Goal: Task Accomplishment & Management: Manage account settings

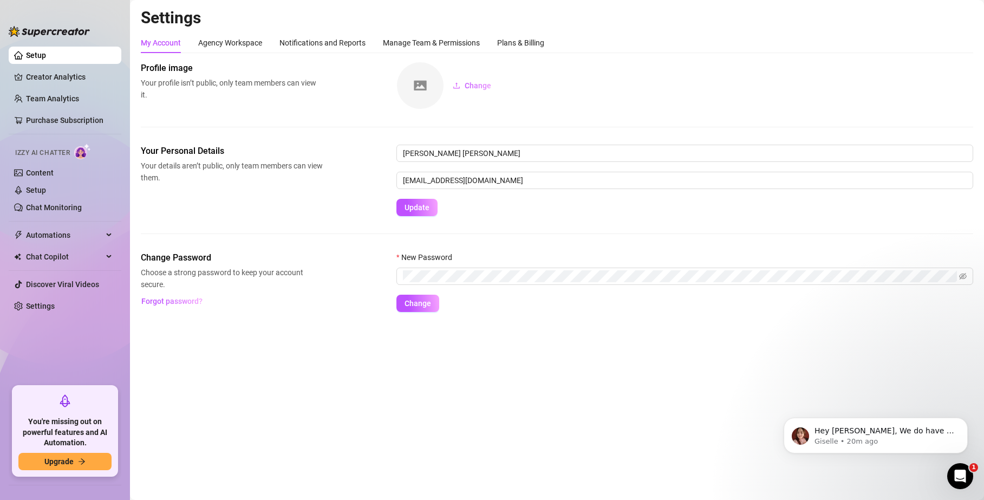
click at [35, 60] on link "Setup" at bounding box center [36, 55] width 20 height 9
click at [241, 40] on div "Agency Workspace" at bounding box center [230, 43] width 64 height 12
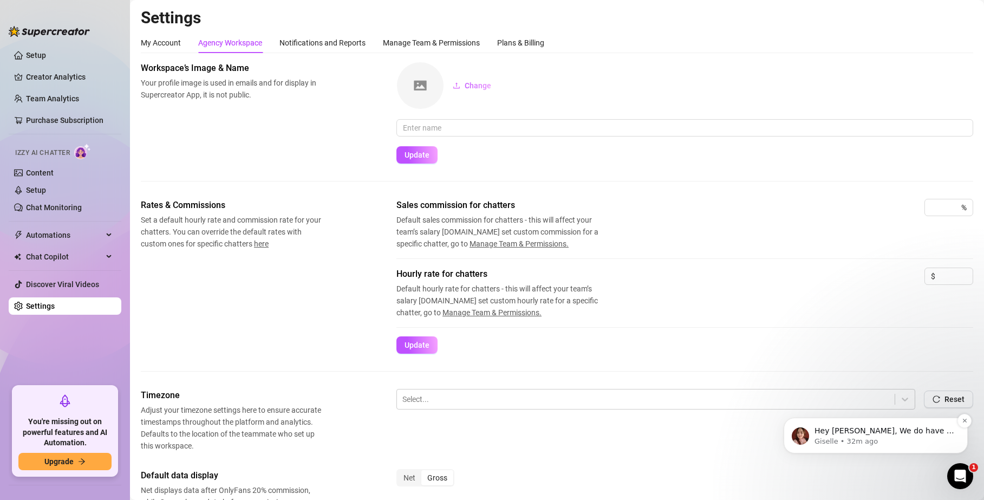
click at [871, 439] on p "Giselle • 32m ago" at bounding box center [885, 442] width 140 height 10
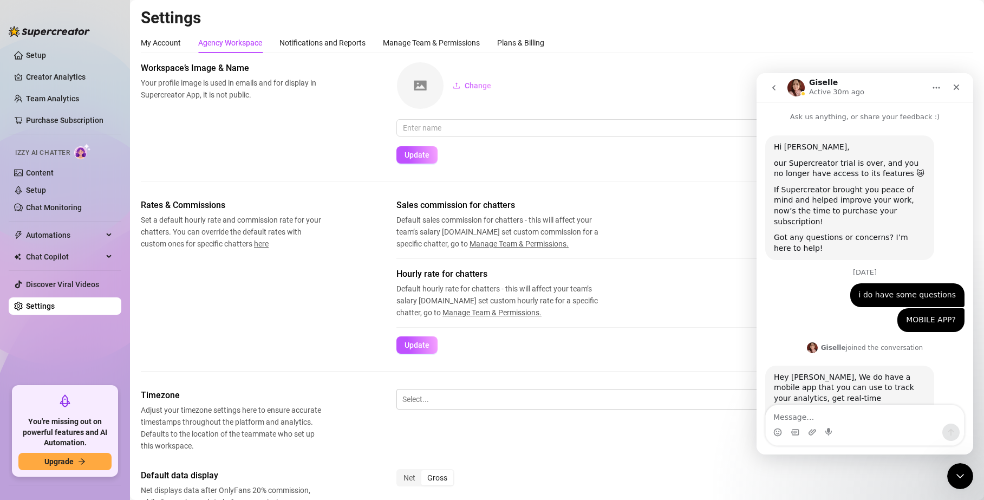
scroll to position [124, 0]
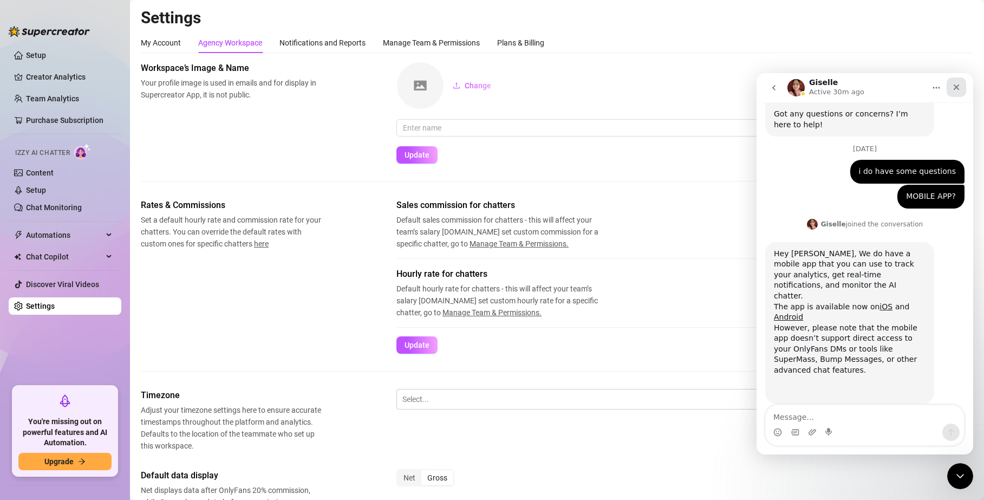
click at [954, 84] on icon "Close" at bounding box center [956, 87] width 9 height 9
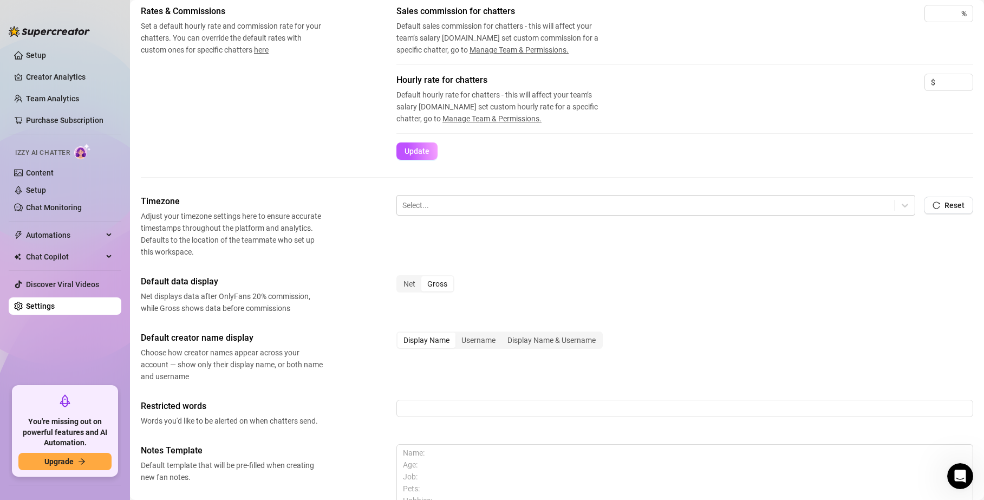
scroll to position [0, 0]
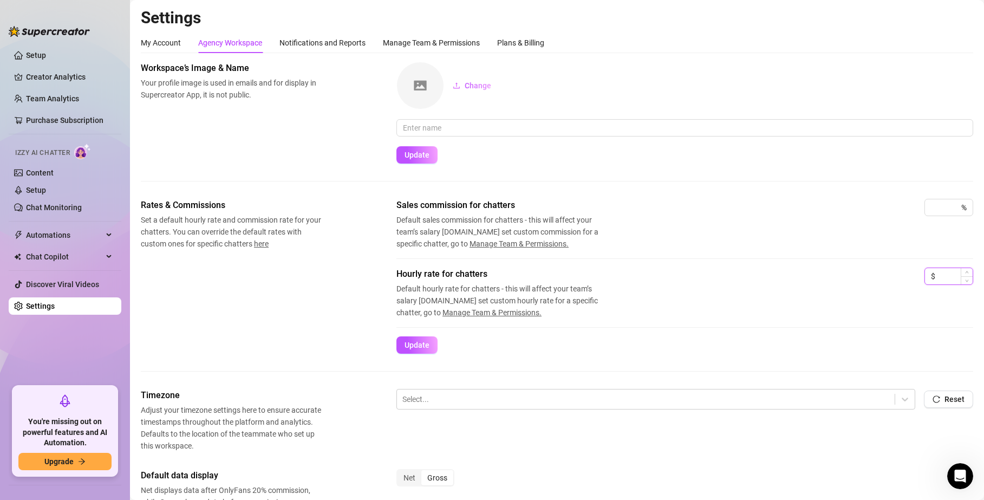
click at [951, 274] on input at bounding box center [955, 276] width 35 height 16
type input "12"
click at [942, 213] on div "%" at bounding box center [949, 207] width 49 height 17
type input "20"
click at [675, 245] on div "Sales commission for chatters Default sales commission for chatters - this will…" at bounding box center [685, 224] width 577 height 51
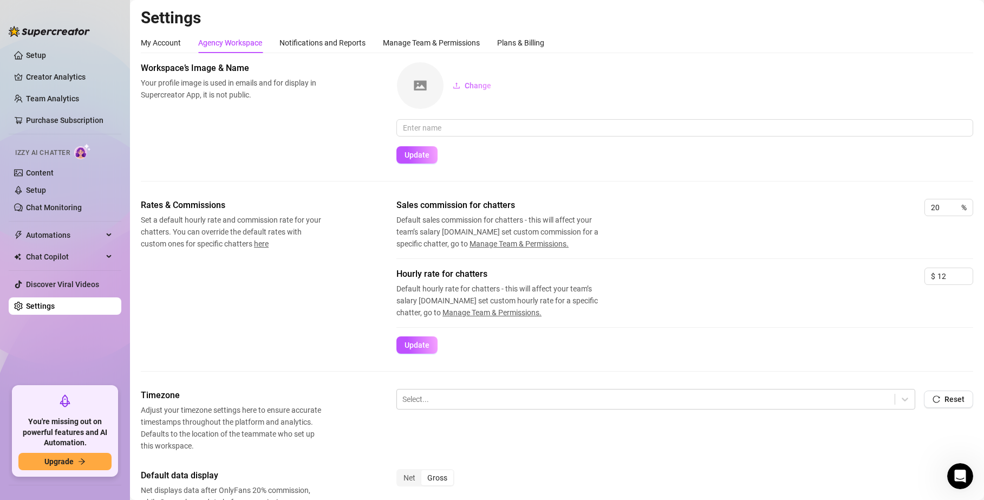
click at [402, 342] on button "Update" at bounding box center [417, 344] width 41 height 17
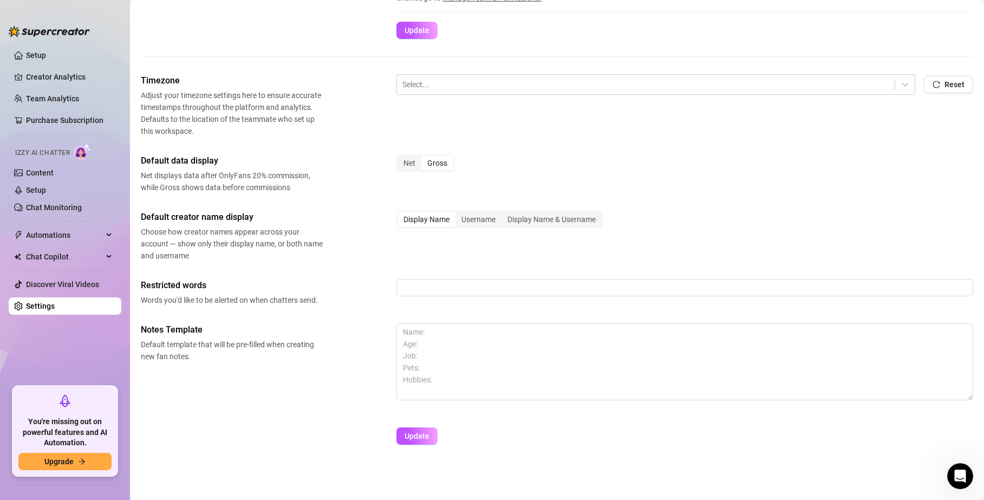
scroll to position [313, 0]
click at [526, 87] on div at bounding box center [646, 87] width 487 height 14
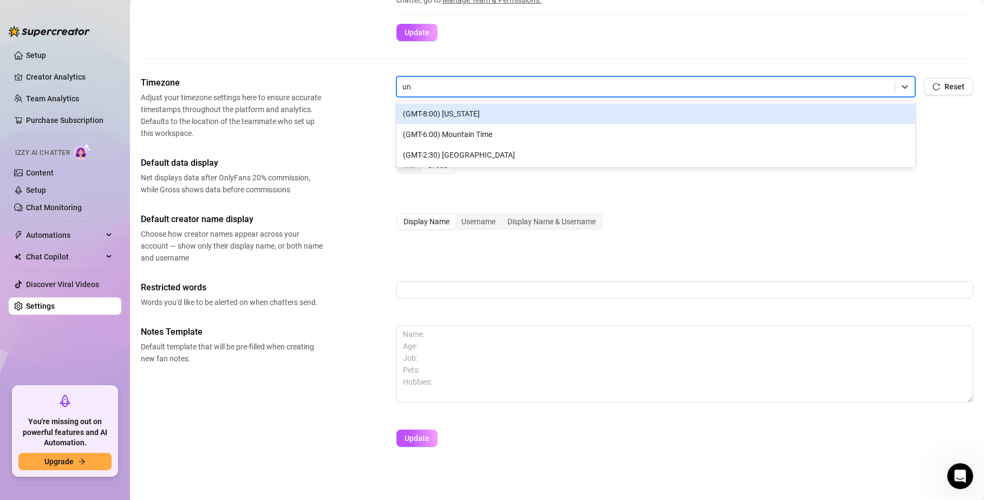
type input "u"
type input "[GEOGRAPHIC_DATA]"
drag, startPoint x: 471, startPoint y: 116, endPoint x: 466, endPoint y: 108, distance: 9.5
click at [471, 116] on div "(GMT+1:00) [GEOGRAPHIC_DATA], [GEOGRAPHIC_DATA]" at bounding box center [656, 113] width 519 height 21
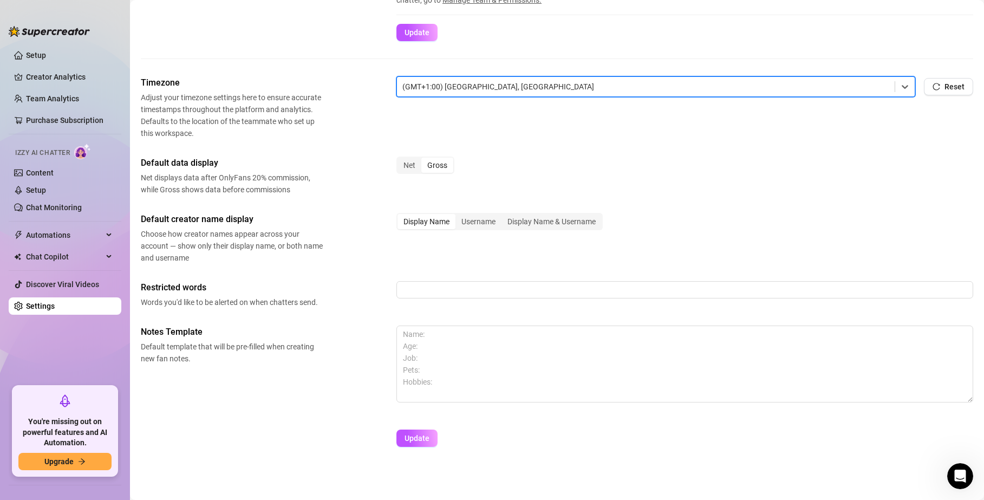
click at [657, 163] on div "Net Gross" at bounding box center [685, 170] width 577 height 27
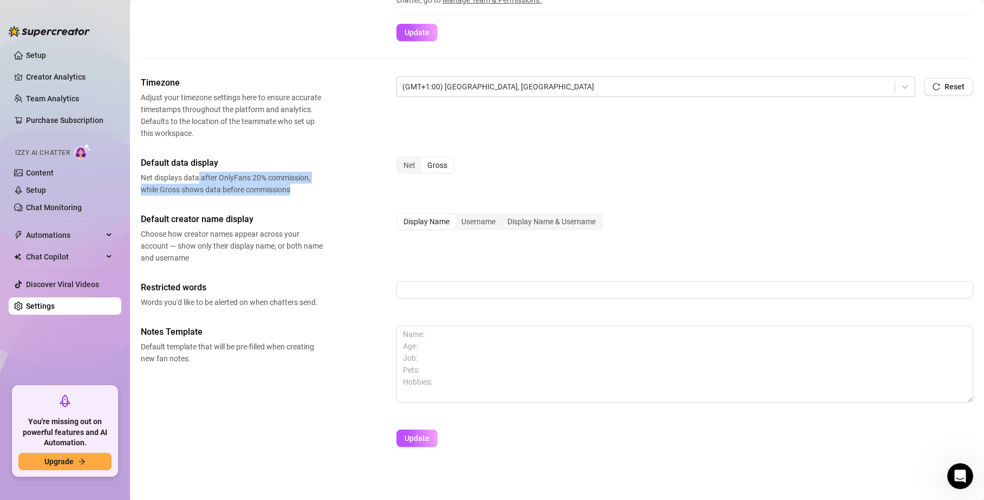
drag, startPoint x: 197, startPoint y: 178, endPoint x: 318, endPoint y: 200, distance: 122.8
click at [319, 199] on div "Timezone Adjust your timezone settings here to ensure accurate timestamps throu…" at bounding box center [557, 266] width 833 height 380
drag, startPoint x: 318, startPoint y: 200, endPoint x: 297, endPoint y: 198, distance: 20.7
click at [318, 201] on div "Timezone Adjust your timezone settings here to ensure accurate timestamps throu…" at bounding box center [557, 266] width 833 height 380
click at [411, 166] on div "Net" at bounding box center [410, 165] width 24 height 15
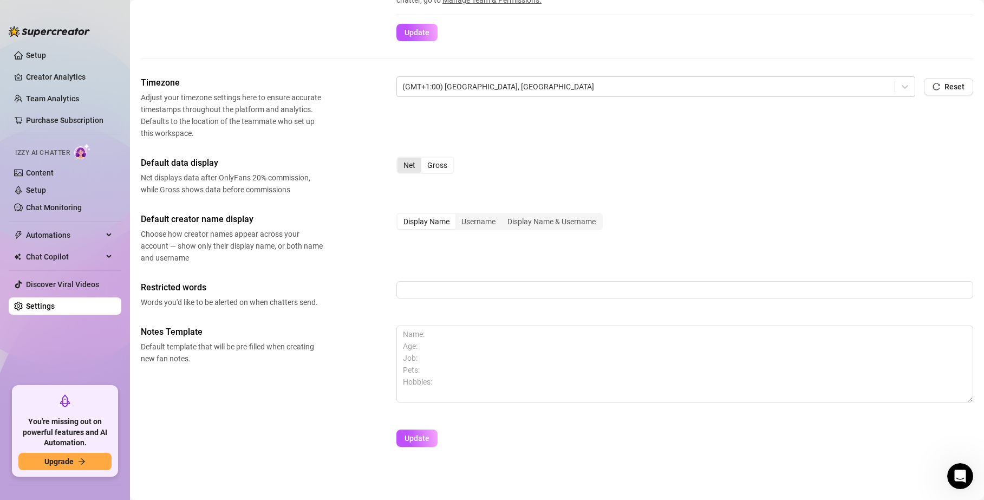
click at [400, 159] on input "Net" at bounding box center [400, 159] width 0 height 0
drag, startPoint x: 225, startPoint y: 241, endPoint x: 276, endPoint y: 258, distance: 54.5
click at [275, 258] on span "Choose how creator names appear across your account — show only their display n…" at bounding box center [232, 246] width 182 height 36
click at [277, 258] on span "Choose how creator names appear across your account — show only their display n…" at bounding box center [232, 246] width 182 height 36
click at [469, 221] on div "Username" at bounding box center [479, 221] width 46 height 15
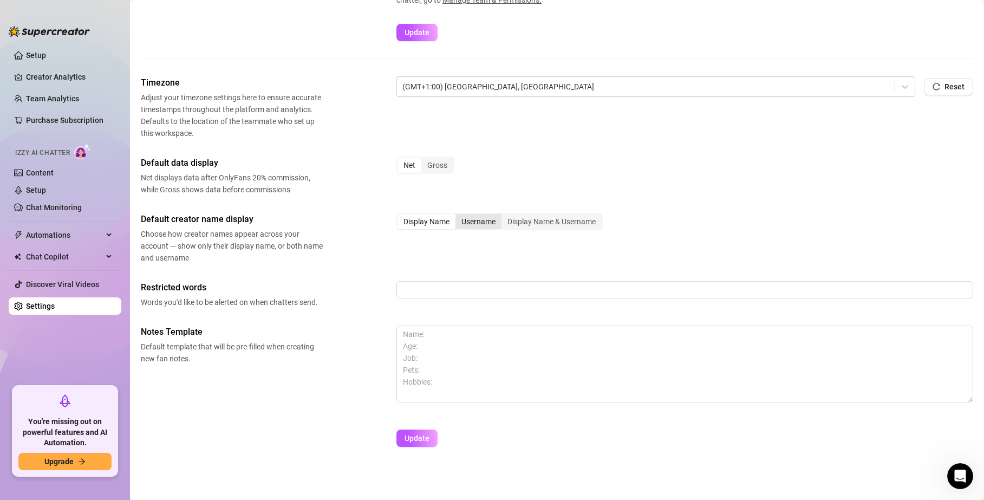
click at [458, 216] on input "Username" at bounding box center [458, 216] width 0 height 0
click at [442, 225] on div "Display Name" at bounding box center [427, 221] width 58 height 15
click at [400, 216] on input "Display Name" at bounding box center [400, 216] width 0 height 0
drag, startPoint x: 173, startPoint y: 346, endPoint x: 239, endPoint y: 378, distance: 72.7
click at [239, 377] on div "Notes Template Default template that will be pre-filled when creating new fan n…" at bounding box center [557, 369] width 833 height 87
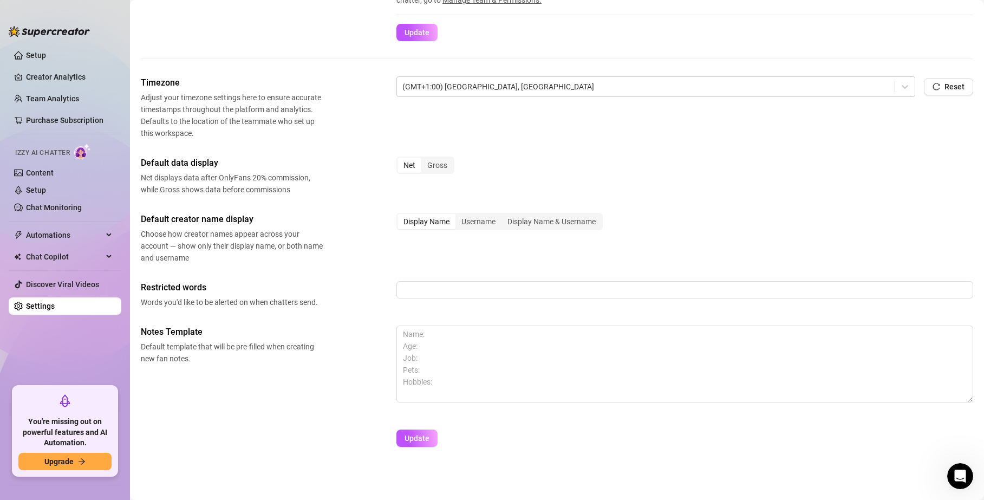
click at [239, 378] on div "Notes Template Default template that will be pre-filled when creating new fan n…" at bounding box center [557, 369] width 833 height 87
click at [439, 334] on textarea at bounding box center [685, 364] width 577 height 77
click at [437, 347] on textarea at bounding box center [685, 364] width 577 height 77
click at [433, 364] on textarea at bounding box center [685, 364] width 577 height 77
click at [439, 379] on textarea at bounding box center [685, 364] width 577 height 77
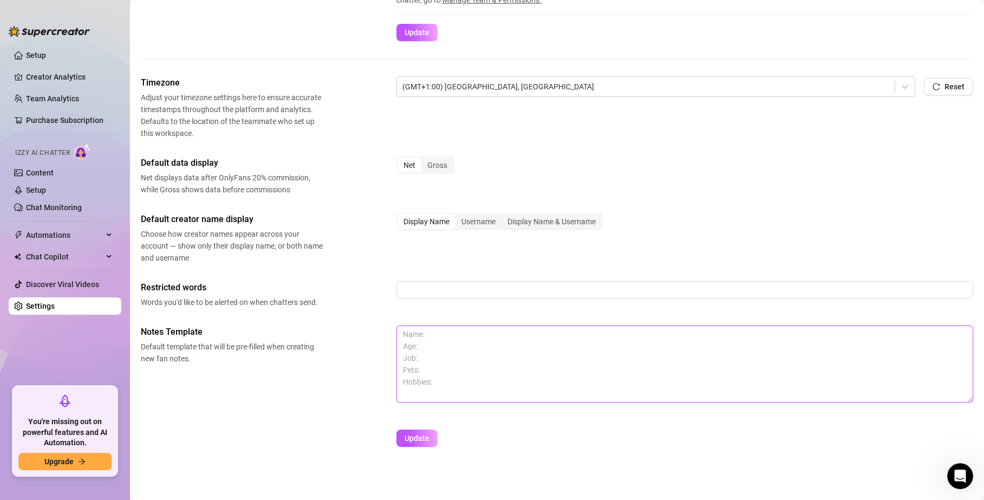
click at [446, 372] on textarea at bounding box center [685, 364] width 577 height 77
type textarea "N"
type textarea "Name: Age: Job: pets: Hobbies: Kinks:"
click at [419, 435] on span "Update" at bounding box center [417, 438] width 25 height 9
click at [405, 443] on button "Update" at bounding box center [417, 438] width 41 height 17
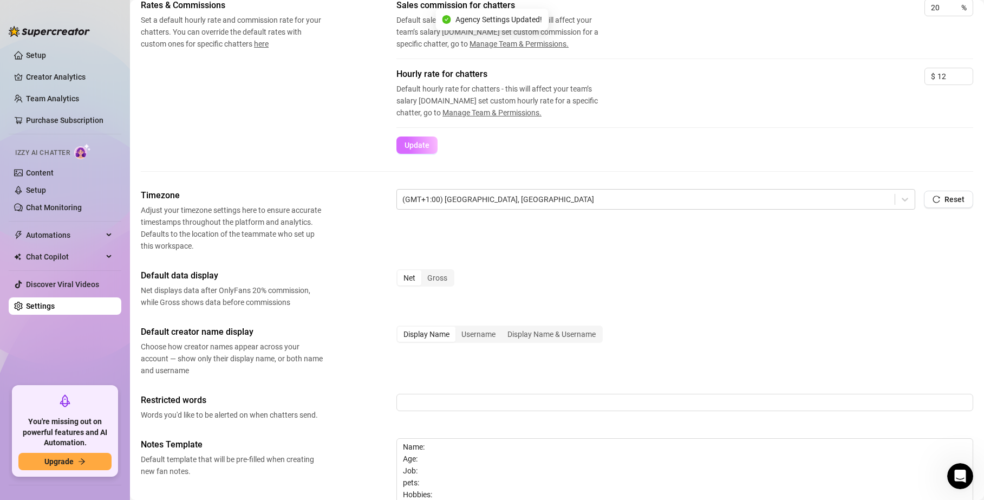
scroll to position [0, 0]
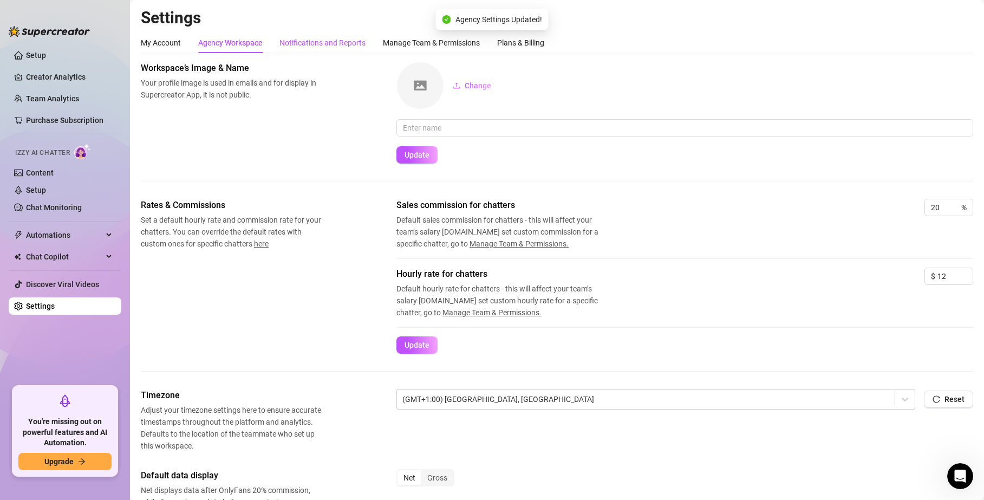
click at [326, 37] on div "Notifications and Reports" at bounding box center [323, 43] width 86 height 12
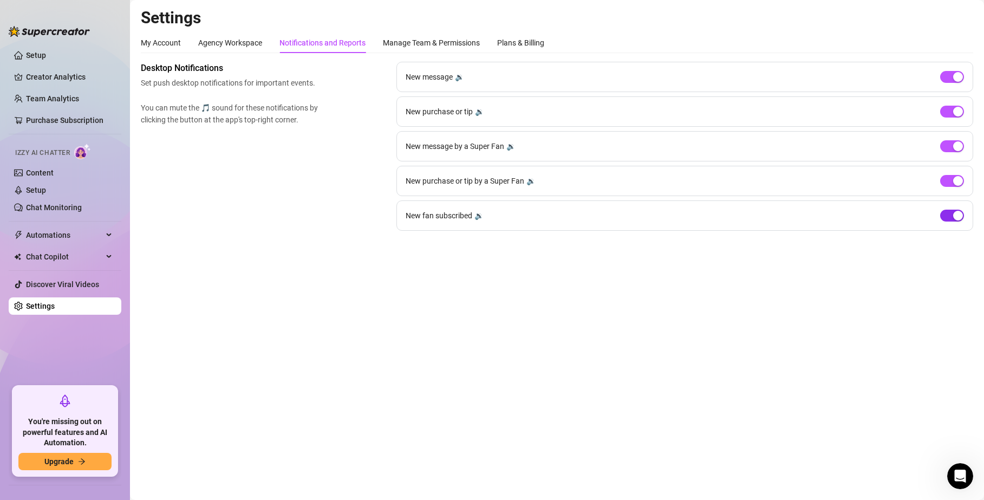
click at [957, 212] on div "button" at bounding box center [959, 216] width 10 height 10
click at [400, 43] on div "Manage Team & Permissions" at bounding box center [431, 43] width 97 height 12
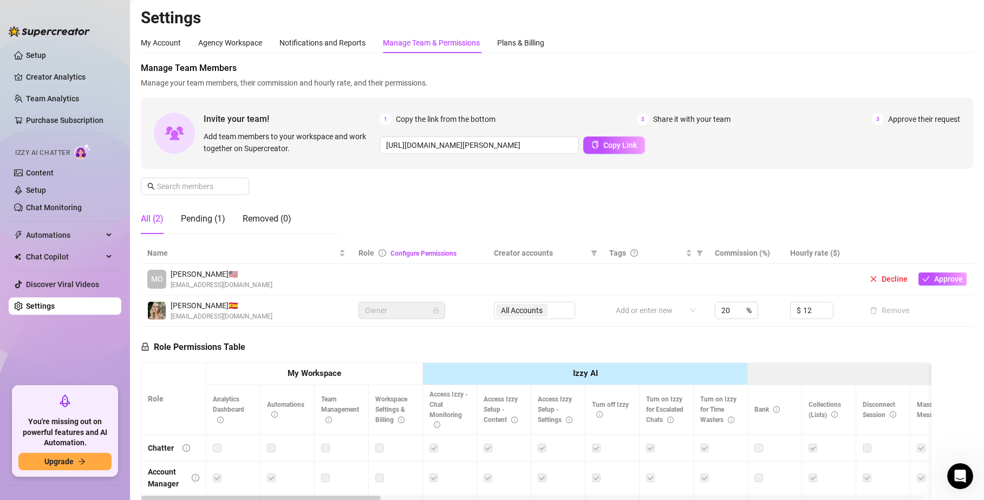
click at [364, 275] on td at bounding box center [419, 279] width 135 height 31
click at [414, 254] on link "Configure Permissions" at bounding box center [424, 254] width 66 height 8
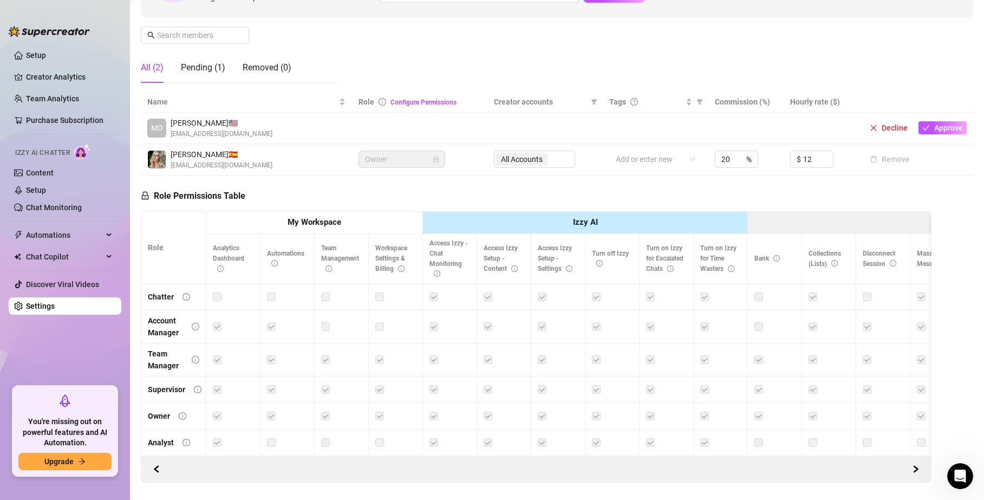
scroll to position [187, 0]
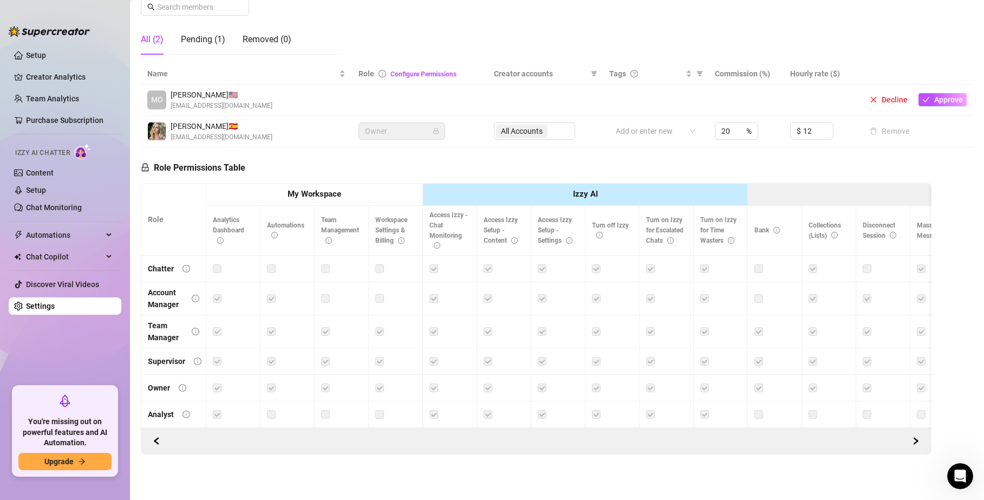
click at [247, 187] on th "My Workspace" at bounding box center [314, 195] width 217 height 22
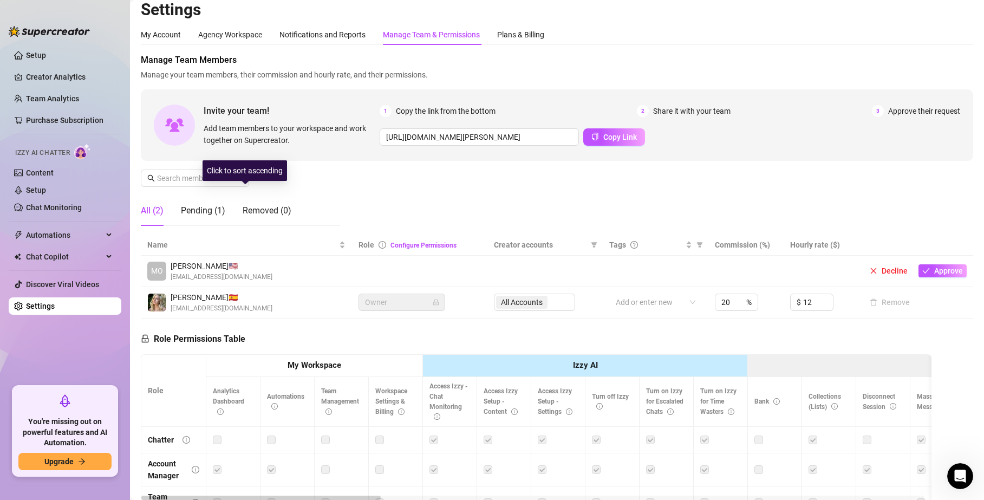
scroll to position [0, 0]
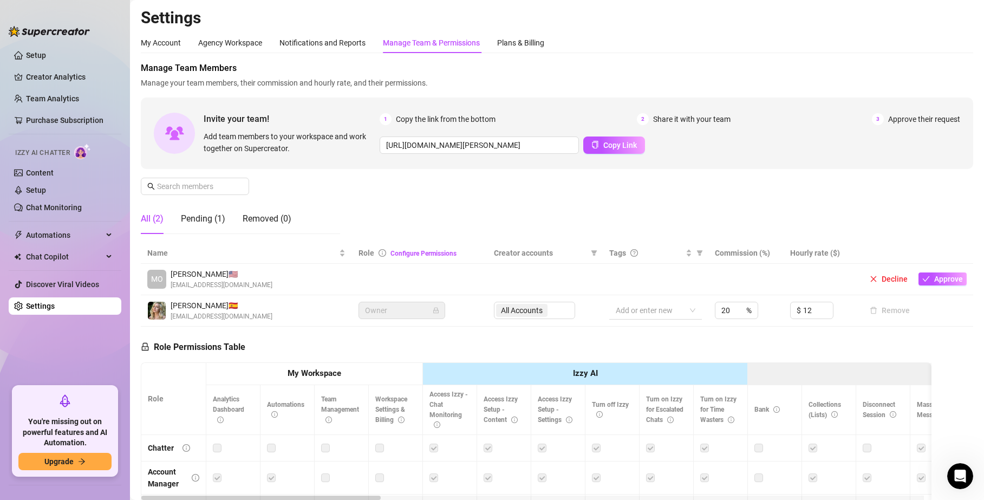
click at [619, 313] on div at bounding box center [650, 310] width 77 height 15
drag, startPoint x: 807, startPoint y: 308, endPoint x: 689, endPoint y: 307, distance: 118.7
click at [694, 308] on tr "Sally J. 🇪🇸 sallyjanerain@gmail.com Owner All Accounts Add or enter new 20 % $ …" at bounding box center [557, 310] width 833 height 31
type input "12"
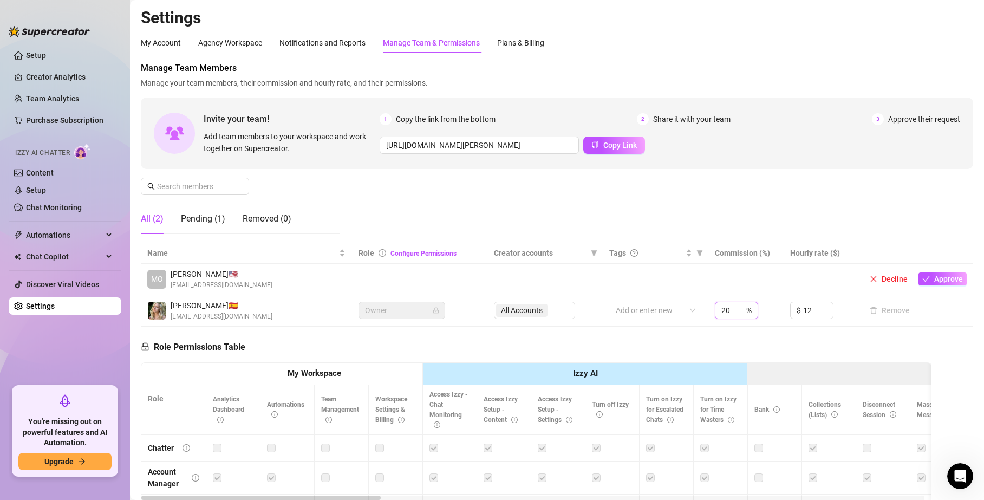
drag, startPoint x: 725, startPoint y: 312, endPoint x: 592, endPoint y: 303, distance: 133.6
click at [603, 304] on tr "Sally J. 🇪🇸 sallyjanerain@gmail.com Owner All Accounts Add or enter new 20 % $ …" at bounding box center [557, 310] width 833 height 31
click at [624, 335] on div "Role Permissions Table Role My Workspace Izzy AI OnlyFans Side Menu OnlyFans Ch…" at bounding box center [536, 483] width 791 height 312
type input "20"
click at [586, 348] on div "Role Permissions Table Role My Workspace Izzy AI OnlyFans Side Menu OnlyFans Ch…" at bounding box center [536, 483] width 791 height 312
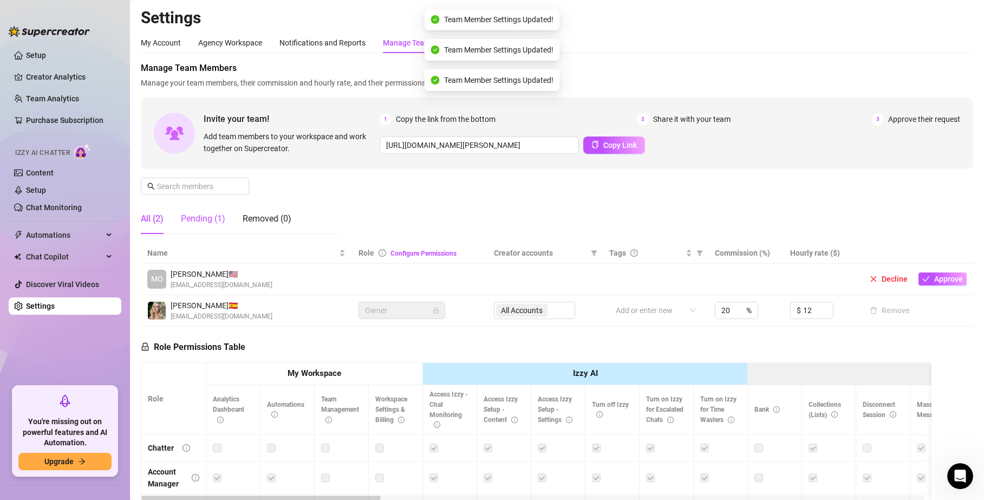
click at [193, 224] on div "Pending (1)" at bounding box center [203, 218] width 44 height 13
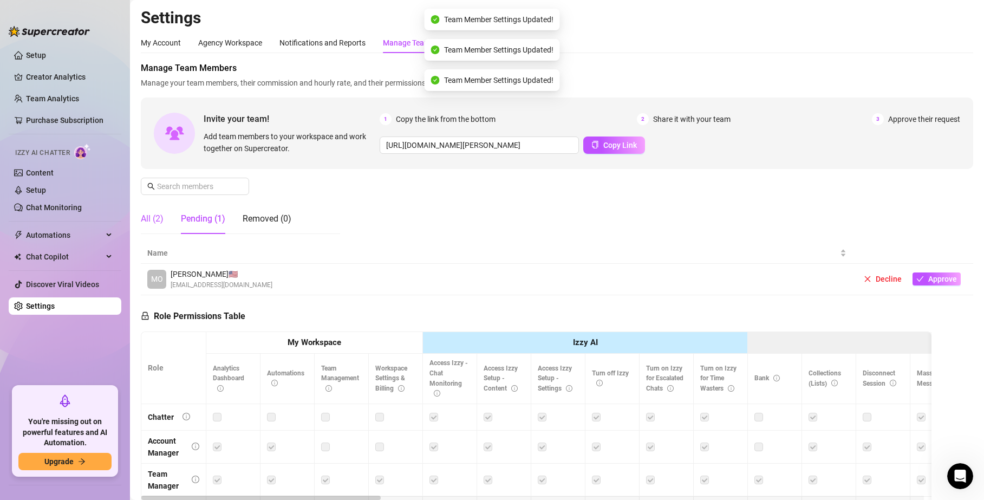
click at [157, 217] on div "All (2)" at bounding box center [152, 218] width 23 height 13
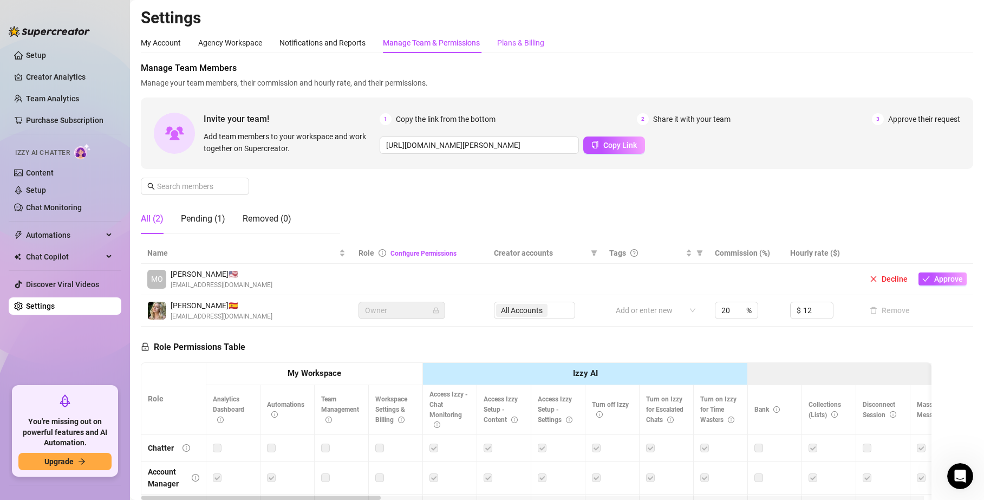
click at [532, 38] on div "Plans & Billing" at bounding box center [520, 43] width 47 height 12
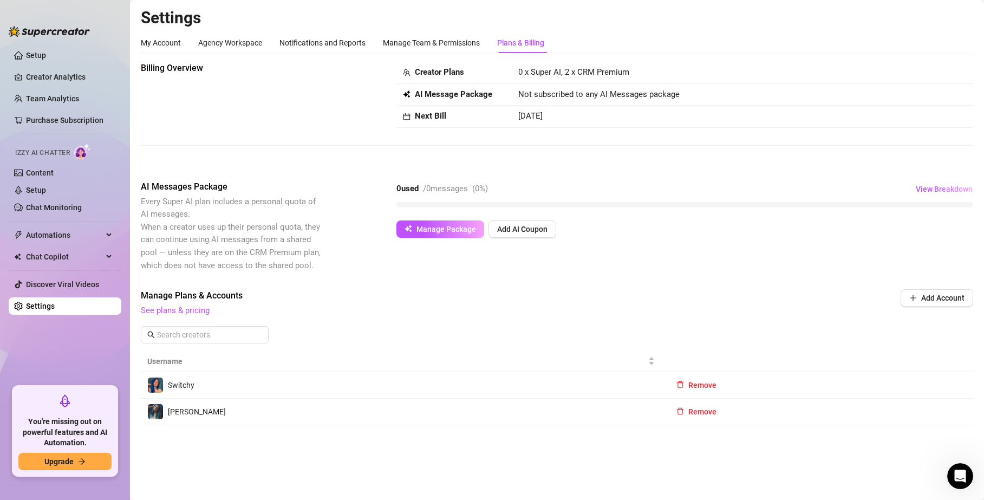
click at [548, 69] on span "0 x Super AI, 2 x CRM Premium" at bounding box center [573, 72] width 111 height 10
drag, startPoint x: 528, startPoint y: 118, endPoint x: 601, endPoint y: 152, distance: 81.0
click at [573, 125] on td "[DATE]" at bounding box center [743, 117] width 462 height 22
click at [601, 152] on div "Billing Overview Creator Plans 0 x Super AI, 2 x CRM Premium AI Message Package…" at bounding box center [557, 112] width 833 height 101
click at [231, 183] on span "AI Messages Package" at bounding box center [232, 186] width 182 height 13
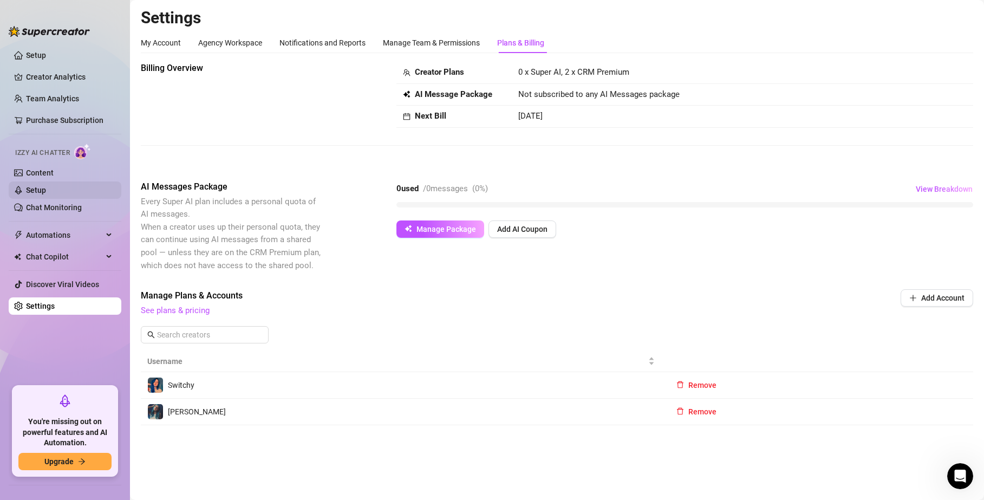
click at [33, 186] on link "Setup" at bounding box center [36, 190] width 20 height 9
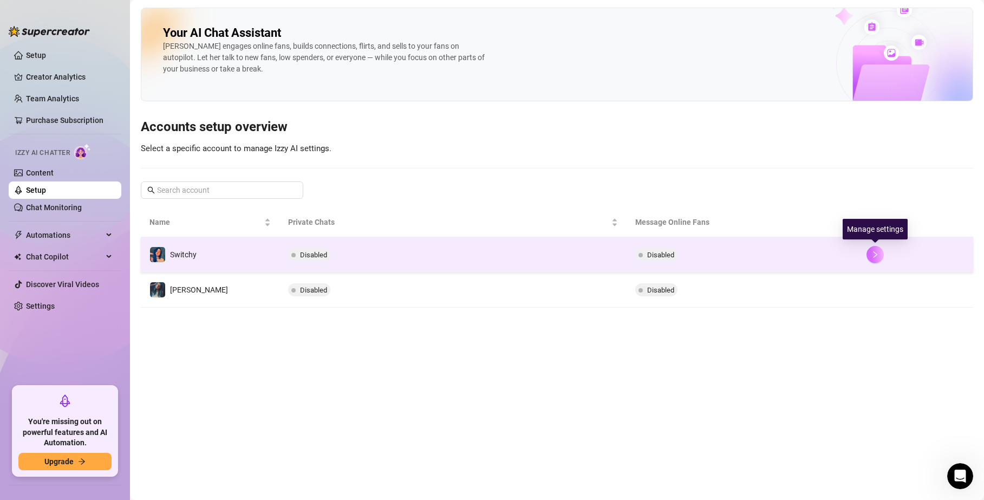
click at [872, 252] on icon "right" at bounding box center [876, 255] width 8 height 8
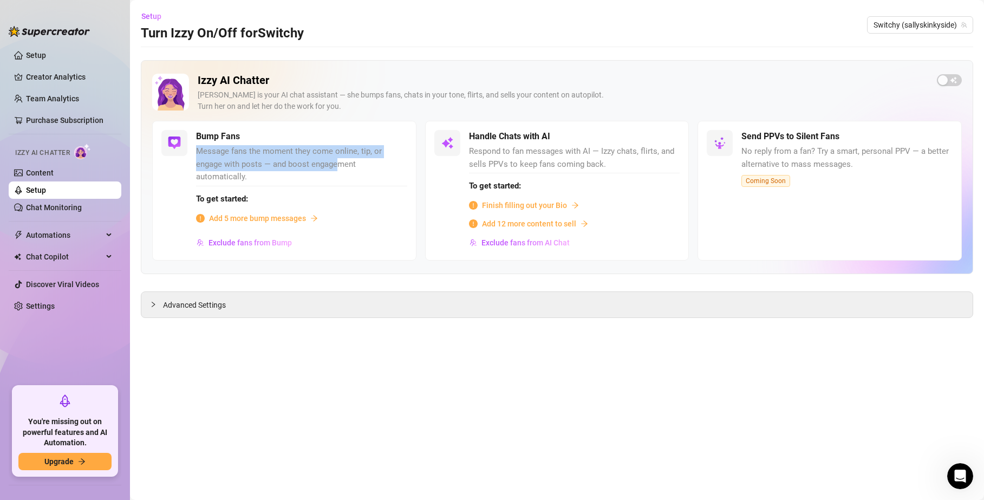
drag, startPoint x: 195, startPoint y: 152, endPoint x: 339, endPoint y: 164, distance: 144.6
click at [339, 164] on div "Bump Fans Message fans the moment they come online, tip, or engage with posts —…" at bounding box center [284, 191] width 264 height 140
click at [339, 164] on span "Message fans the moment they come online, tip, or engage with posts — and boost…" at bounding box center [301, 164] width 211 height 38
drag, startPoint x: 197, startPoint y: 151, endPoint x: 273, endPoint y: 182, distance: 82.1
click at [273, 182] on span "Message fans the moment they come online, tip, or engage with posts — and boost…" at bounding box center [301, 164] width 211 height 38
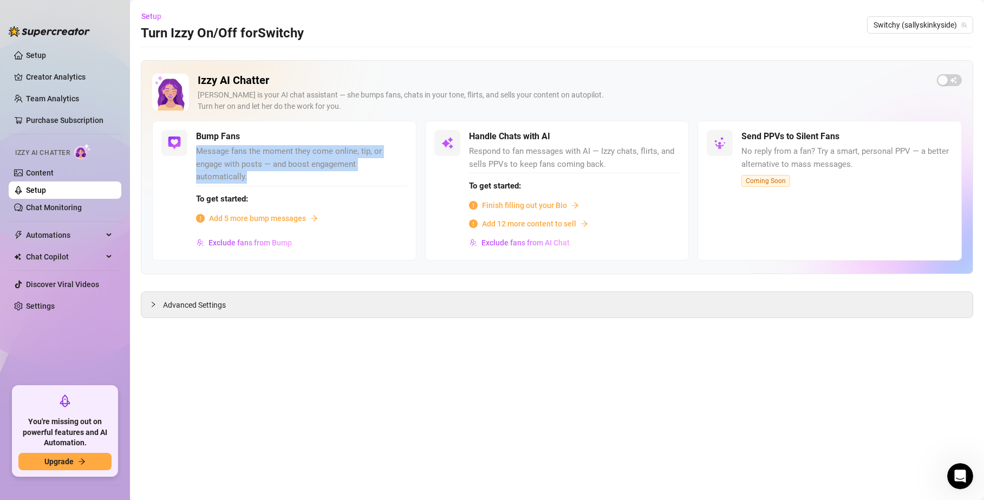
click at [273, 182] on span "Message fans the moment they come online, tip, or engage with posts — and boost…" at bounding box center [301, 164] width 211 height 38
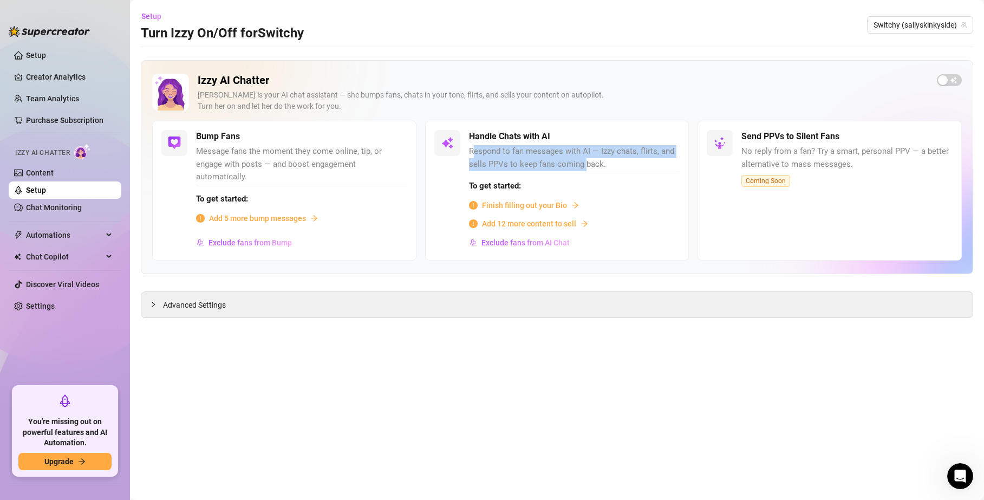
drag, startPoint x: 473, startPoint y: 155, endPoint x: 586, endPoint y: 158, distance: 113.3
click at [586, 158] on span "Respond to fan messages with AI — Izzy chats, flirts, and sells PPVs to keep fa…" at bounding box center [574, 157] width 211 height 25
click at [634, 174] on div "To get started: Finish filling out your Bio Add 12 more content to sell" at bounding box center [574, 201] width 211 height 57
drag, startPoint x: 534, startPoint y: 163, endPoint x: 580, endPoint y: 184, distance: 51.2
click at [561, 173] on div "Handle Chats with AI Respond to fan messages with AI — Izzy chats, flirts, and …" at bounding box center [574, 190] width 211 height 121
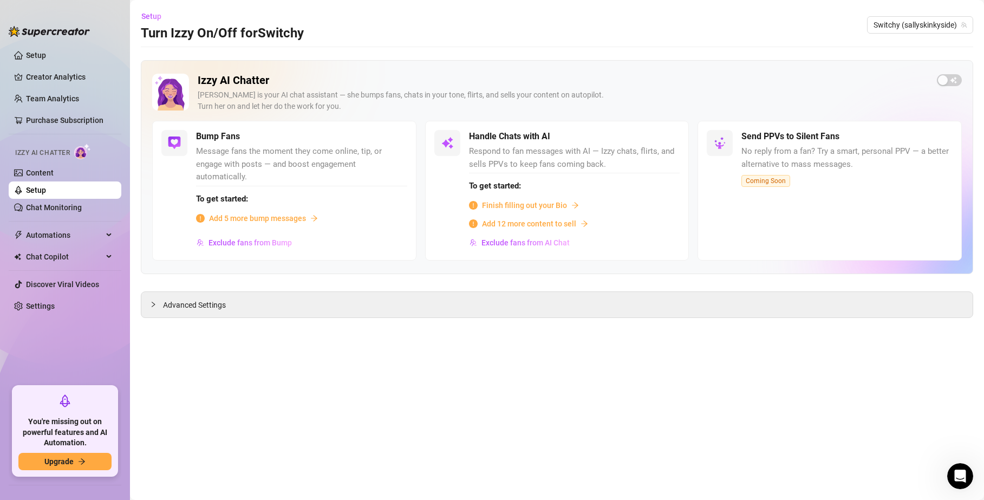
click at [509, 163] on span "Respond to fan messages with AI — Izzy chats, flirts, and sells PPVs to keep fa…" at bounding box center [574, 157] width 211 height 25
click at [510, 203] on span "Finish filling out your Bio" at bounding box center [524, 205] width 85 height 12
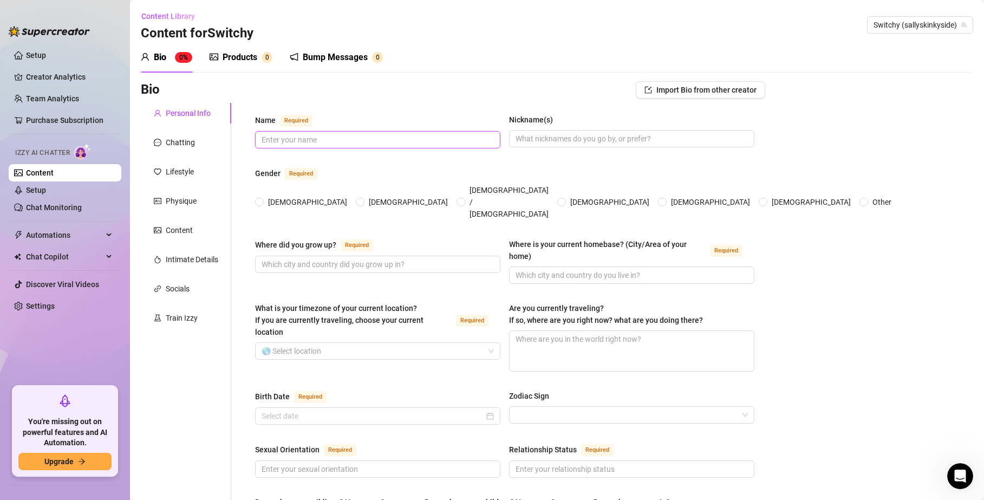
click at [273, 140] on input "Name Required" at bounding box center [377, 140] width 230 height 12
type input "[PERSON_NAME]"
click at [560, 141] on input "Nickname(s)" at bounding box center [631, 139] width 230 height 12
type input "[PERSON_NAME]"
click at [264, 196] on span "[DEMOGRAPHIC_DATA]" at bounding box center [308, 202] width 88 height 12
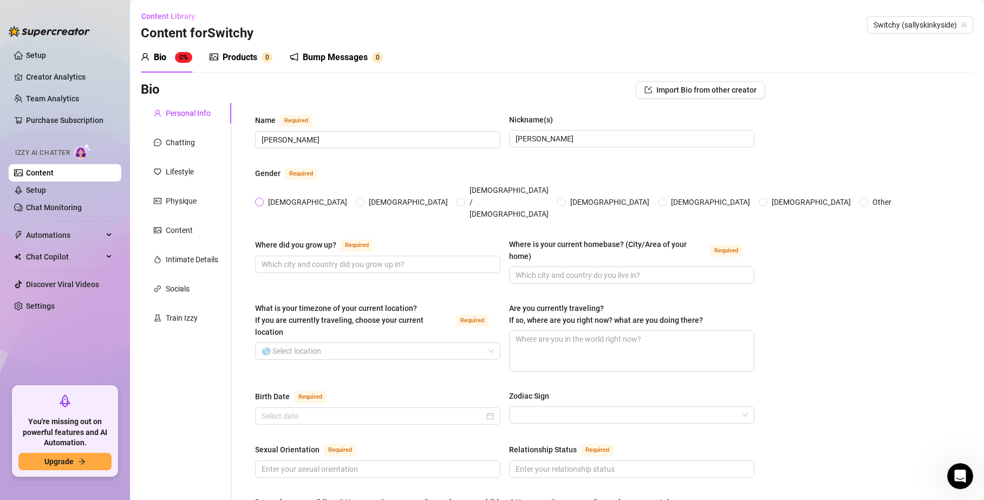
click at [262, 199] on input "[DEMOGRAPHIC_DATA]" at bounding box center [260, 202] width 4 height 7
radio input "true"
click at [327, 258] on input "Where did you grow up? Required" at bounding box center [377, 264] width 230 height 12
type input "UK"
click at [529, 269] on input "Where is your current homebase? (City/Area of your home) Required" at bounding box center [631, 275] width 230 height 12
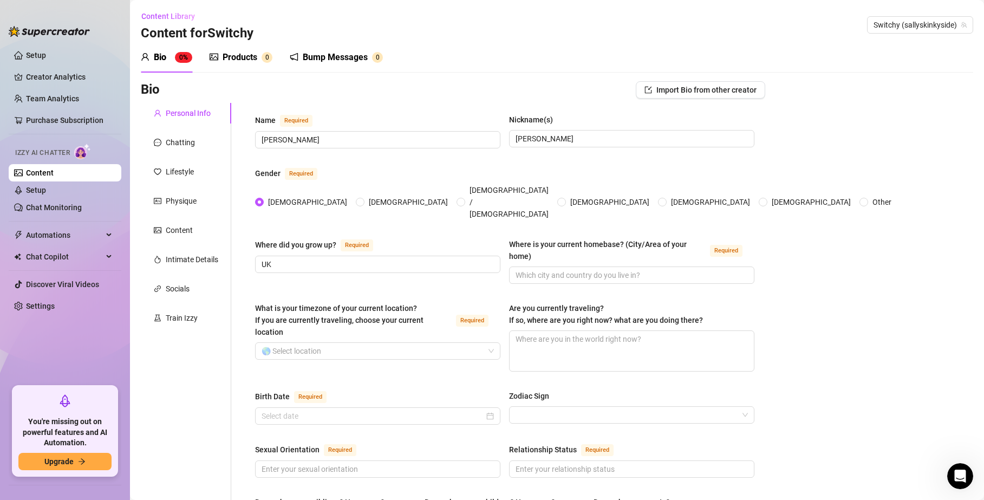
click at [435, 271] on div "Where did you grow up? Required UK Where is your current homebase? (City/Area o…" at bounding box center [505, 265] width 500 height 55
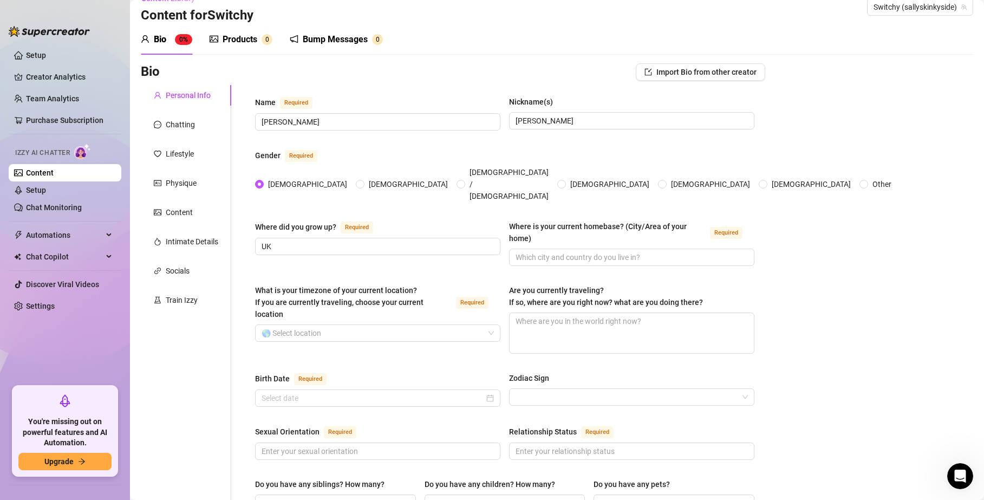
scroll to position [23, 0]
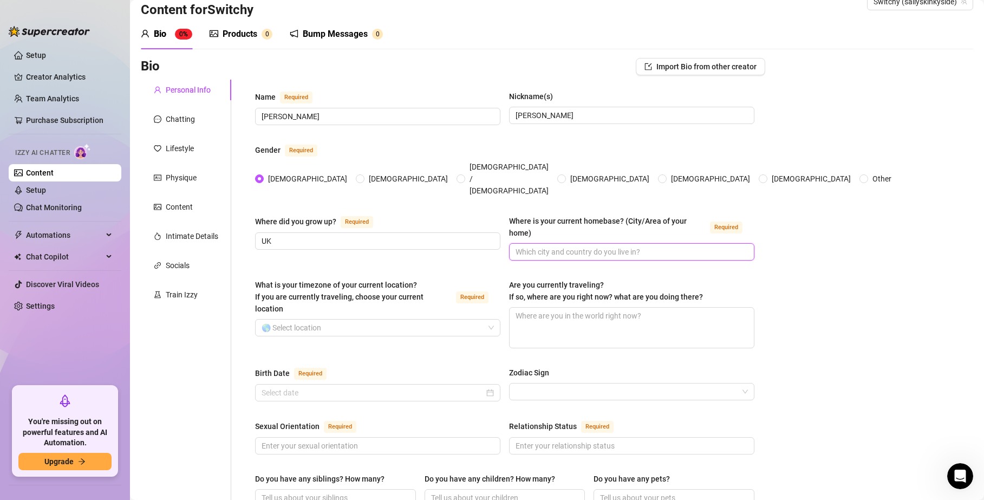
click at [531, 246] on input "Where is your current homebase? (City/Area of your home) Required" at bounding box center [631, 252] width 230 height 12
type input "UK"
click at [303, 249] on div "Where did you grow up? Required UK Where is your current homebase? (City/Area o…" at bounding box center [505, 242] width 500 height 55
click at [378, 320] on input "What is your timezone of your current location? If you are currently traveling,…" at bounding box center [373, 328] width 223 height 16
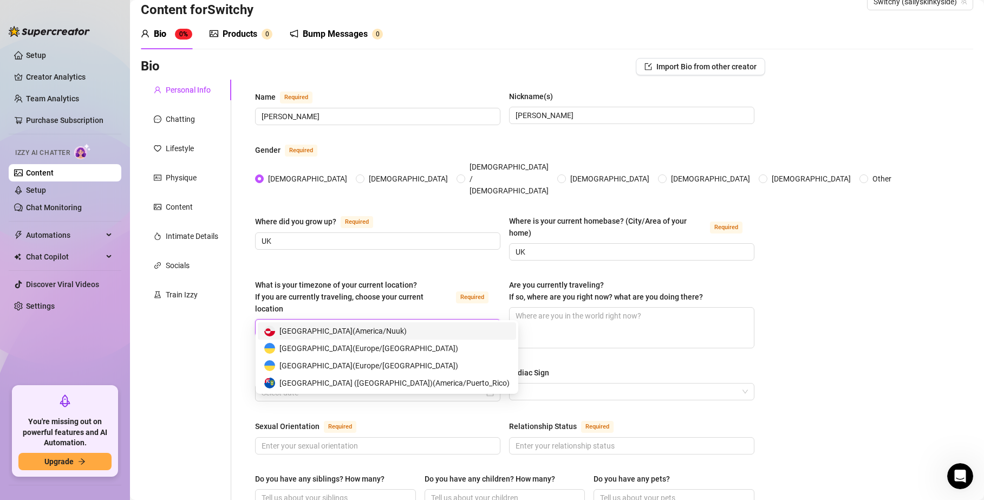
type input "u"
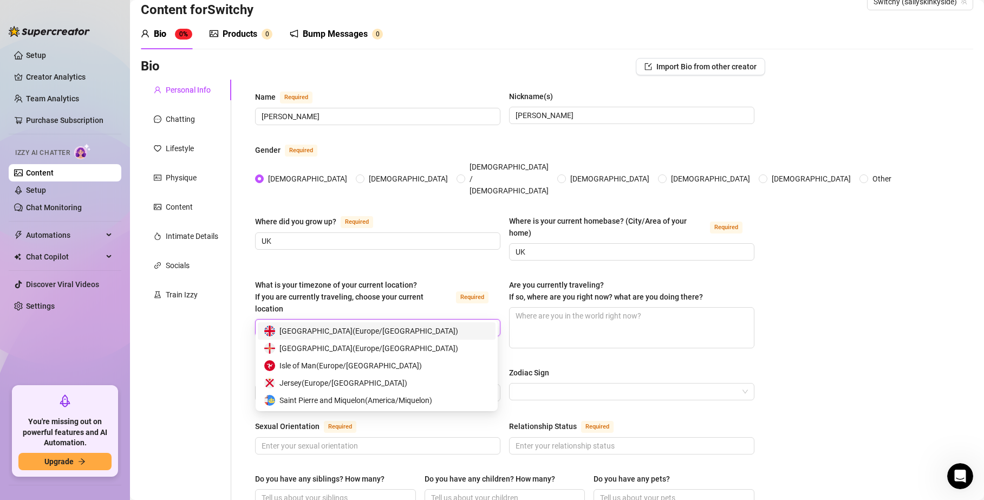
type input "lond"
click at [351, 333] on span "United Kingdom ( Europe/London )" at bounding box center [369, 331] width 179 height 12
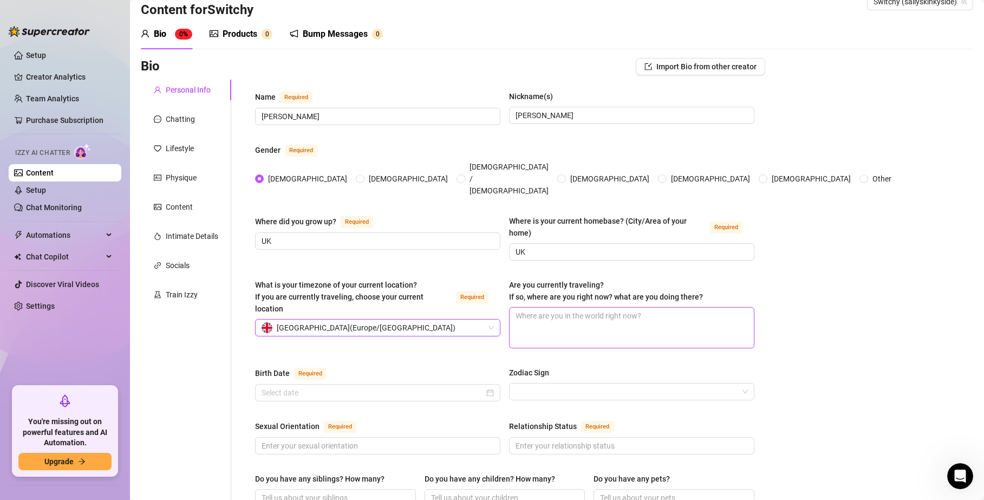
click at [599, 308] on textarea "Are you currently traveling? If so, where are you right now? what are you doing…" at bounding box center [632, 328] width 244 height 40
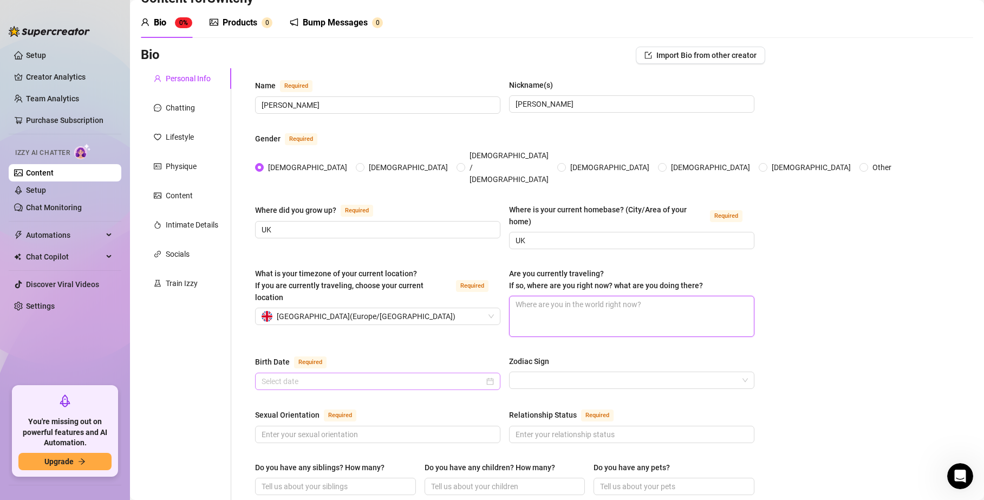
scroll to position [80, 0]
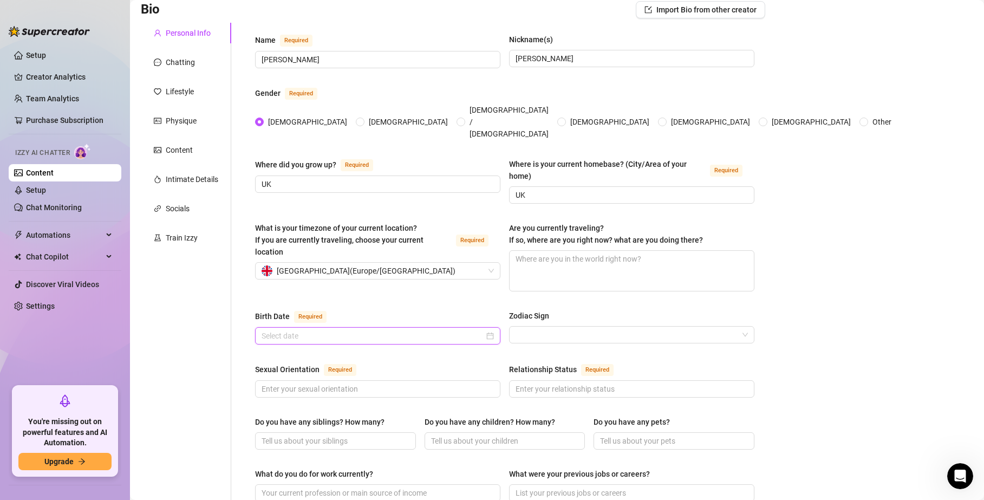
click at [376, 330] on input "Birth Date Required" at bounding box center [373, 336] width 223 height 12
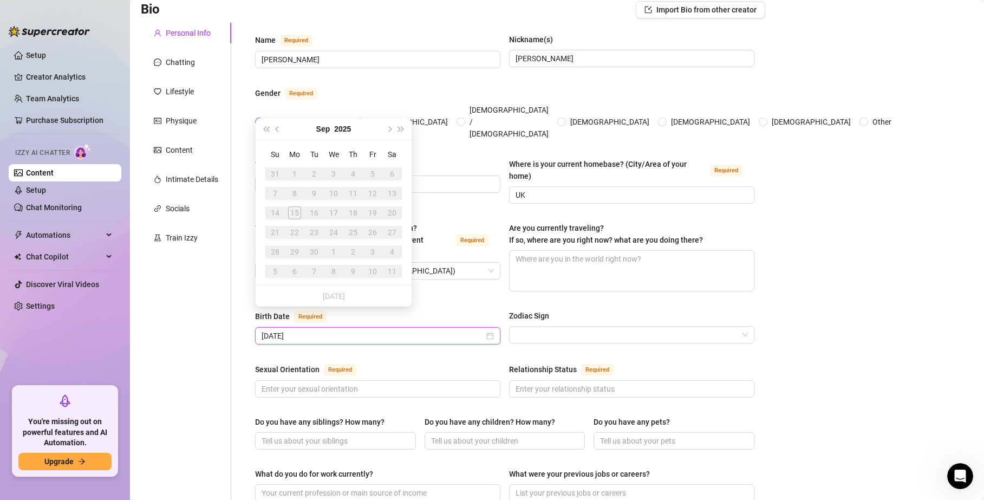
click at [440, 327] on div "17/07/1995" at bounding box center [377, 335] width 245 height 17
type input "17/07/1995"
click at [537, 327] on input "Zodiac Sign" at bounding box center [627, 335] width 223 height 16
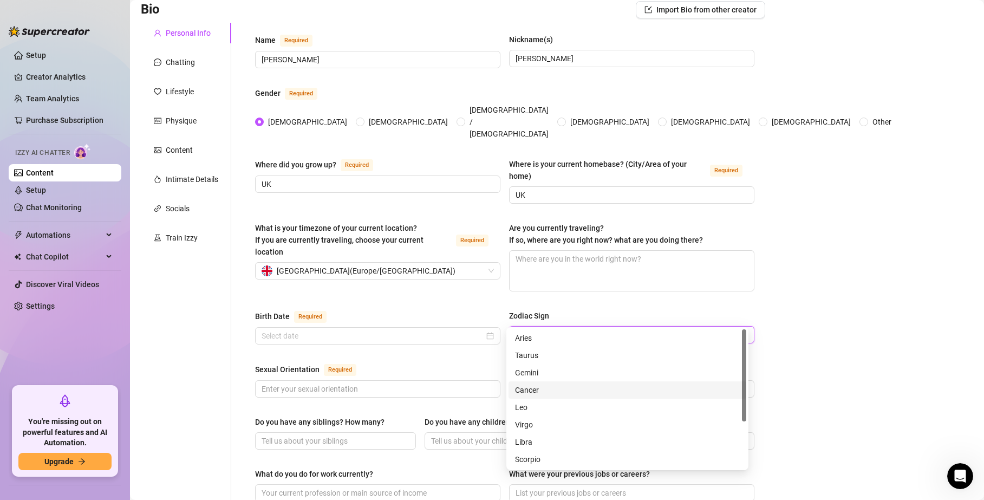
click at [523, 384] on div "Cancer" at bounding box center [627, 390] width 225 height 12
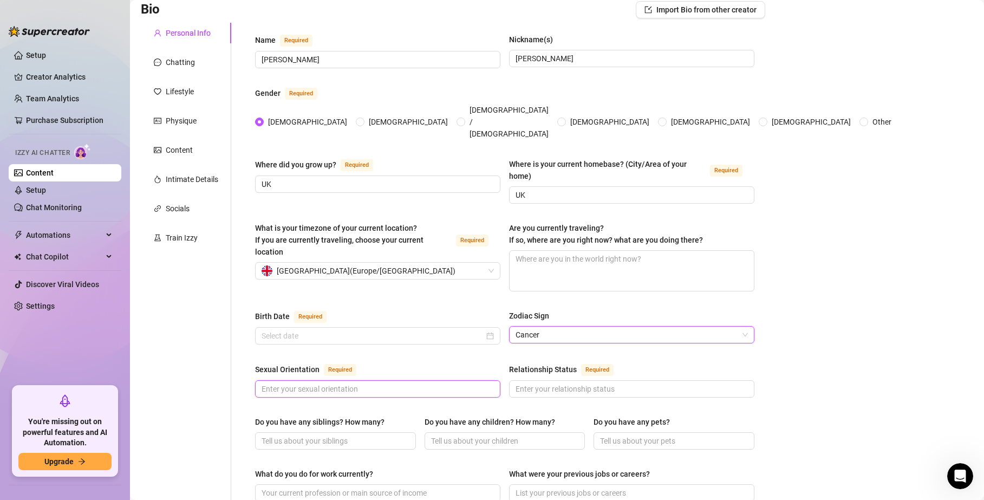
click at [338, 383] on input "Sexual Orientation Required" at bounding box center [377, 389] width 230 height 12
type input "Bisexual"
click at [553, 383] on input "Relationship Status Required" at bounding box center [631, 389] width 230 height 12
type input "P"
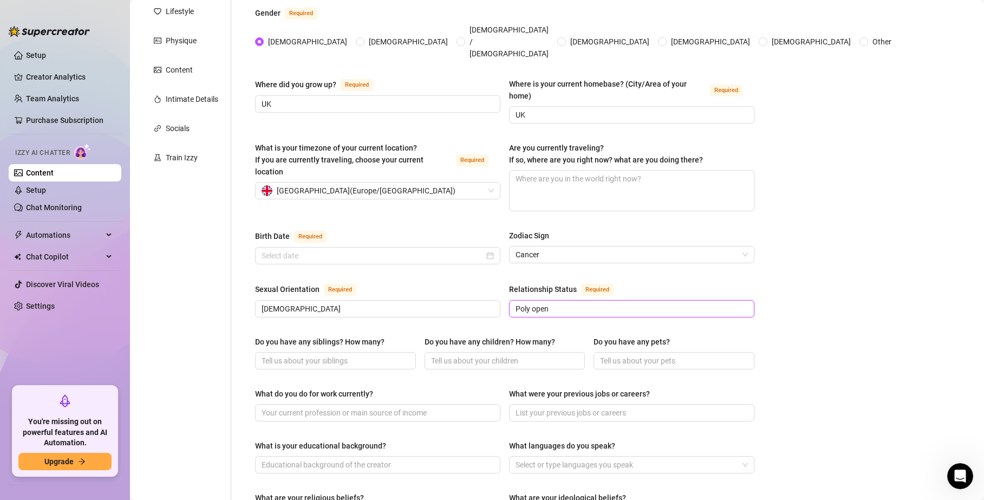
scroll to position [163, 0]
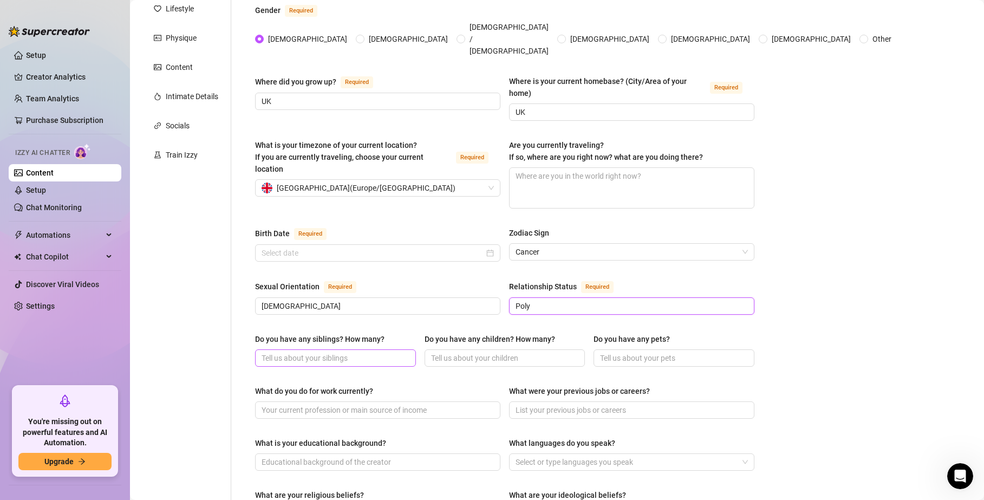
type input "Poly"
click at [296, 352] on input "Do you have any siblings? How many?" at bounding box center [335, 358] width 146 height 12
type input "0"
click at [455, 352] on input "Do you have any children? How many?" at bounding box center [504, 358] width 146 height 12
type input "0"
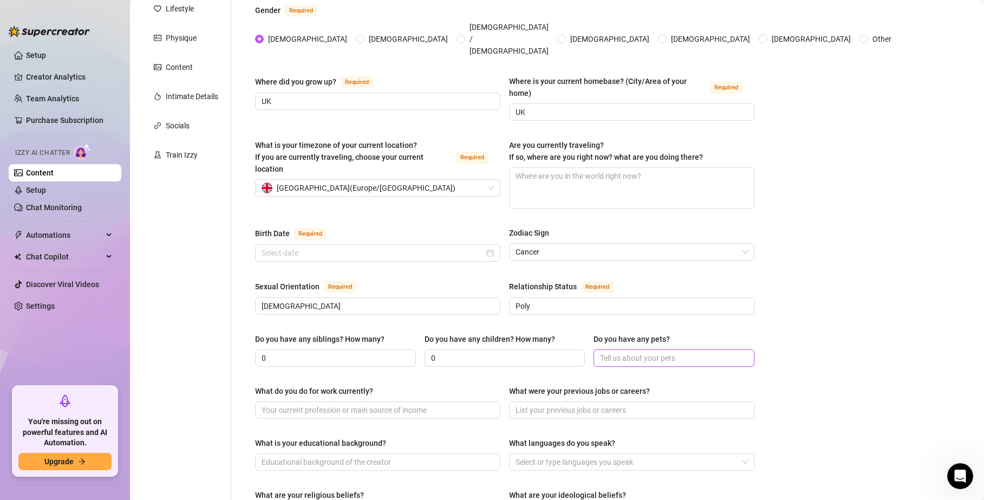
click at [620, 352] on input "Do you have any pets?" at bounding box center [673, 358] width 146 height 12
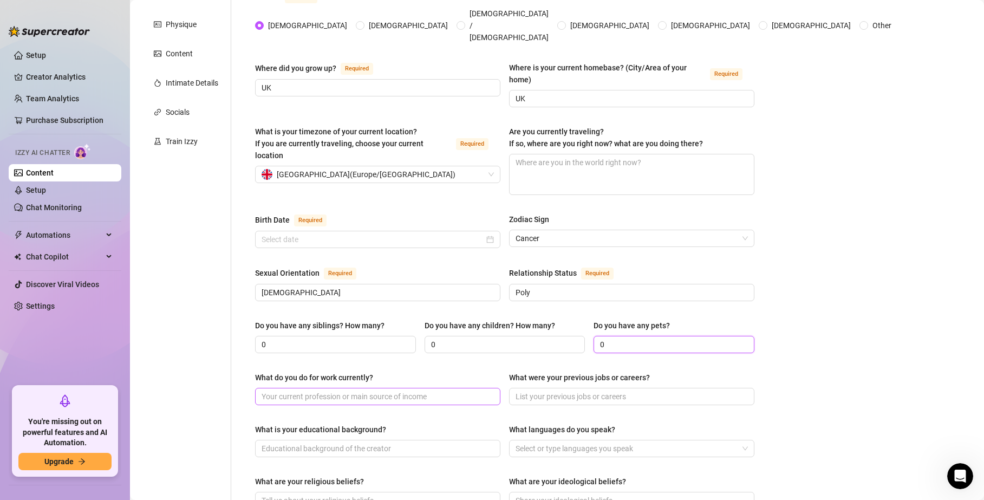
scroll to position [180, 0]
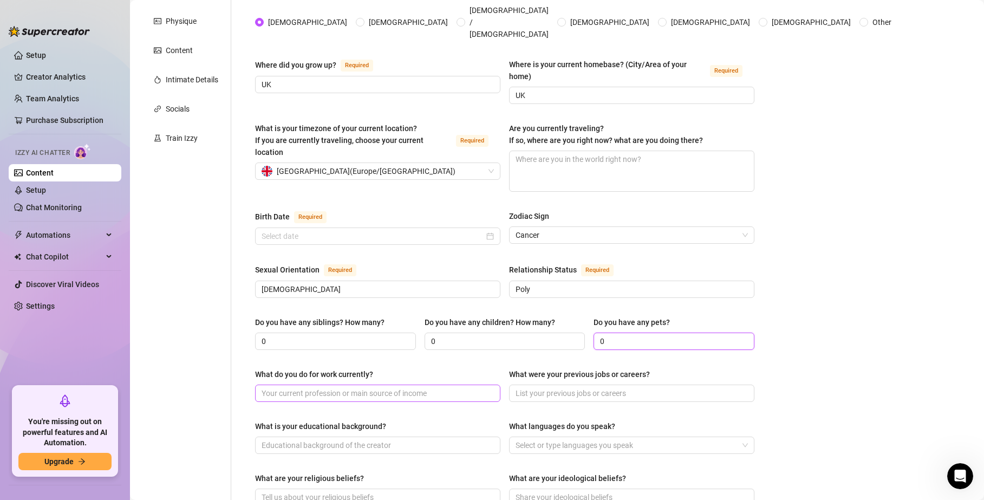
type input "0"
click at [352, 387] on input "What do you do for work currently?" at bounding box center [377, 393] width 230 height 12
type input "O"
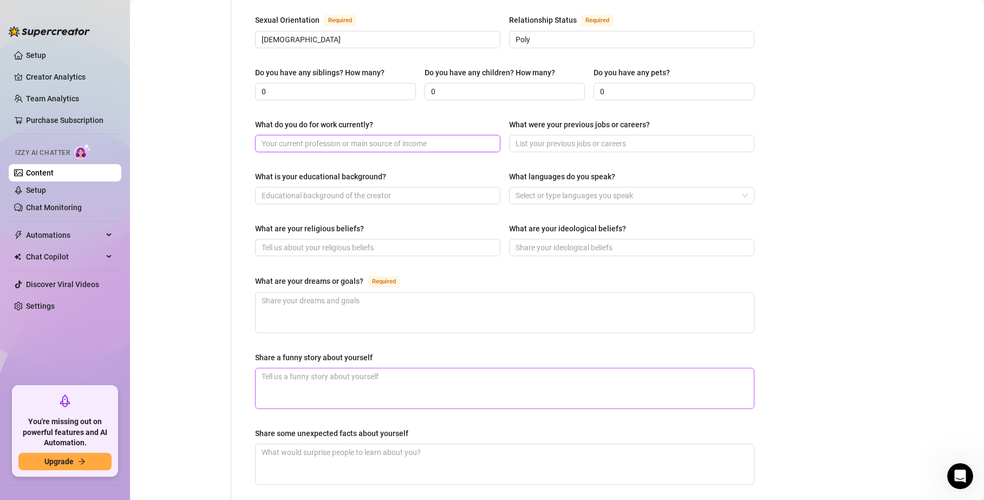
scroll to position [430, 0]
click at [352, 297] on textarea "What are your dreams or goals? Required" at bounding box center [505, 312] width 498 height 40
type textarea "I"
type textarea "I;"
type textarea "I;d"
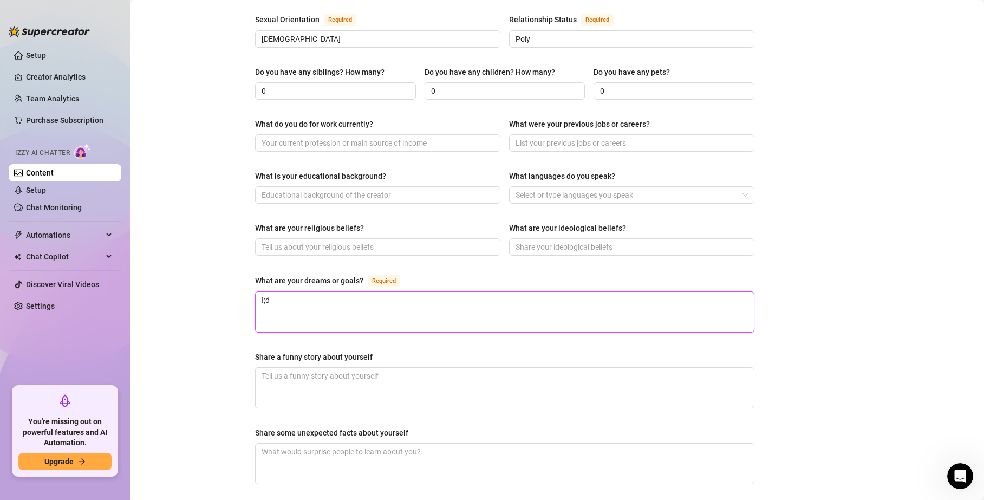
type textarea "I;d"
type textarea "I;"
type textarea "I"
type textarea "I'"
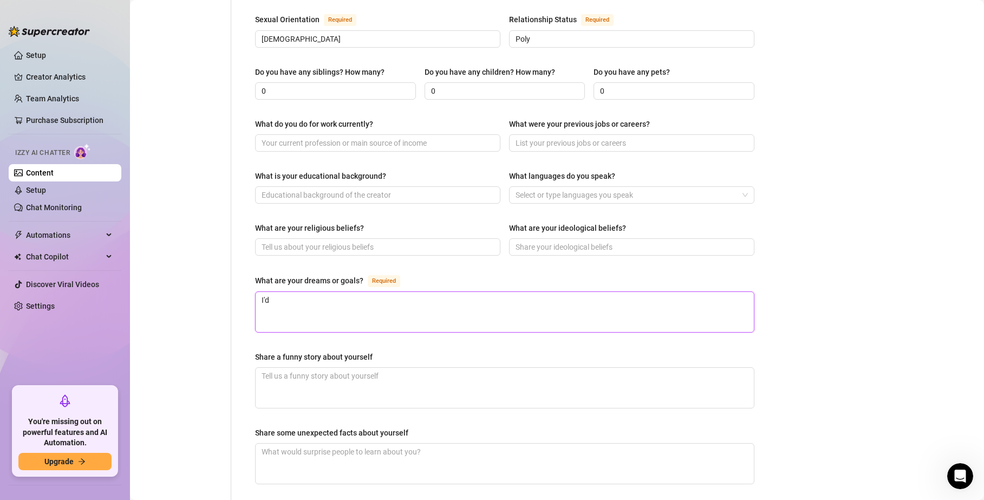
type textarea "I'd"
type textarea "I'd l"
type textarea "I'd lo"
type textarea "I'd lov"
type textarea "I'd lo"
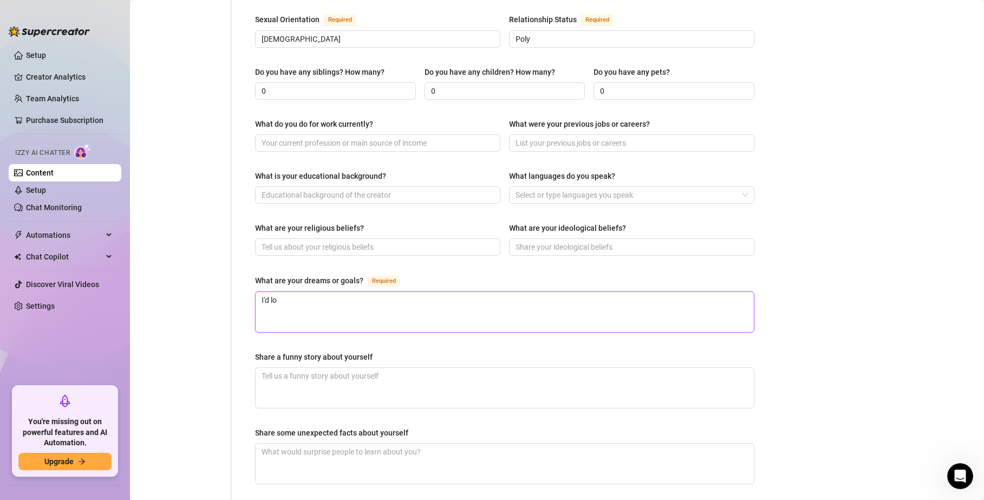
type textarea "I'd l"
type textarea "I'd"
type textarea "I'"
type textarea "I"
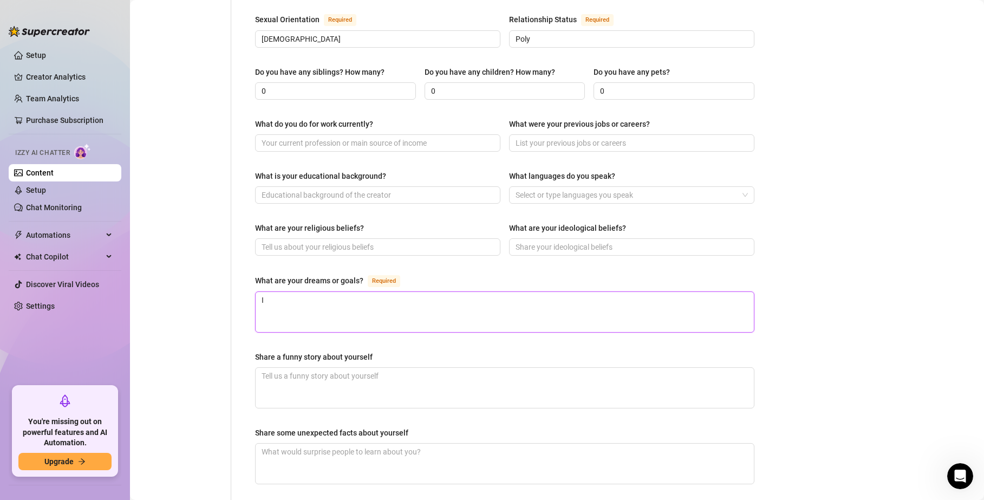
type textarea "I"
type textarea "I lo"
type textarea "I lov"
type textarea "I love"
type textarea "I love t"
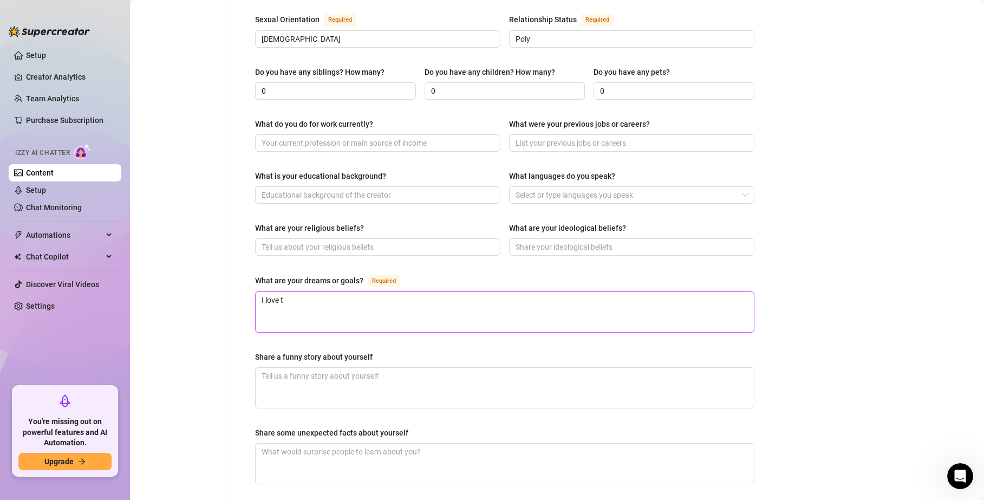
type textarea "I love th"
type textarea "I love the"
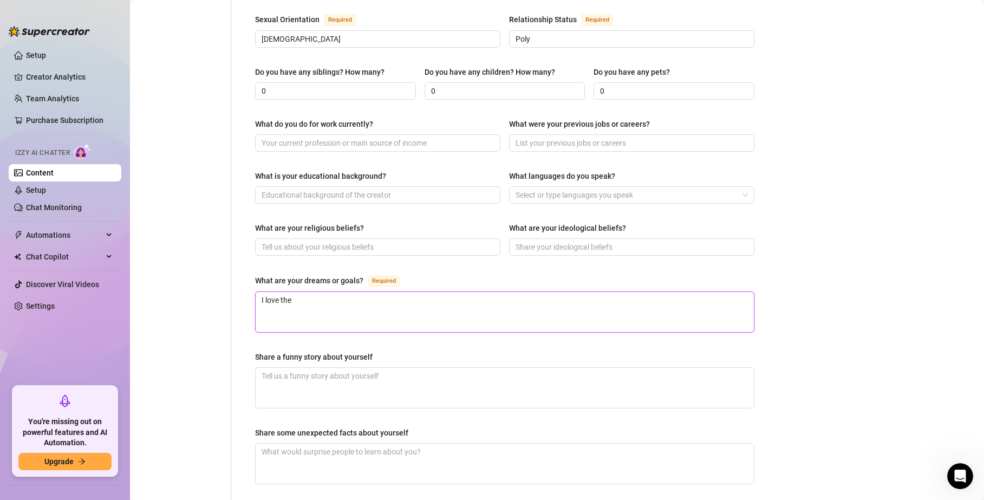
type textarea "I love the q"
type textarea "I love the qu"
type textarea "I love the qui"
type textarea "I love the quie"
type textarea "I love the quiet"
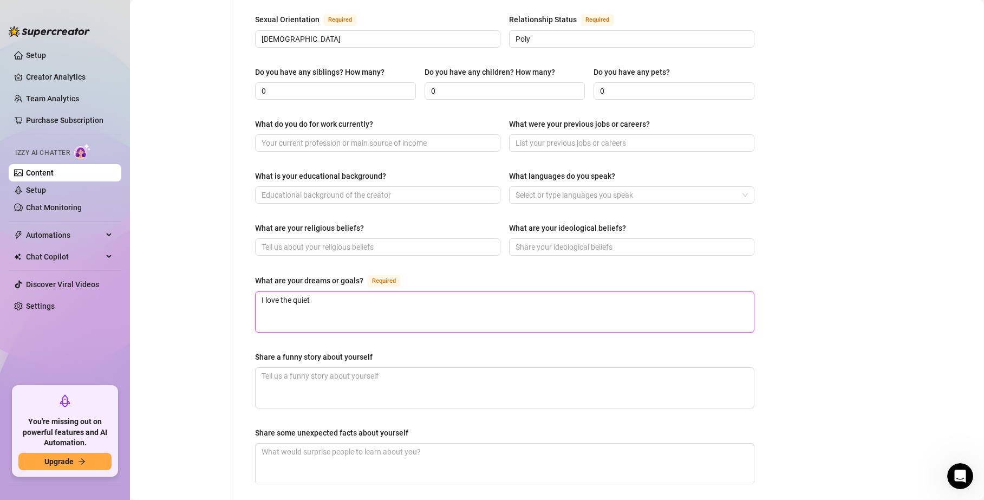
type textarea "I love the quiet"
type textarea "I love the quiet l"
type textarea "I love the quiet lf"
type textarea "I love the quiet lfe"
type textarea "I love the quiet lfe,"
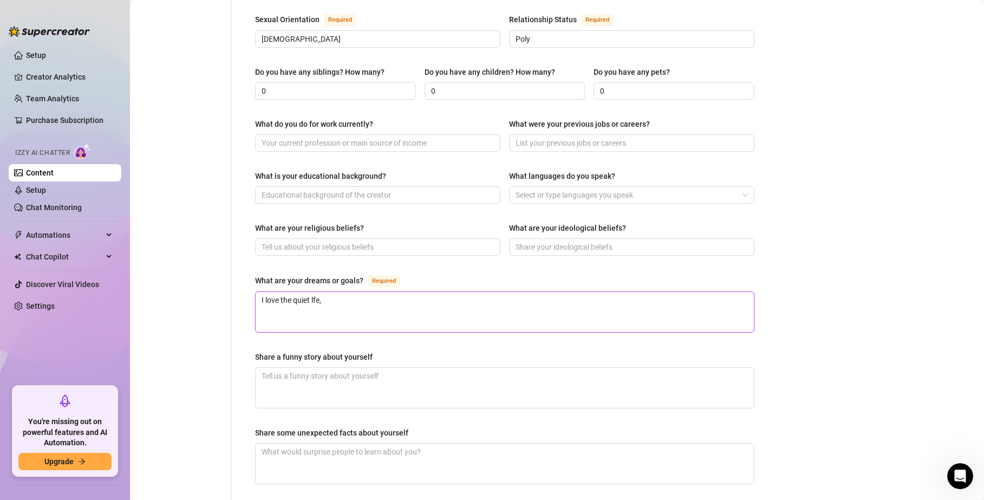
type textarea "I love the quiet lfe,"
type textarea "I love the quiet lfe, n"
type textarea "I love the quiet lfe, na"
type textarea "I love the quiet lfe, nat"
type textarea "I love the quiet lfe, natu"
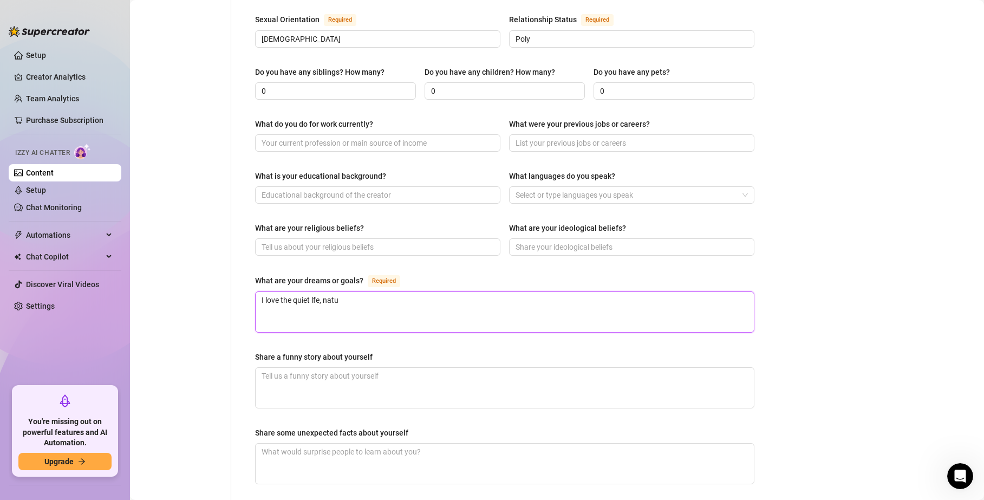
type textarea "I love the quiet lfe, natur"
type textarea "I love the quiet lfe, nature"
type textarea "I love the quiet lfe, natur"
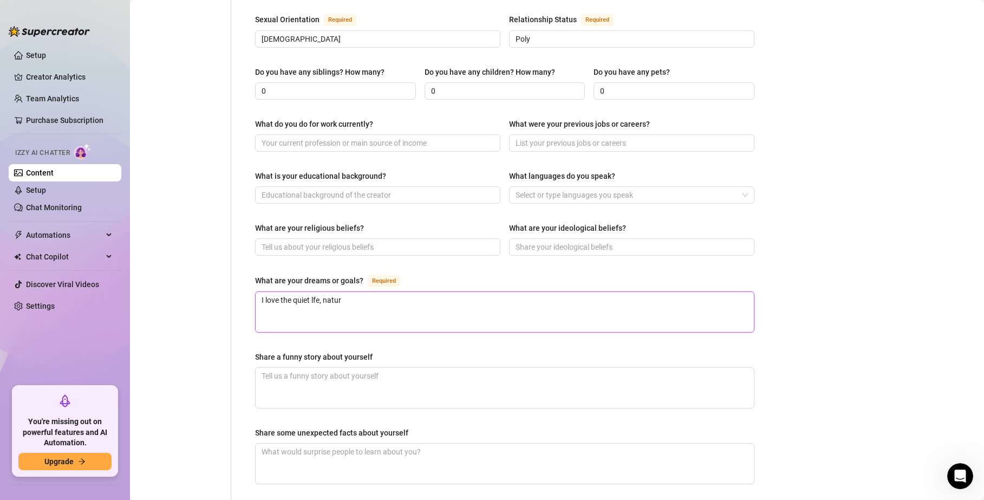
type textarea "I love the quiet lfe, natu"
type textarea "I love the quiet lfe, nat"
type textarea "I love the quiet lfe, na"
type textarea "I love the quiet lfe, n"
type textarea "I love the quiet lfe,"
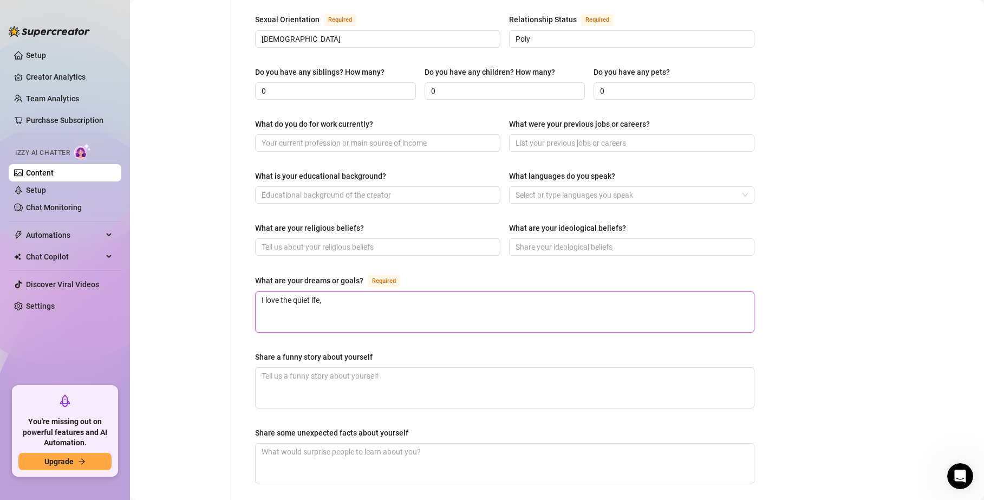
type textarea "I love the quiet lfe,"
type textarea "I love the quiet lfe"
type textarea "I love the quiet lf"
type textarea "I love the quiet l"
type textarea "I love the quiet li"
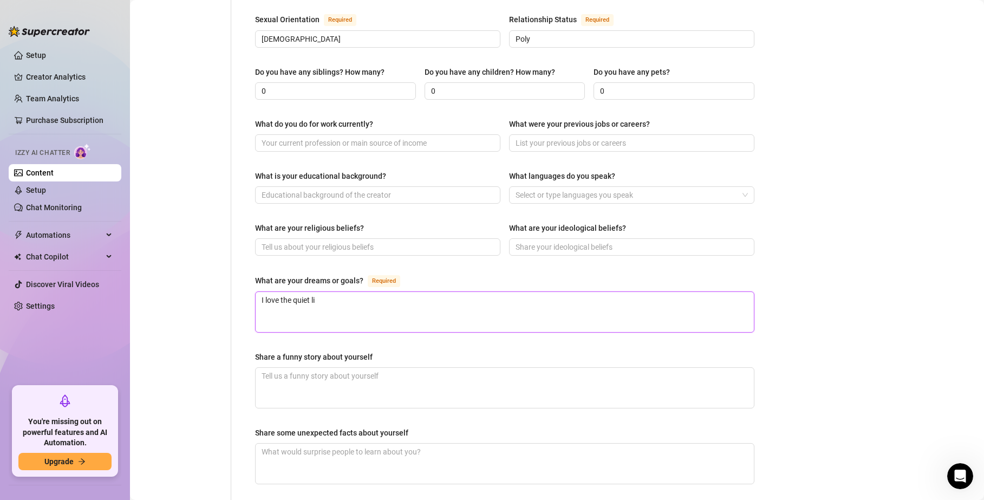
type textarea "I love the quiet lif"
type textarea "I love the quiet life"
type textarea "I love the quiet life,"
type textarea "I love the quiet life, n"
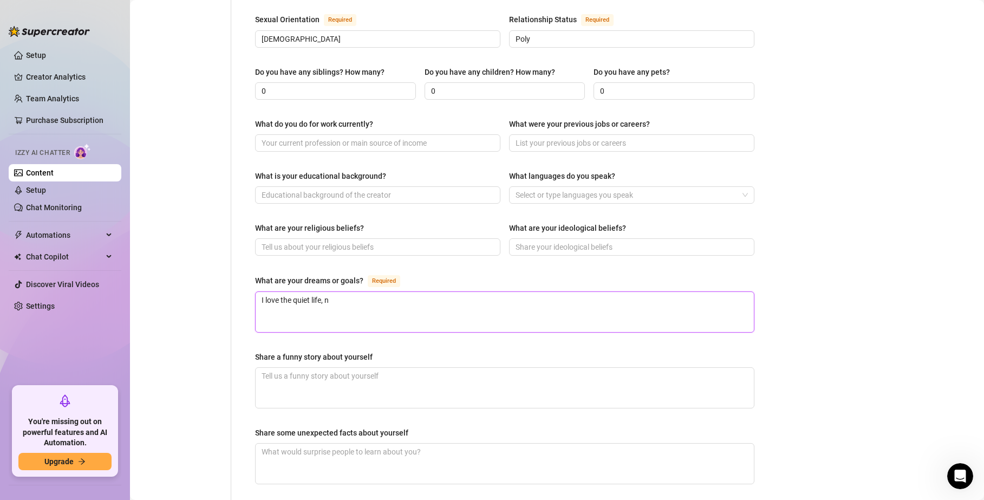
type textarea "I love the quiet life, na"
type textarea "I love the quiet life, nat"
type textarea "I love the quiet life, natu"
type textarea "I love the quiet life, natur"
type textarea "I love the quiet life, nature"
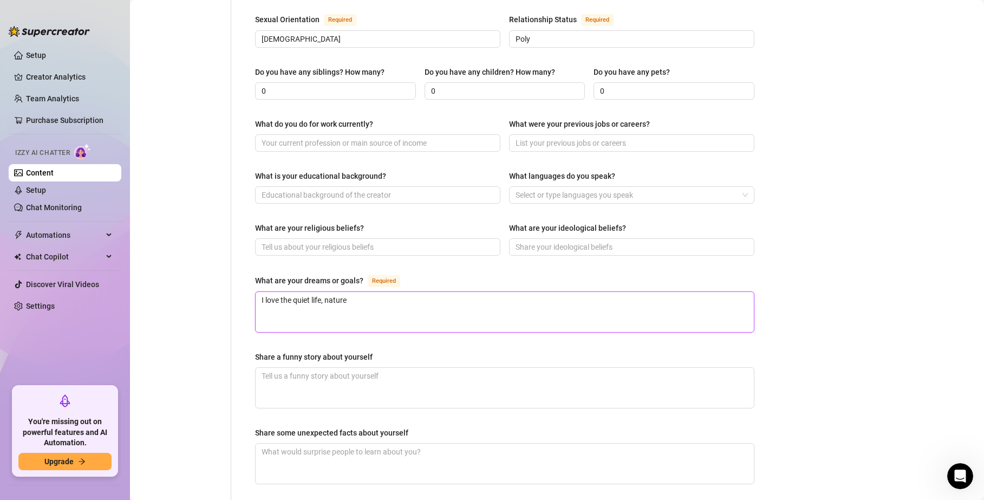
type textarea "I love the quiet life, nature"
type textarea "I love the quiet life, natur"
type textarea "I love the quiet life, natu"
type textarea "I love the quiet life, nat"
type textarea "I love the quiet life, na"
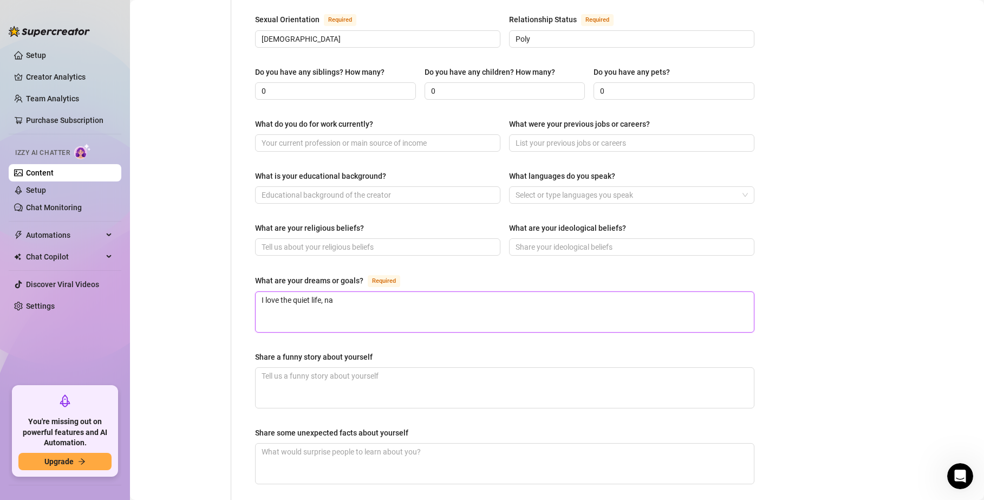
type textarea "I love the quiet life, n"
type textarea "I love the quiet life,"
type textarea "I love the quiet life"
type textarea "I love the quiet life."
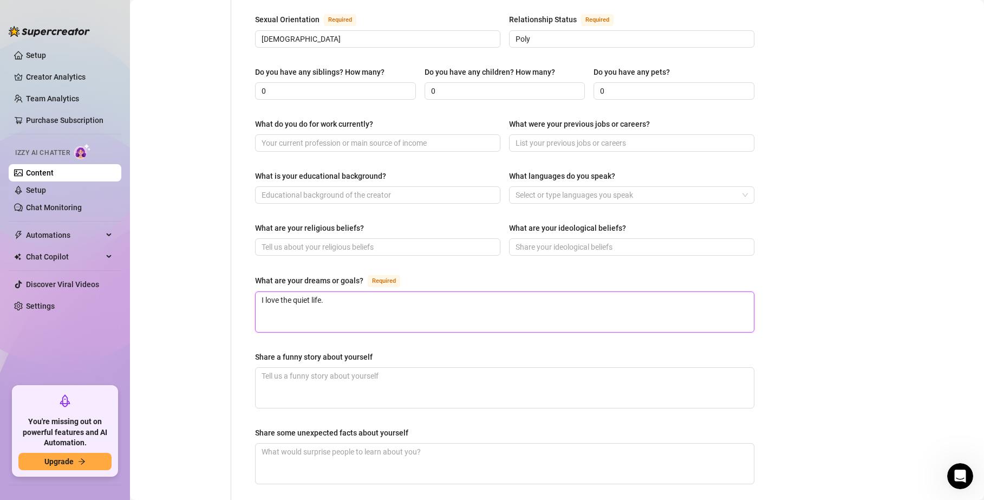
type textarea "I love the quiet life."
type textarea "I love the quiet life. N"
type textarea "I love the quiet life. Na"
type textarea "I love the quiet life. Nat"
type textarea "I love the quiet life. Natu"
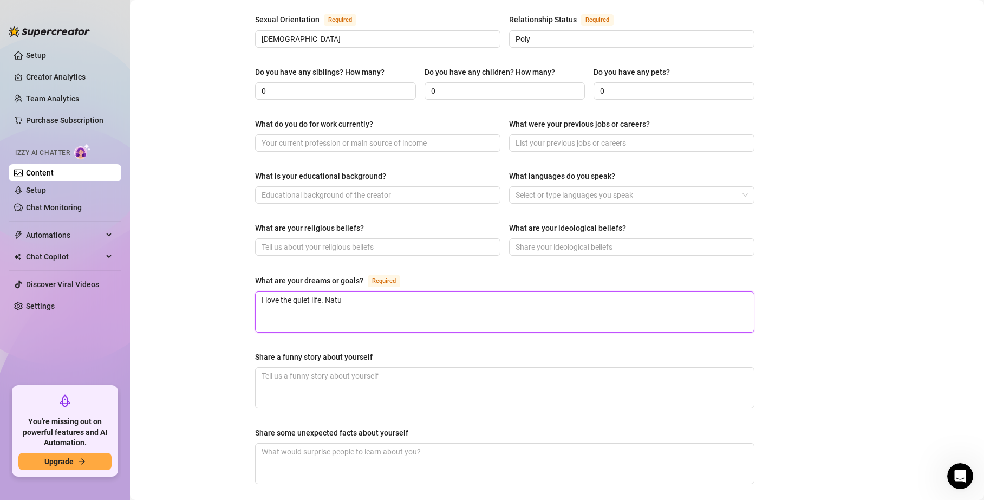
type textarea "I love the quiet life. Natur"
type textarea "I love the quiet life. Nature"
click at [351, 292] on textarea "I love the quiet life. Nature hiking," at bounding box center [505, 312] width 498 height 40
click at [449, 292] on textarea "I love the quiet life. Nature, hiking," at bounding box center [505, 312] width 498 height 40
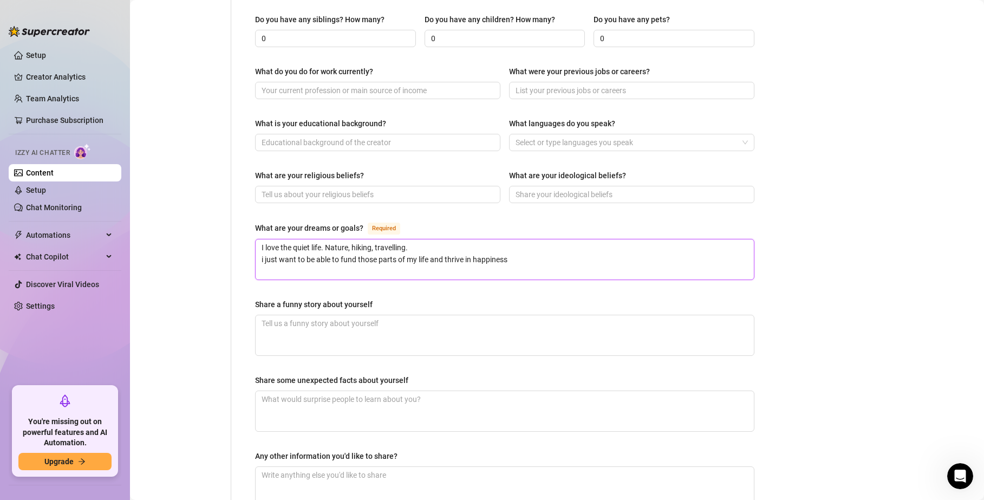
scroll to position [494, 0]
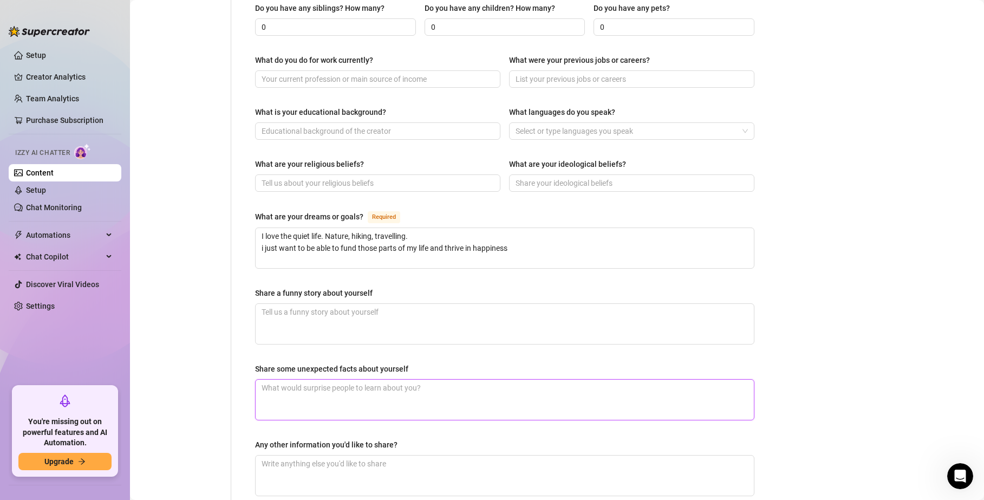
click at [322, 380] on textarea "Share some unexpected facts about yourself" at bounding box center [505, 400] width 498 height 40
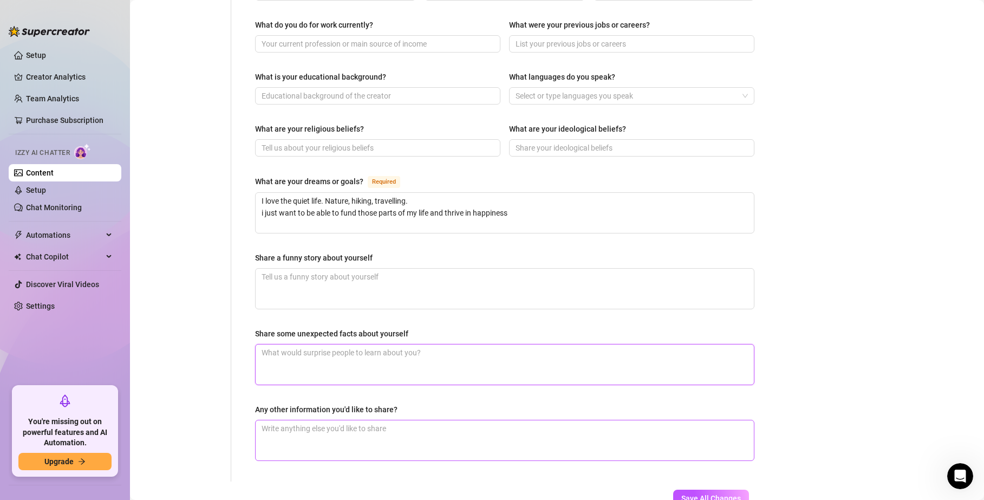
scroll to position [547, 0]
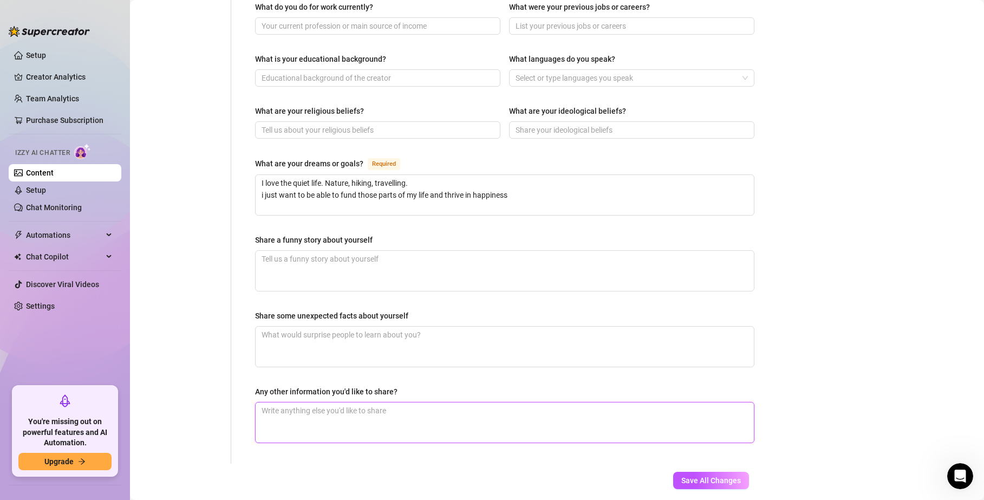
click at [307, 403] on textarea "Any other information you'd like to share?" at bounding box center [505, 423] width 498 height 40
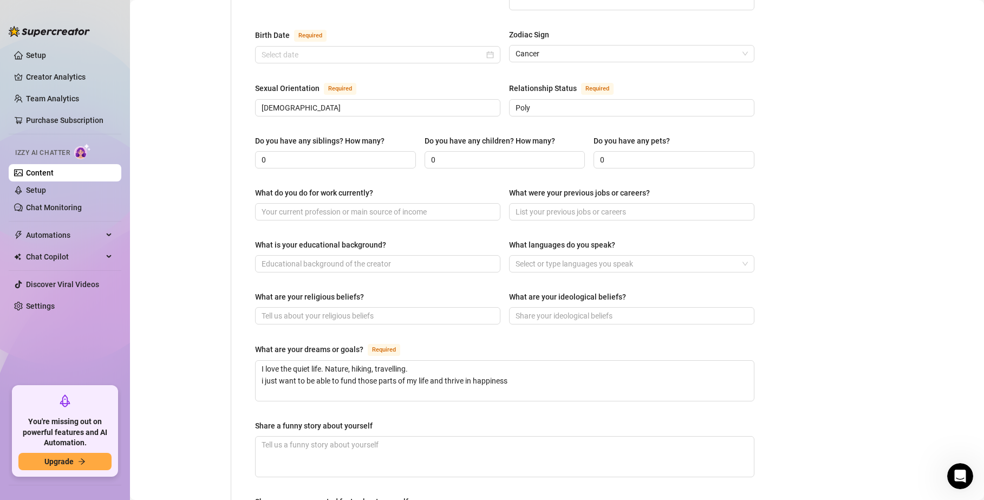
scroll to position [526, 0]
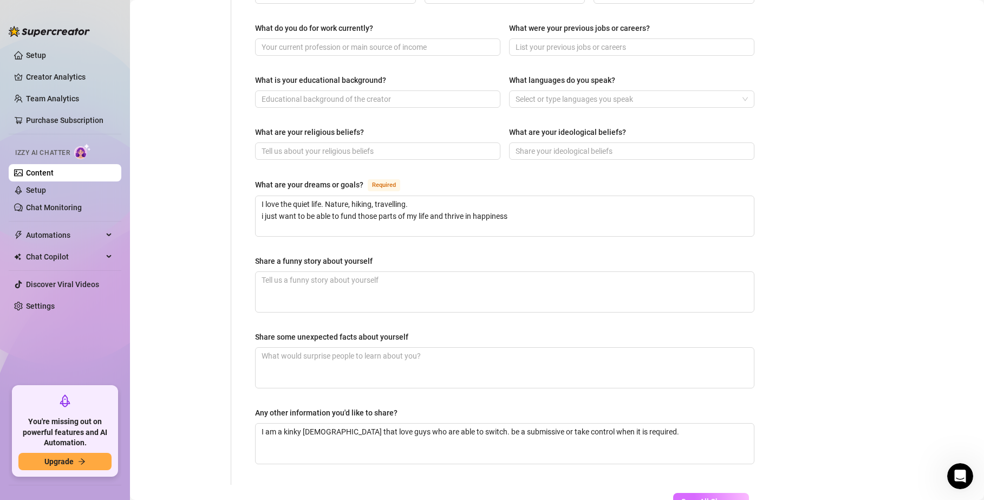
click at [686, 497] on span "Save All Changes" at bounding box center [712, 501] width 60 height 9
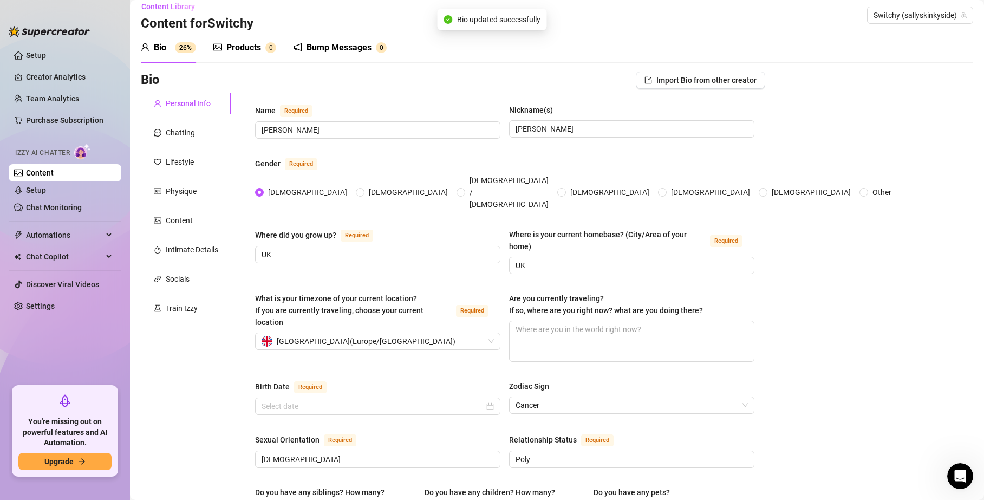
scroll to position [0, 0]
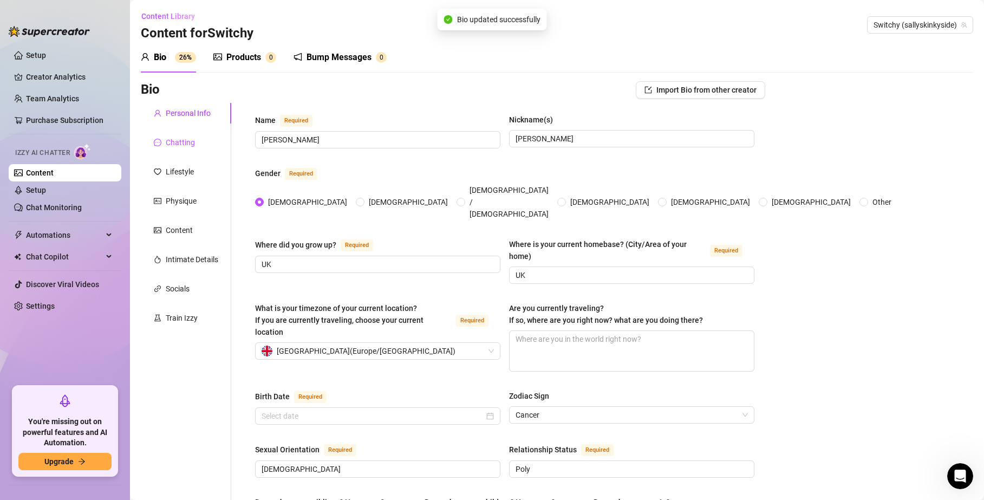
click at [182, 143] on div "Chatting" at bounding box center [180, 143] width 29 height 12
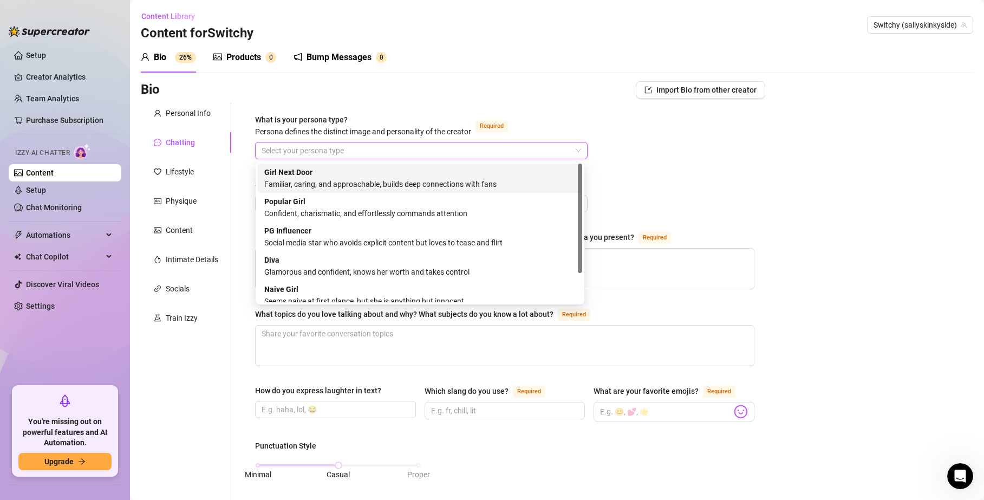
click at [301, 152] on input "What is your persona type? Persona defines the distinct image and personality o…" at bounding box center [417, 150] width 310 height 16
click at [338, 174] on div "Girl Next Door Familiar, caring, and approachable, builds deep connections with…" at bounding box center [420, 178] width 312 height 24
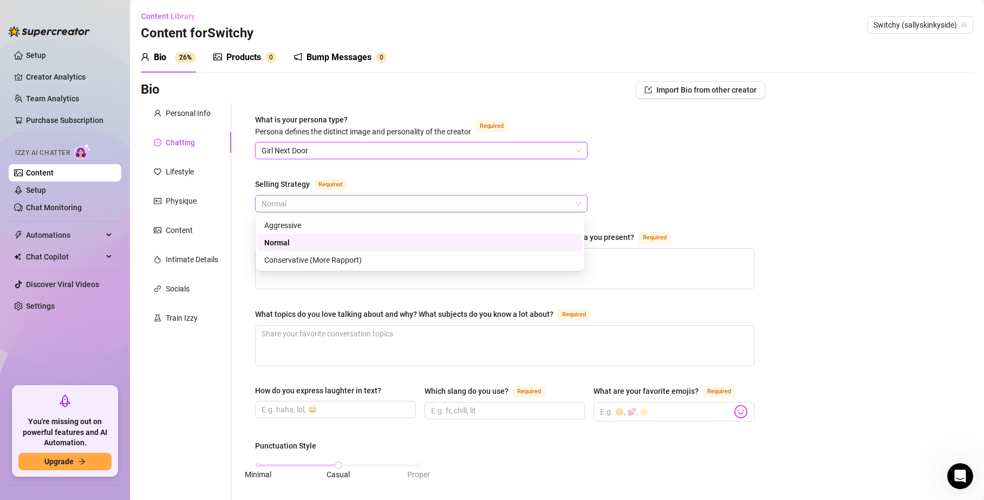
click at [299, 205] on span "Normal" at bounding box center [422, 204] width 320 height 16
drag, startPoint x: 299, startPoint y: 262, endPoint x: 294, endPoint y: 256, distance: 7.7
click at [299, 262] on div "Conservative (More Rapport)" at bounding box center [420, 260] width 312 height 12
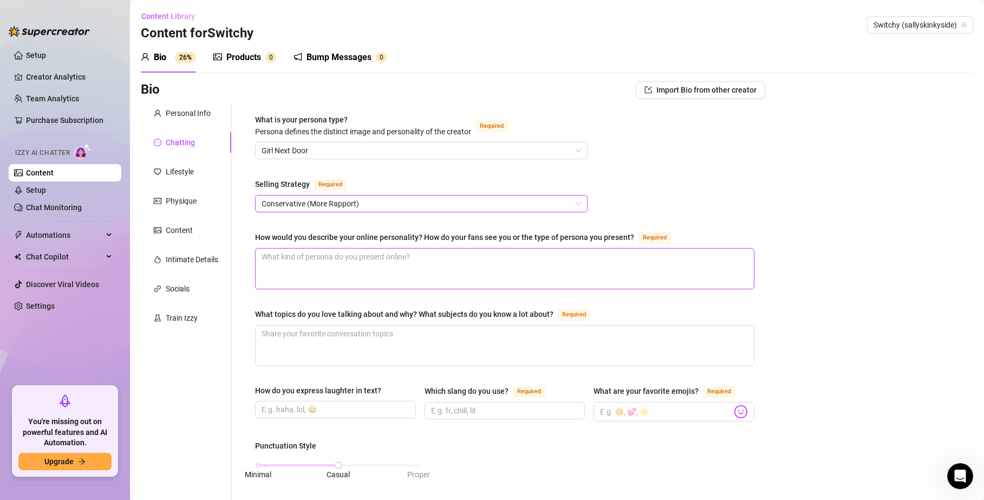
click at [317, 263] on textarea "How would you describe your online personality? How do your fans see you or the…" at bounding box center [505, 269] width 498 height 40
click at [341, 267] on textarea "How would you describe your online personality? How do your fans see you or the…" at bounding box center [505, 269] width 498 height 40
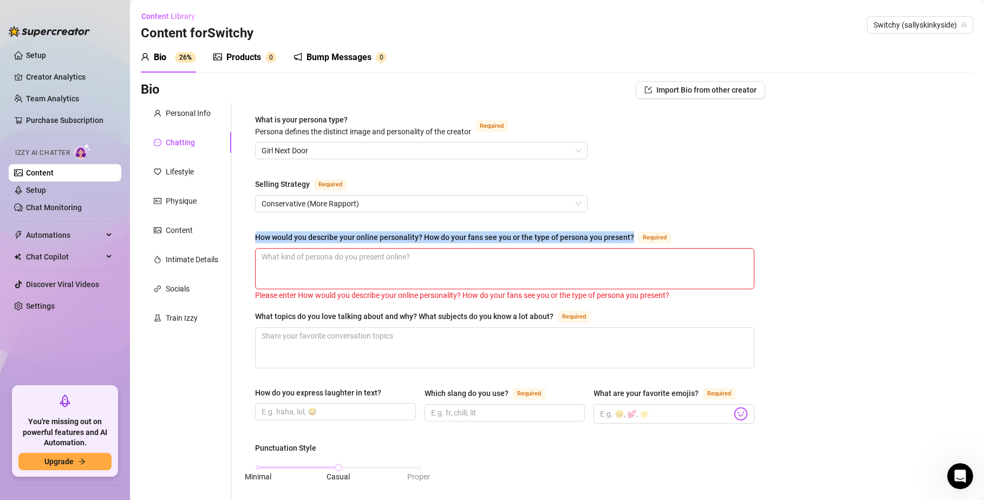
drag, startPoint x: 634, startPoint y: 237, endPoint x: 255, endPoint y: 238, distance: 379.3
click at [255, 238] on div "How would you describe your online personality? How do your fans see you or the…" at bounding box center [465, 237] width 420 height 13
copy div "How would you describe your online personality? How do your fans see you or the…"
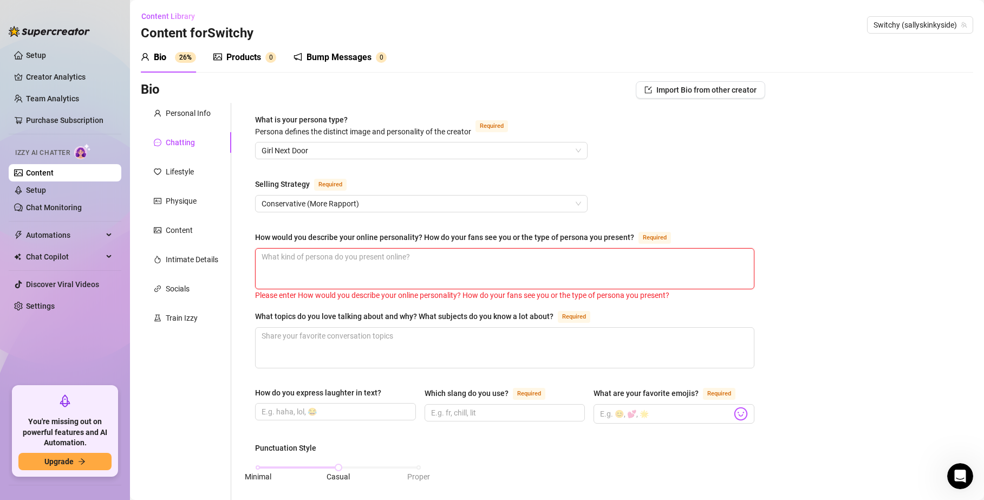
click at [278, 263] on textarea "How would you describe your online personality? How do your fans see you or the…" at bounding box center [505, 269] width 498 height 40
paste textarea "My online personality is a mix of playful and sensual. I like to keep things fu…"
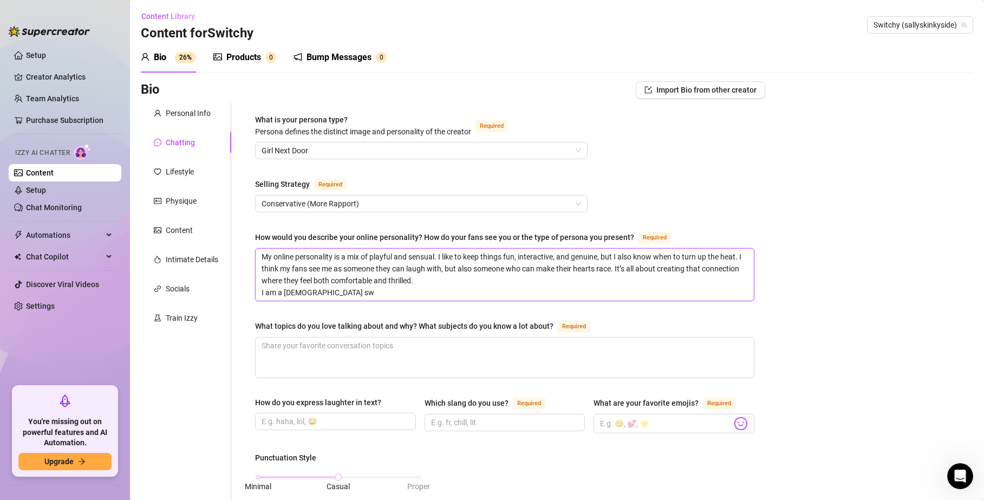
click at [496, 276] on textarea "My online personality is a mix of playful and sensual. I like to keep things fu…" at bounding box center [505, 275] width 498 height 52
click at [399, 287] on textarea "My online personality is a mix of playful and sensual. I like to keep things fu…" at bounding box center [505, 275] width 498 height 52
click at [341, 293] on textarea "My online personality is a mix of playful and sensual. I like to keep things fu…" at bounding box center [505, 275] width 498 height 52
click at [436, 291] on textarea "My online personality is a mix of playful and sensual. I like to keep things fu…" at bounding box center [505, 275] width 498 height 52
click at [633, 297] on textarea "My online personality is a mix of playful and sensual. I like to keep things fu…" at bounding box center [505, 275] width 498 height 52
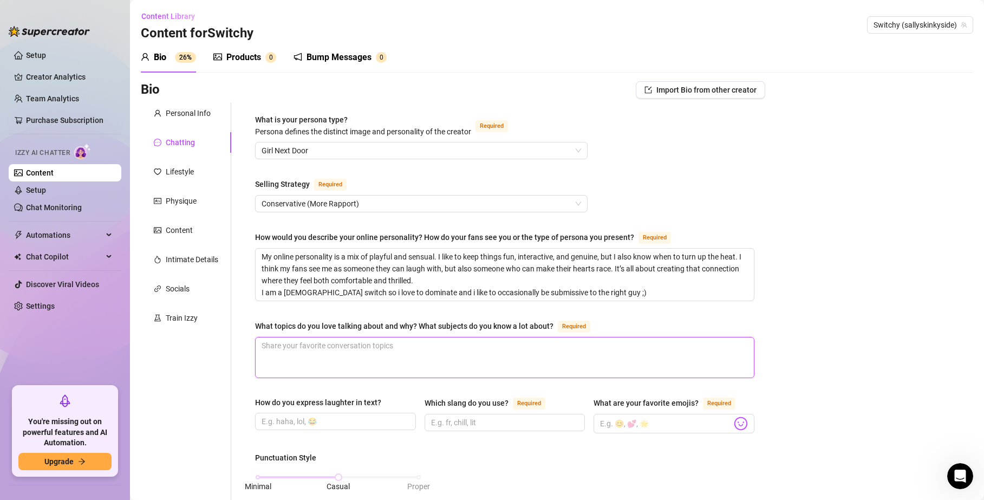
click at [399, 365] on textarea "What topics do you love talking about and why? What subjects do you know a lot …" at bounding box center [505, 358] width 498 height 40
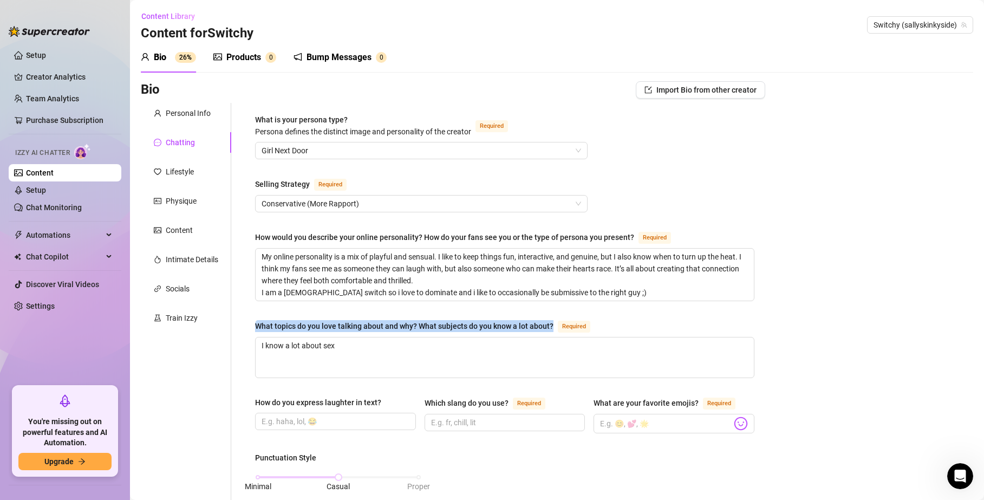
drag, startPoint x: 534, startPoint y: 327, endPoint x: 252, endPoint y: 323, distance: 282.3
copy div "What topics do you love talking about and why? What subjects do you know a lot …"
click at [411, 355] on textarea "I know a lot about sex" at bounding box center [505, 358] width 498 height 40
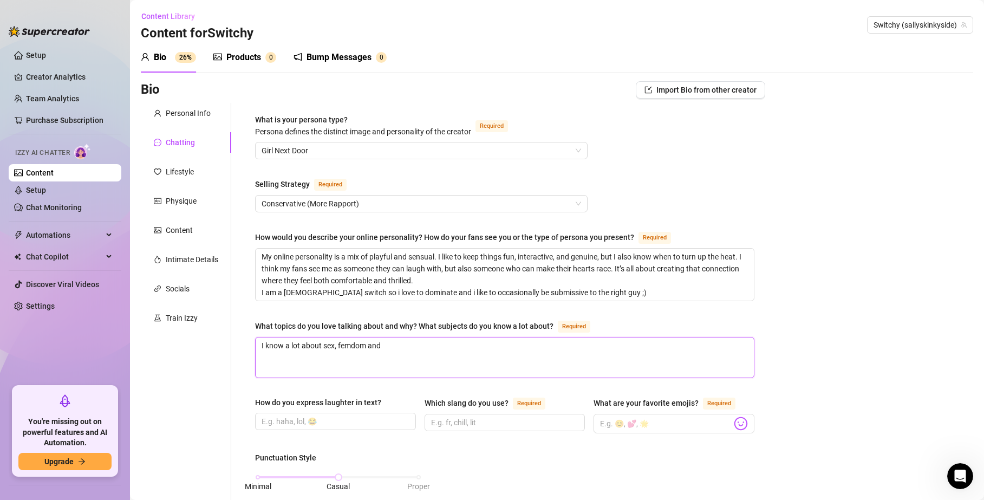
drag, startPoint x: 384, startPoint y: 349, endPoint x: 86, endPoint y: 296, distance: 302.8
click at [88, 289] on div "Setup Creator Analytics Team Analytics Purchase Subscription Izzy AI Chatter Co…" at bounding box center [492, 250] width 984 height 500
paste textarea "love talking about sex—especially exploring fantasies, kinks, and the psycholog…"
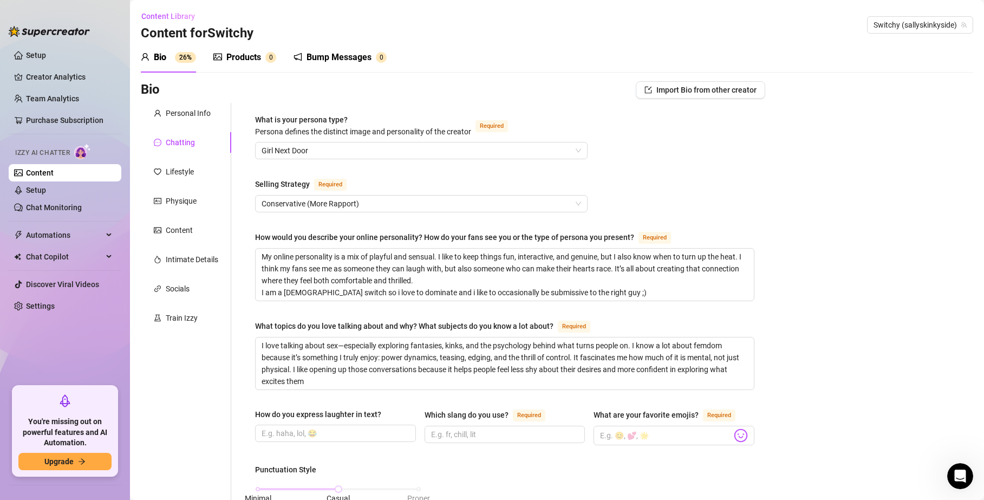
click at [294, 339] on textarea "I love talking about sex—especially exploring fantasies, kinks, and the psychol…" at bounding box center [505, 364] width 498 height 52
click at [392, 373] on textarea "I love talking about sex—especially exploring fantasies, kinks, and the psychol…" at bounding box center [505, 364] width 498 height 52
click at [349, 352] on textarea "I love talking about sex—especially exploring fantasies, kinks, and the psychol…" at bounding box center [505, 364] width 498 height 52
click at [265, 434] on input "How do you express laughter in text?" at bounding box center [335, 433] width 146 height 12
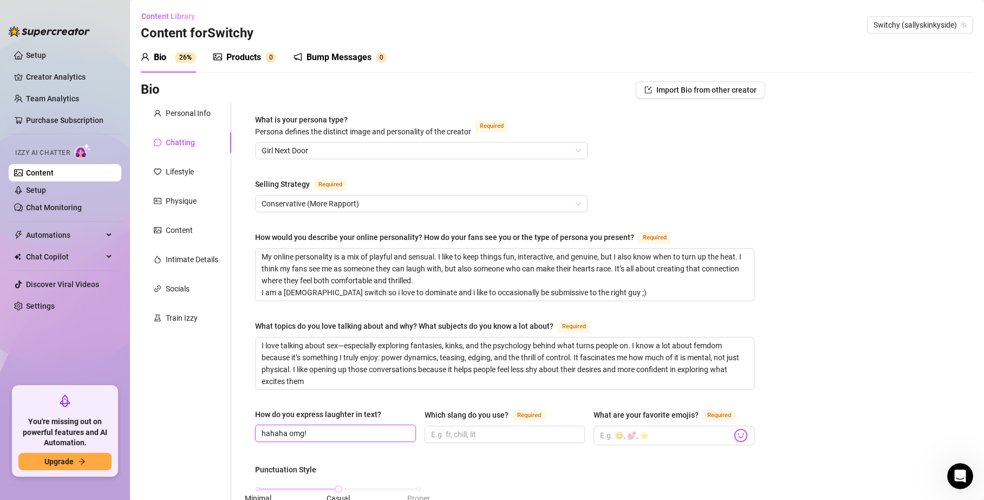
scroll to position [101, 0]
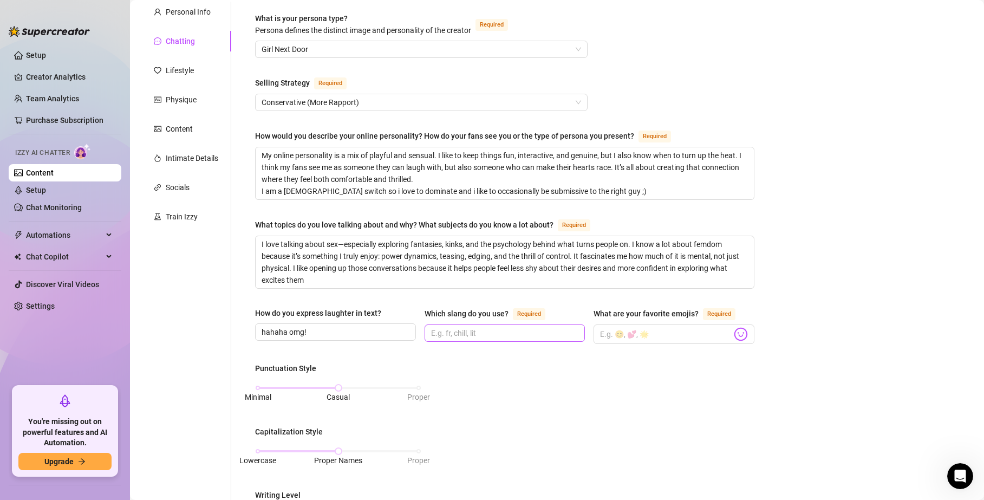
click at [453, 339] on span at bounding box center [505, 333] width 161 height 17
click at [604, 330] on input "What are your favorite emojis? Required" at bounding box center [666, 334] width 132 height 14
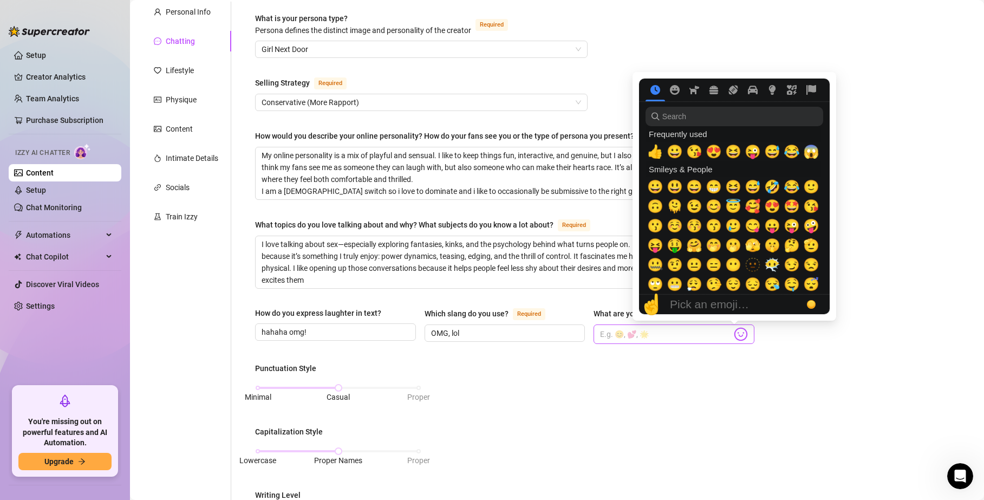
click at [736, 332] on img at bounding box center [741, 334] width 14 height 14
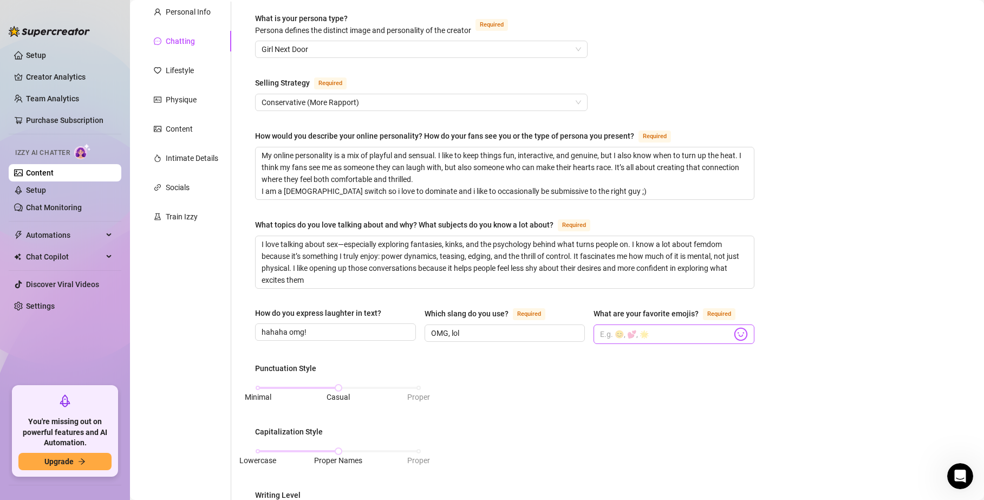
click at [734, 332] on img at bounding box center [741, 334] width 14 height 14
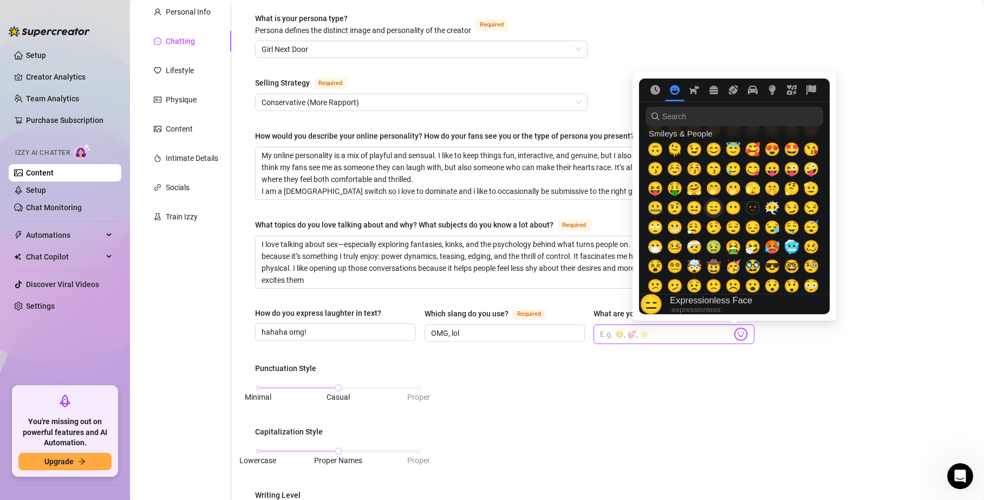
scroll to position [57, 0]
click at [774, 247] on span "🥵" at bounding box center [772, 246] width 16 height 15
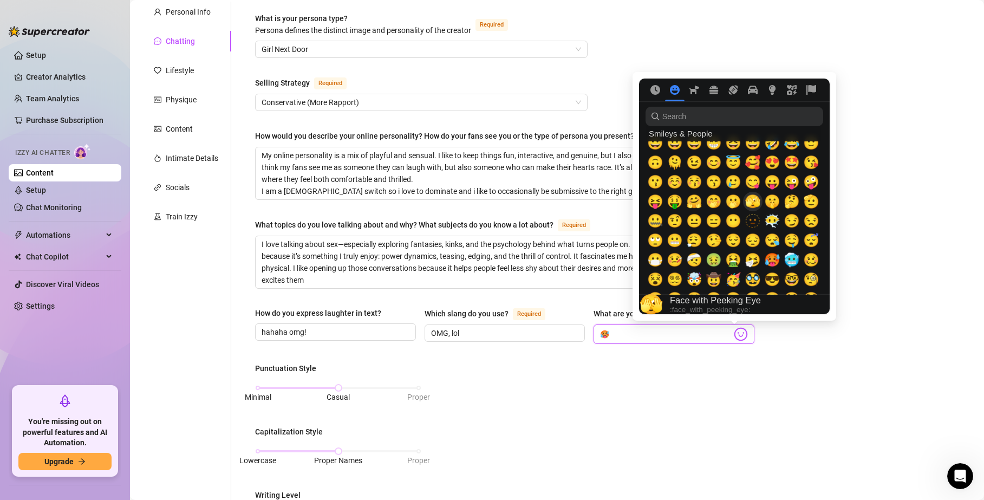
scroll to position [34, 0]
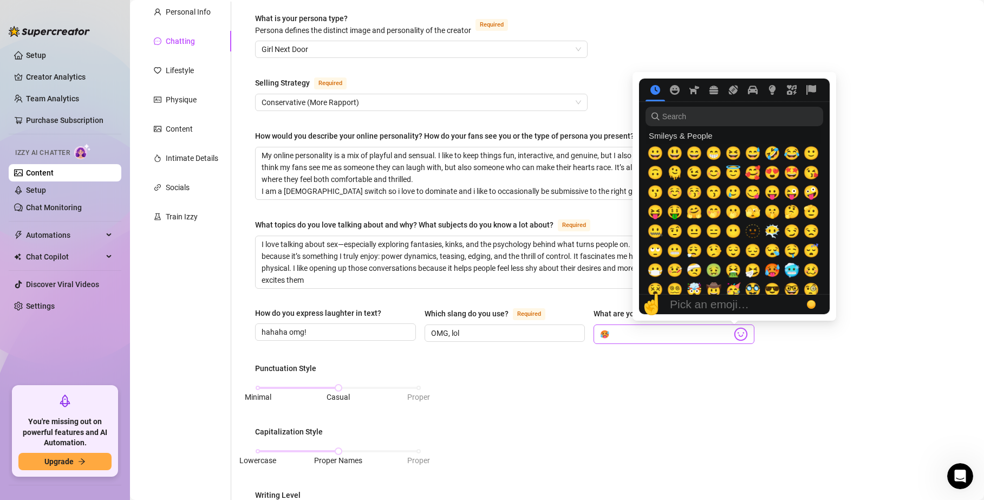
click at [741, 332] on img at bounding box center [741, 334] width 14 height 14
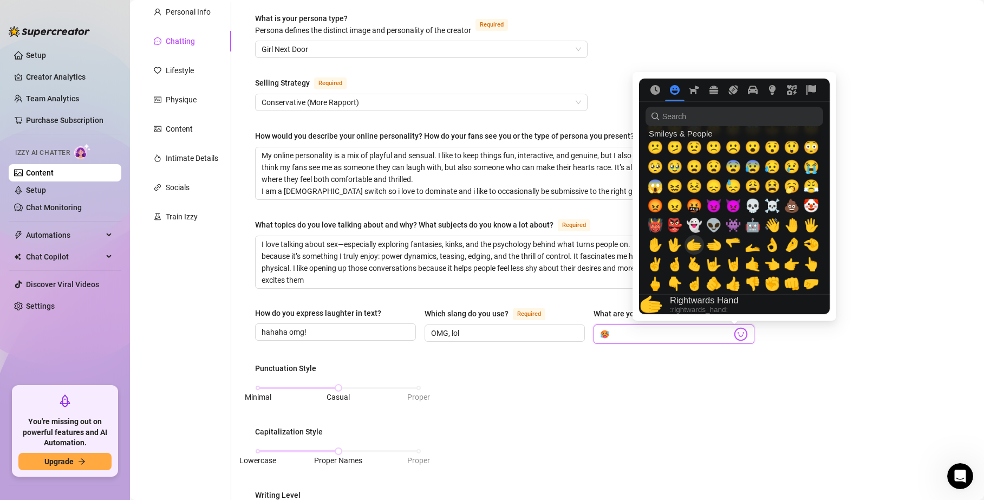
scroll to position [198, 0]
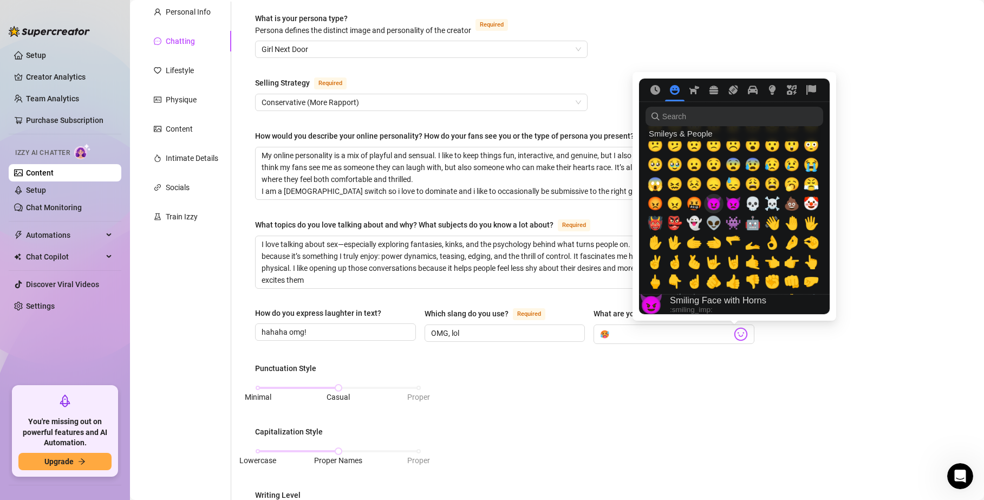
click at [717, 204] on span "😈" at bounding box center [714, 203] width 16 height 15
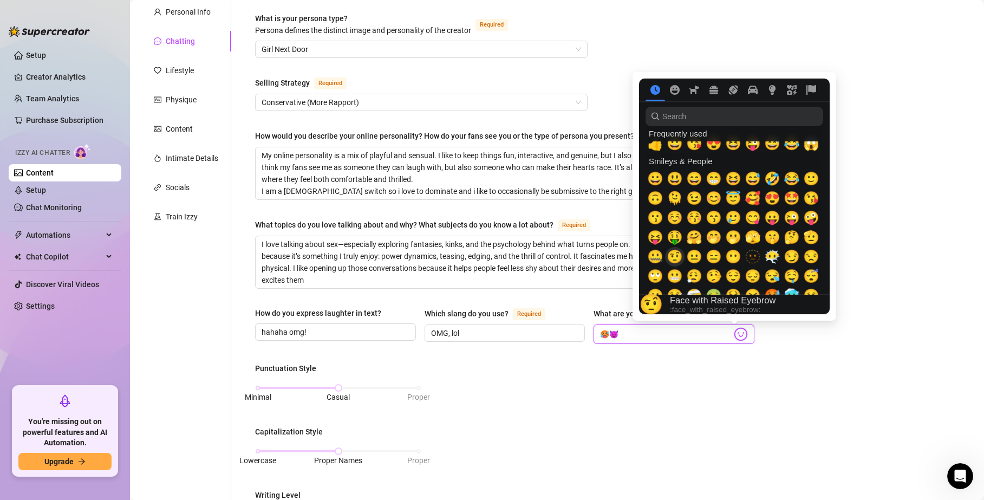
scroll to position [0, 0]
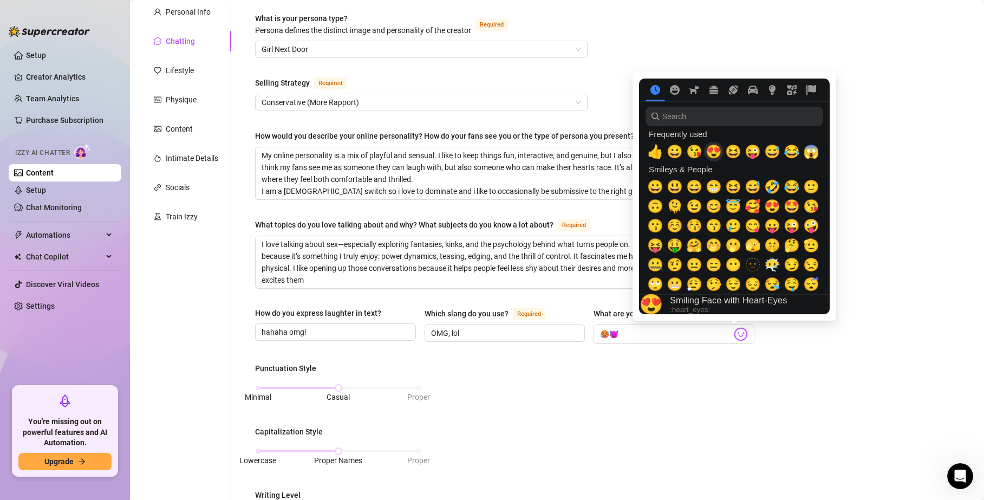
click at [720, 151] on span "😍" at bounding box center [714, 151] width 16 height 15
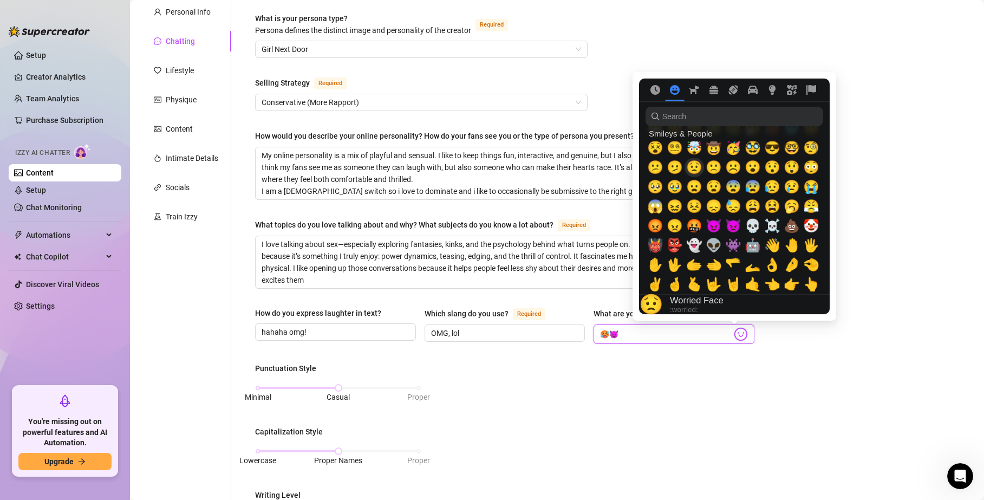
scroll to position [185, 0]
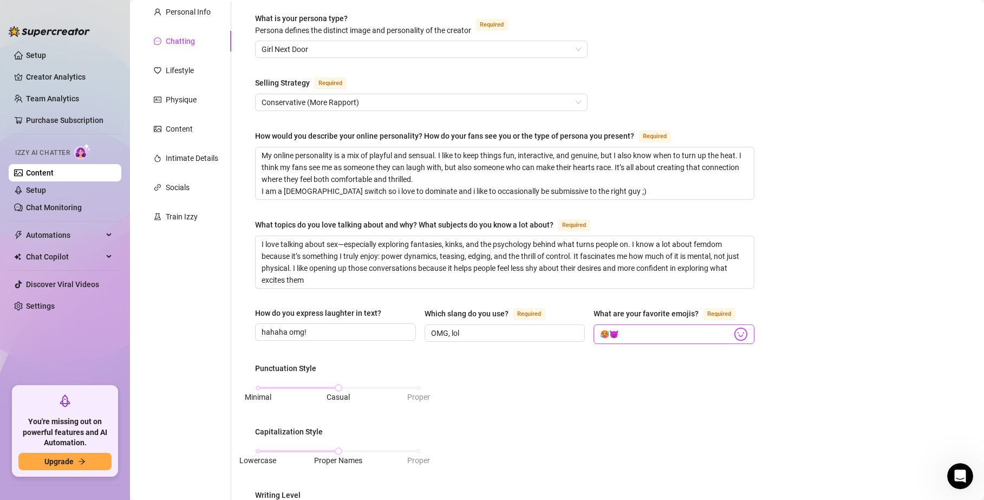
click at [734, 330] on img at bounding box center [741, 334] width 14 height 14
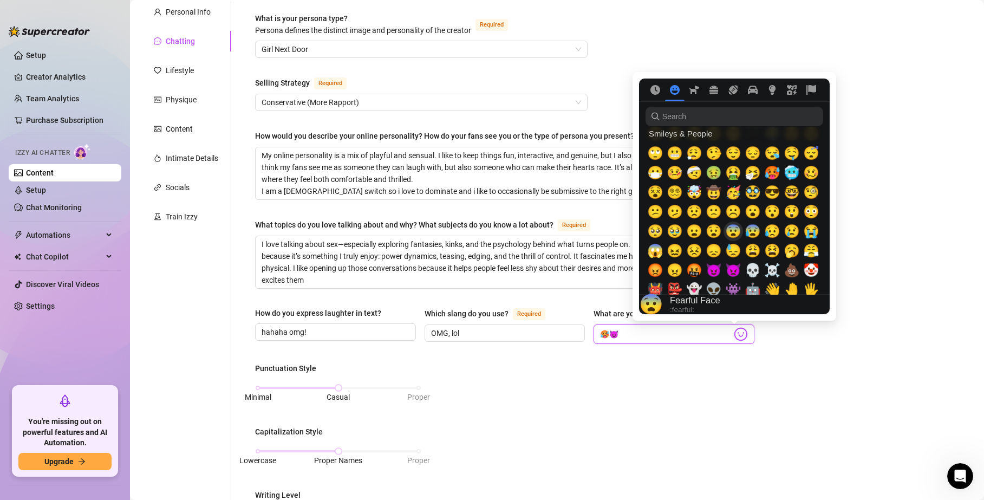
scroll to position [0, 0]
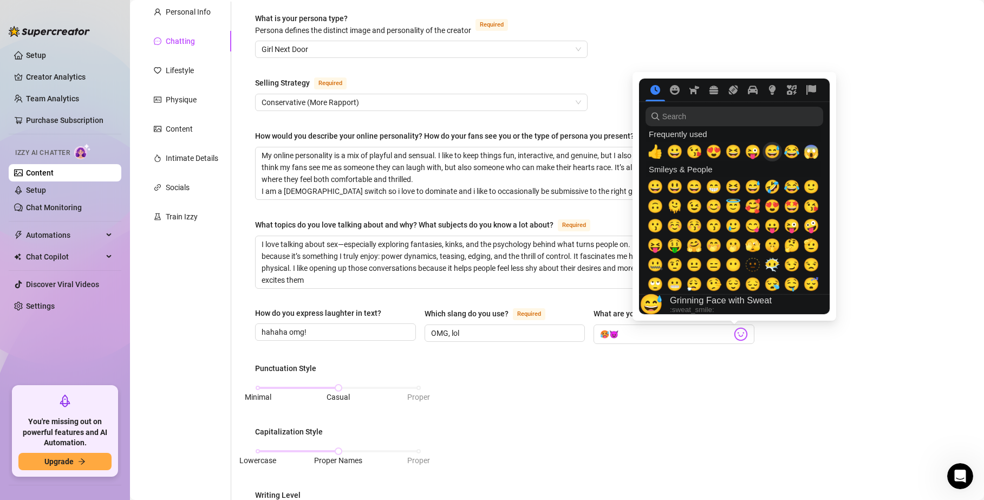
click at [776, 154] on span "😅" at bounding box center [772, 151] width 16 height 15
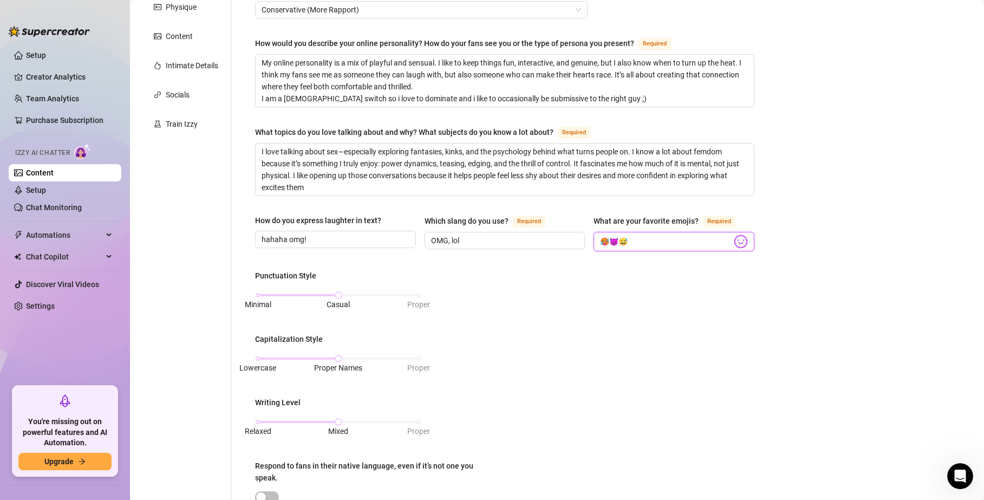
scroll to position [200, 0]
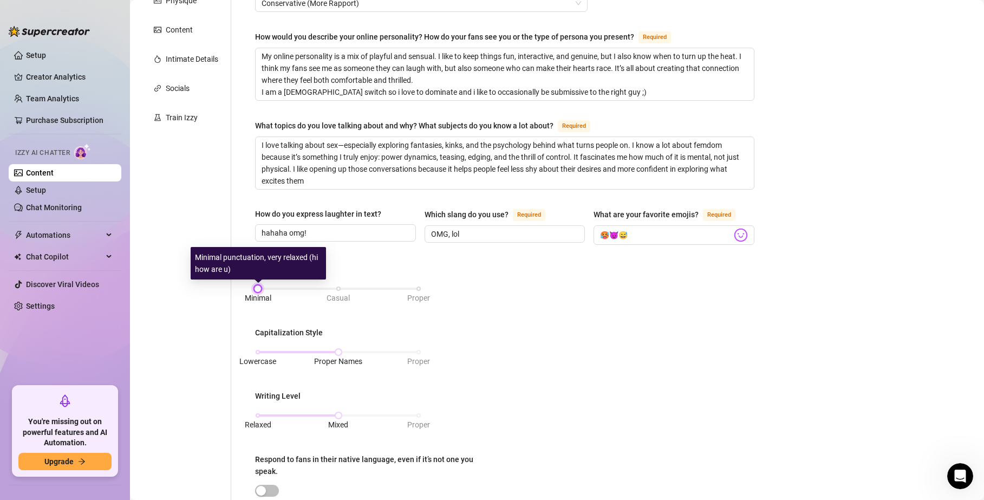
drag, startPoint x: 335, startPoint y: 289, endPoint x: 255, endPoint y: 291, distance: 79.7
click at [244, 282] on div "What is your persona type? Persona defines the distinct image and personality o…" at bounding box center [498, 324] width 534 height 845
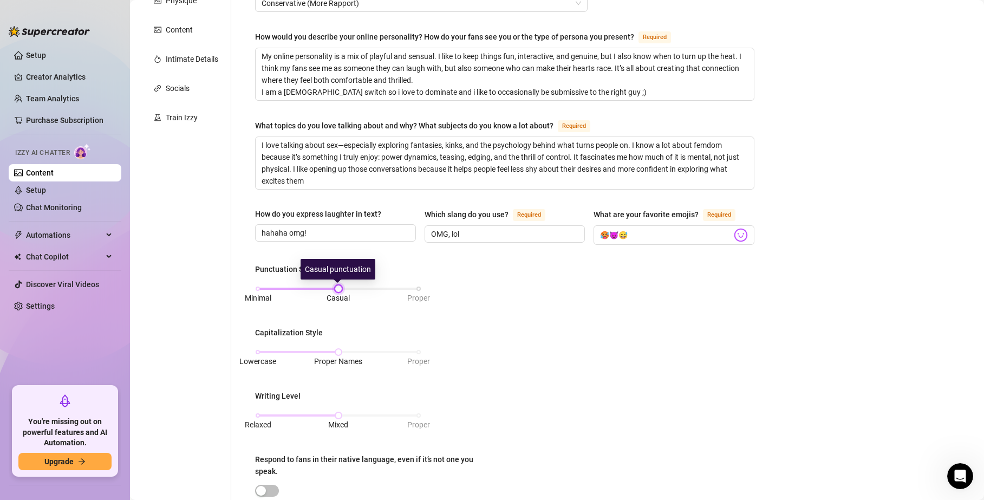
drag, startPoint x: 259, startPoint y: 289, endPoint x: 328, endPoint y: 295, distance: 69.6
click at [328, 292] on div "Minimal Casual Proper" at bounding box center [338, 289] width 161 height 7
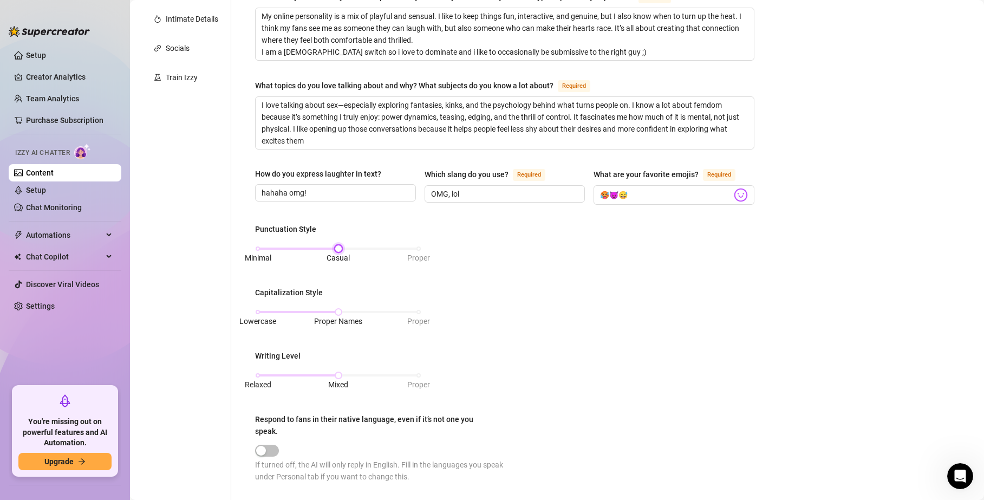
scroll to position [257, 0]
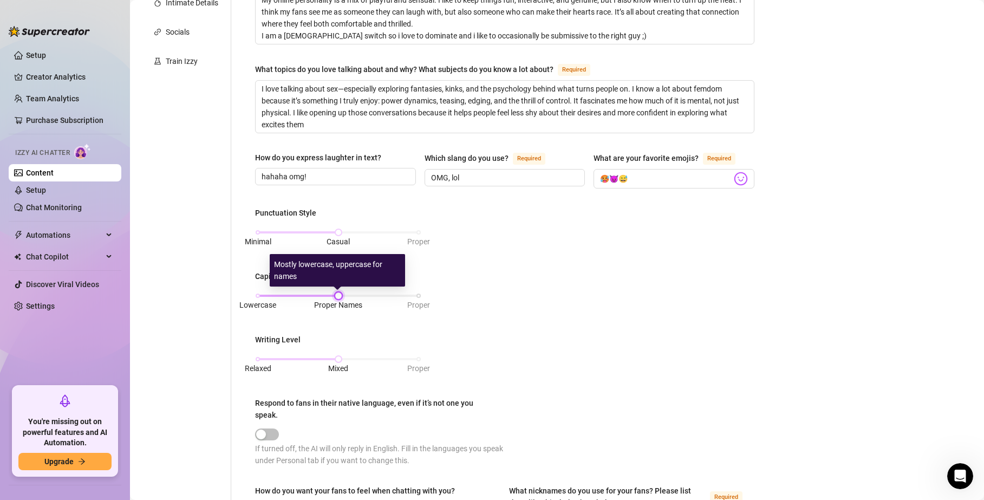
drag, startPoint x: 339, startPoint y: 293, endPoint x: 254, endPoint y: 297, distance: 84.6
click at [336, 296] on div at bounding box center [338, 295] width 5 height 5
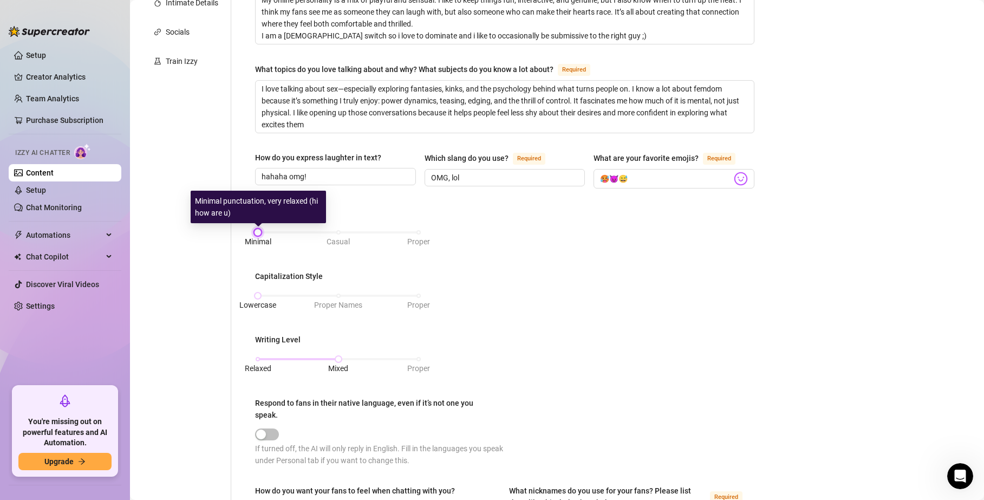
drag, startPoint x: 336, startPoint y: 235, endPoint x: 222, endPoint y: 237, distance: 113.8
click at [224, 234] on div "Personal Info Chatting Lifestyle Physique Content Intimate Details Socials Trai…" at bounding box center [453, 268] width 625 height 845
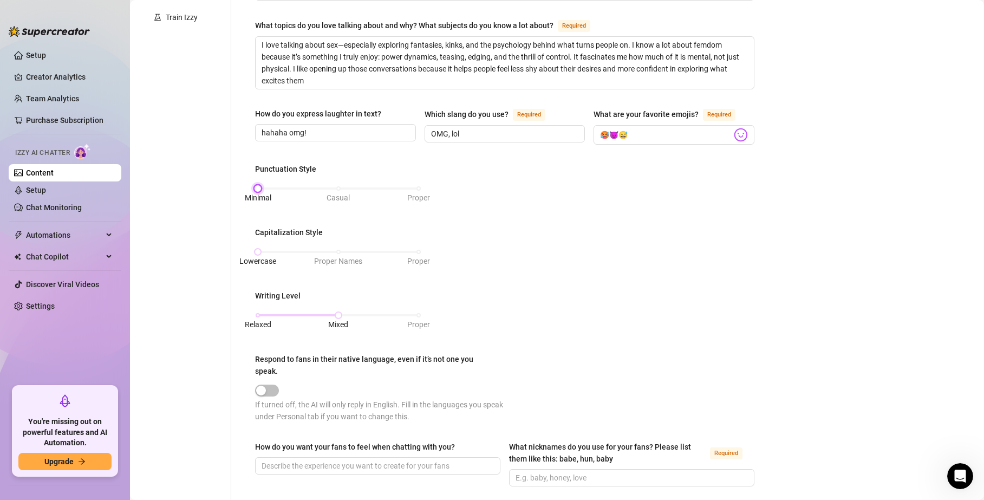
scroll to position [306, 0]
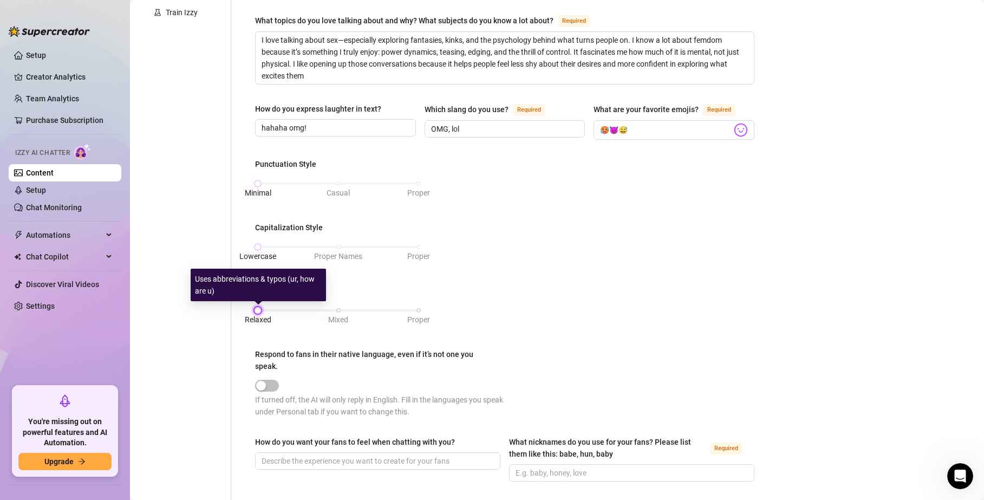
drag, startPoint x: 336, startPoint y: 310, endPoint x: 258, endPoint y: 312, distance: 78.6
click at [258, 312] on div at bounding box center [257, 310] width 5 height 5
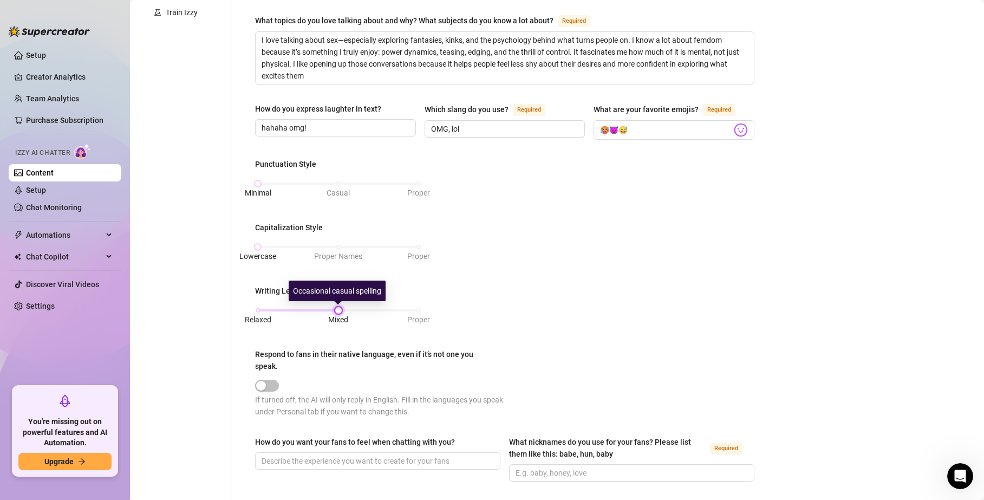
drag, startPoint x: 258, startPoint y: 312, endPoint x: 354, endPoint y: 316, distance: 96.0
click at [354, 316] on div "Relaxed Mixed Proper" at bounding box center [338, 315] width 166 height 29
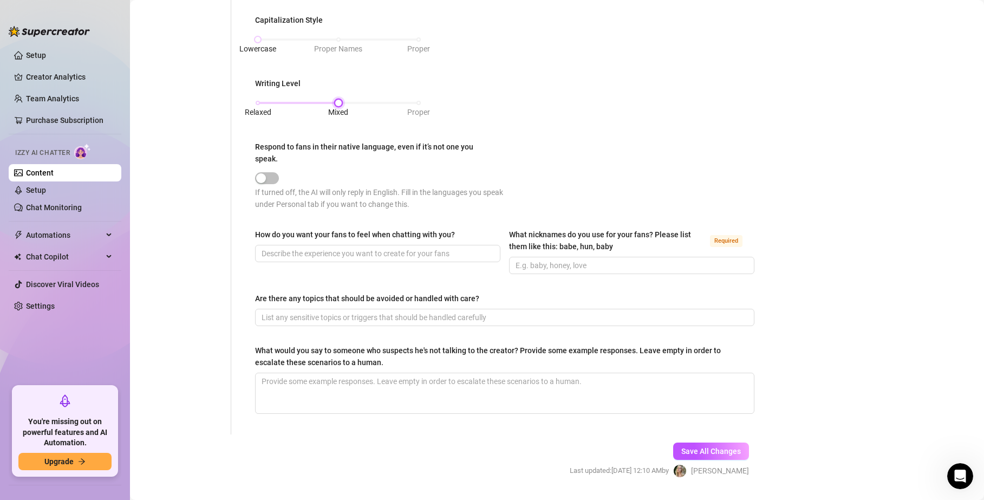
scroll to position [517, 0]
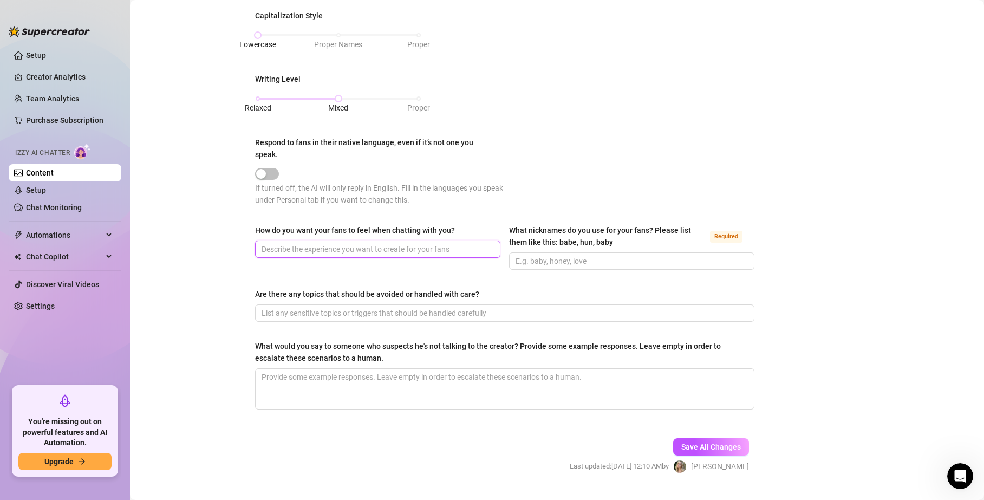
click at [338, 250] on input "How do you want your fans to feel when chatting with you?" at bounding box center [377, 249] width 230 height 12
click at [576, 263] on input "What nicknames do you use for your fans? Please list them like this: babe, hun,…" at bounding box center [631, 261] width 230 height 12
click at [399, 297] on div "Are there any topics that should be avoided or handled with care?" at bounding box center [367, 294] width 224 height 12
click at [399, 307] on input "Are there any topics that should be avoided or handled with care?" at bounding box center [504, 313] width 484 height 12
click at [375, 313] on input "Are there any topics that should be avoided or handled with care?" at bounding box center [504, 313] width 484 height 12
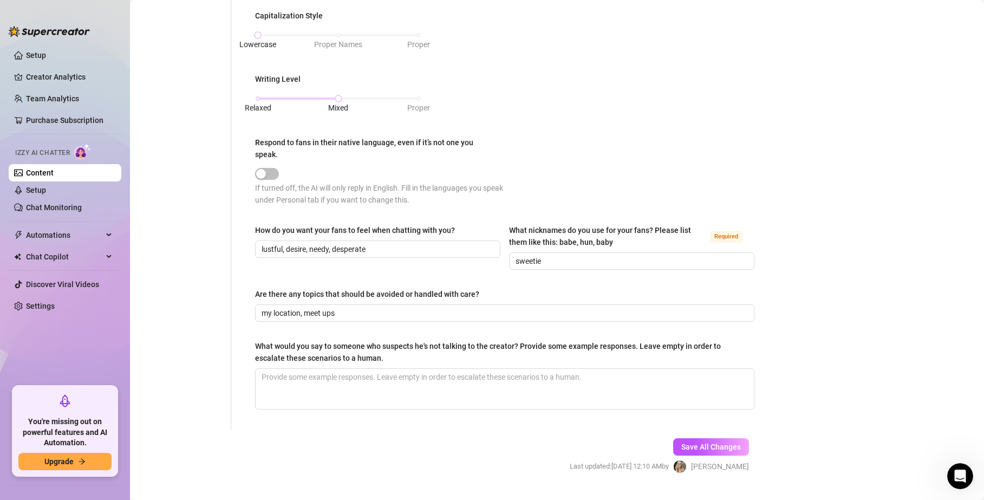
click at [386, 336] on div "What is your persona type? Persona defines the distinct image and personality o…" at bounding box center [505, 7] width 500 height 823
click at [435, 399] on textarea "What would you say to someone who suspects he's not talking to the creator? Pro…" at bounding box center [505, 389] width 498 height 40
click at [699, 446] on span "Save All Changes" at bounding box center [712, 447] width 60 height 9
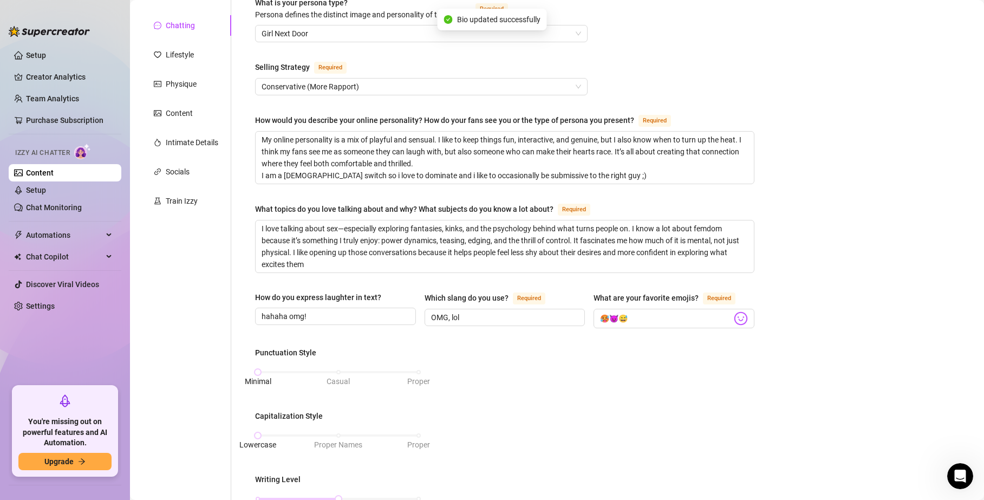
scroll to position [0, 0]
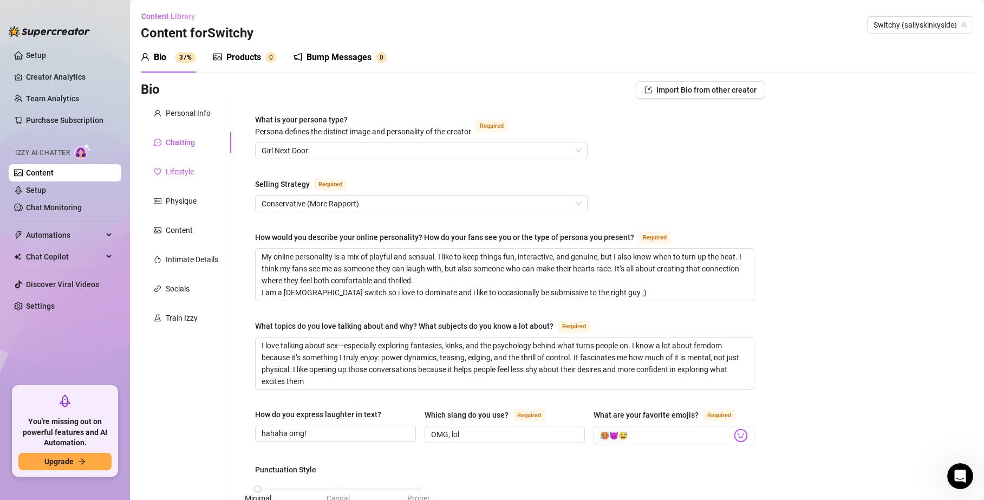
click at [180, 176] on div "Lifestyle" at bounding box center [180, 172] width 28 height 12
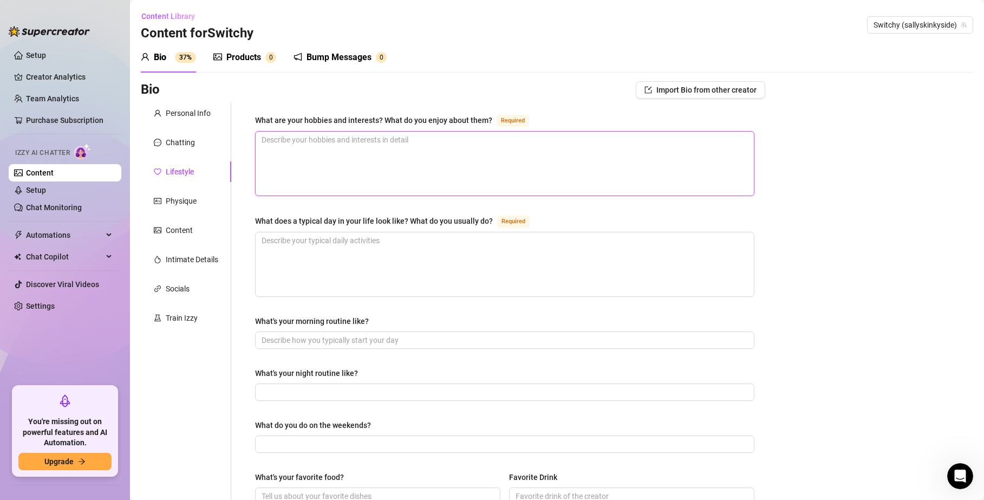
click at [276, 161] on textarea "What are your hobbies and interests? What do you enjoy about them? Required" at bounding box center [505, 164] width 498 height 64
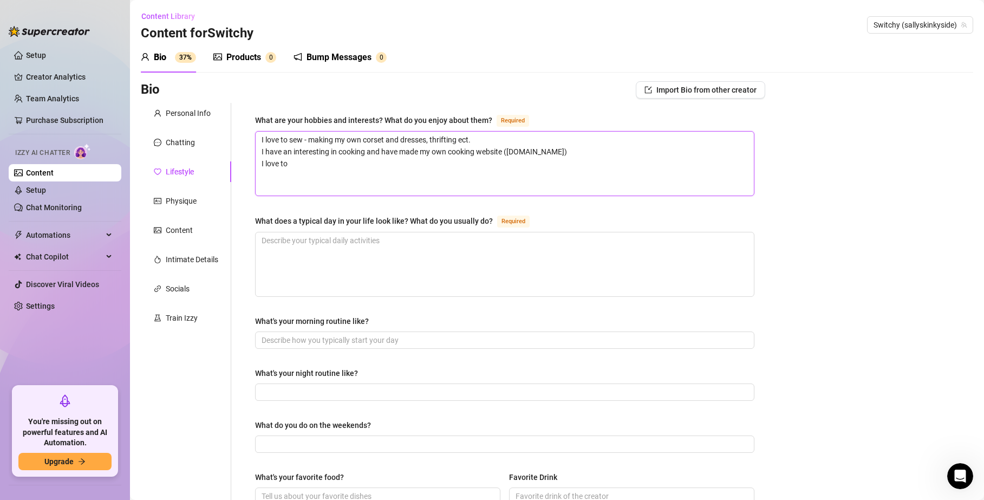
drag, startPoint x: 304, startPoint y: 158, endPoint x: 258, endPoint y: 164, distance: 45.9
click at [258, 164] on textarea "I love to sew - making my own corset and dresses, thrifting ect. I have an inte…" at bounding box center [505, 164] width 498 height 64
click at [353, 272] on textarea "What does a typical day in your life look like? What do you usually do? Required" at bounding box center [505, 264] width 498 height 64
click at [336, 345] on input "What's your morning routine like?" at bounding box center [504, 340] width 484 height 12
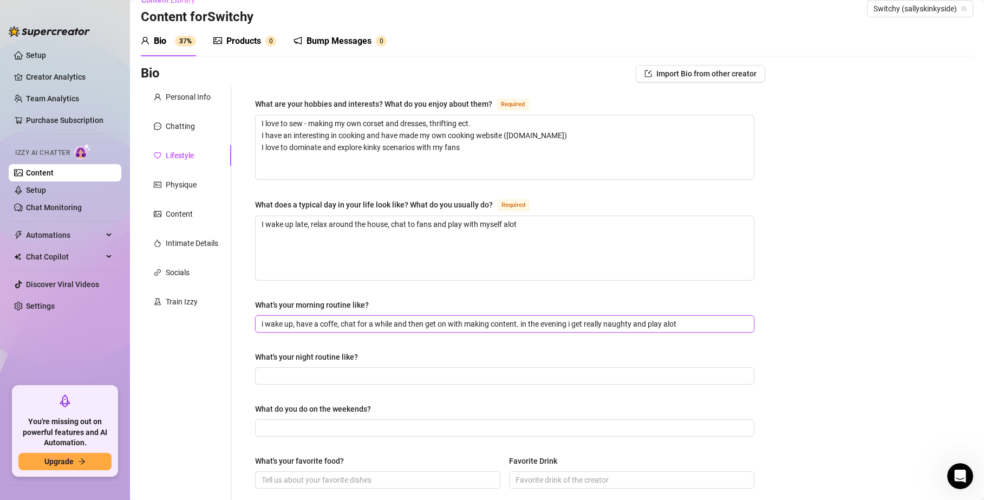
scroll to position [17, 0]
click at [342, 372] on input "What's your night routine like?" at bounding box center [504, 376] width 484 height 12
click at [338, 374] on input "late sleep, cooking anf sexting" at bounding box center [504, 376] width 484 height 12
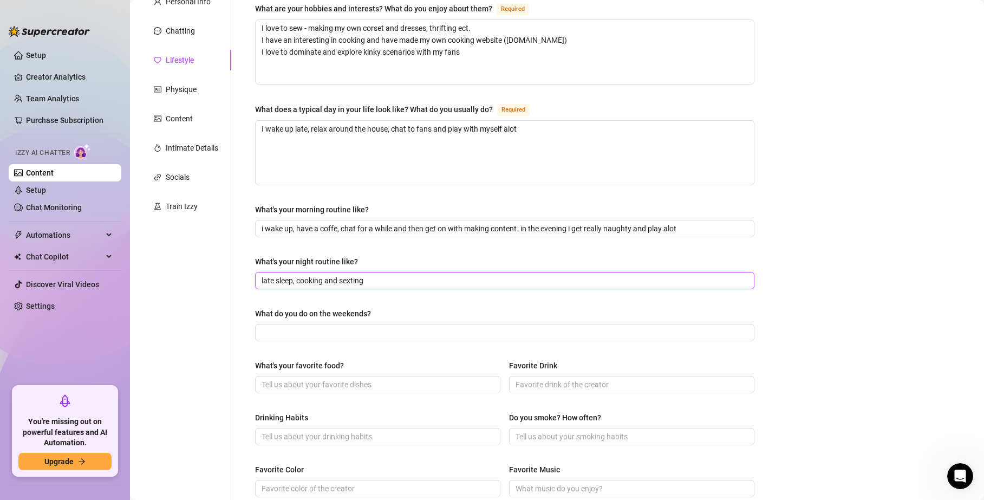
scroll to position [114, 0]
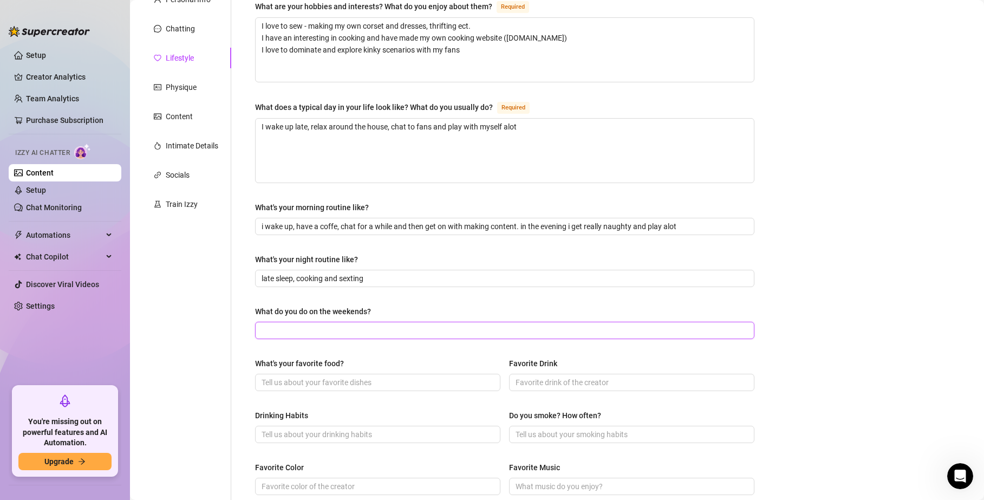
click at [338, 326] on input "What do you do on the weekends?" at bounding box center [504, 331] width 484 height 12
click at [302, 379] on input "What's your favorite food?" at bounding box center [377, 383] width 230 height 12
click at [552, 387] on input "Favorite Drink" at bounding box center [631, 383] width 230 height 12
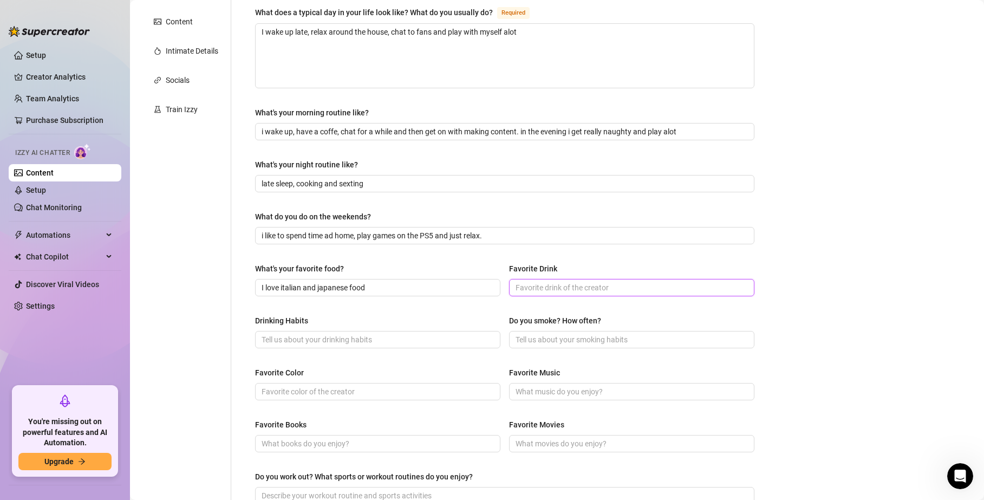
scroll to position [275, 0]
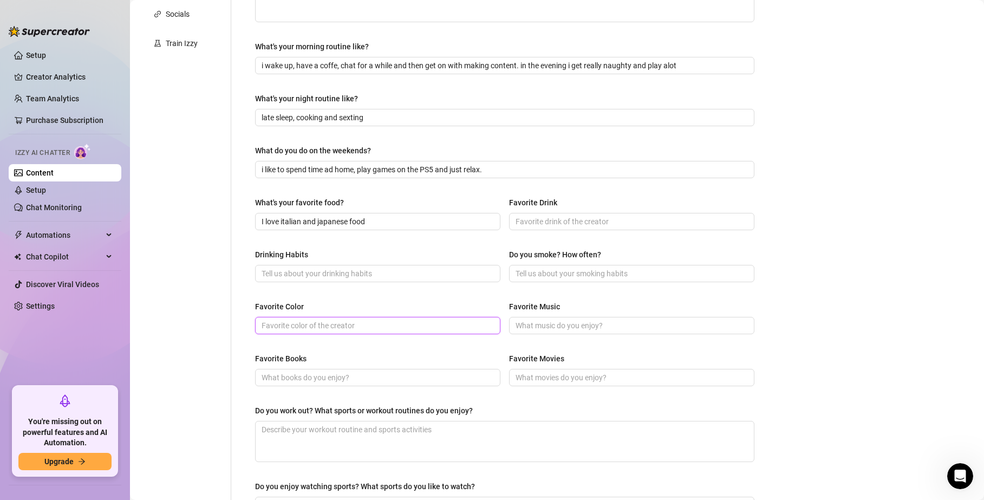
click at [308, 330] on input "Favorite Color" at bounding box center [377, 326] width 230 height 12
click at [529, 327] on input "Favorite Music" at bounding box center [631, 326] width 230 height 12
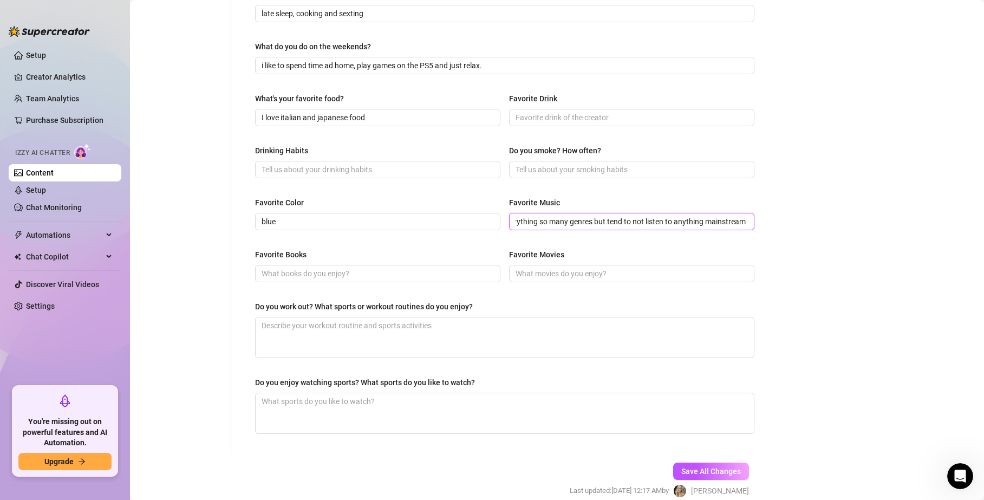
scroll to position [379, 0]
click at [574, 270] on input "Favorite Movies" at bounding box center [631, 273] width 230 height 12
click at [517, 274] on input "try romance" at bounding box center [631, 273] width 230 height 12
click at [520, 274] on input "try romance" at bounding box center [631, 273] width 230 height 12
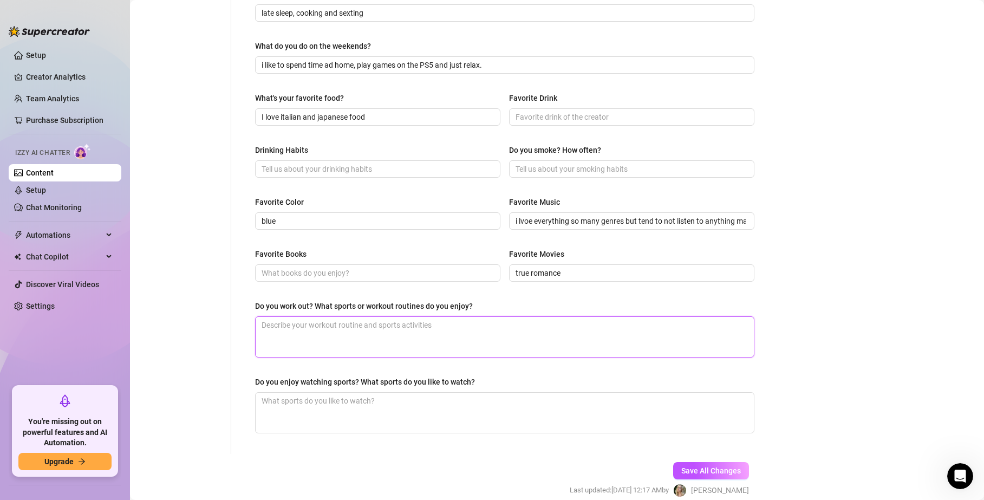
click at [377, 338] on textarea "Do you work out? What sports or workout routines do you enjoy?" at bounding box center [505, 337] width 498 height 40
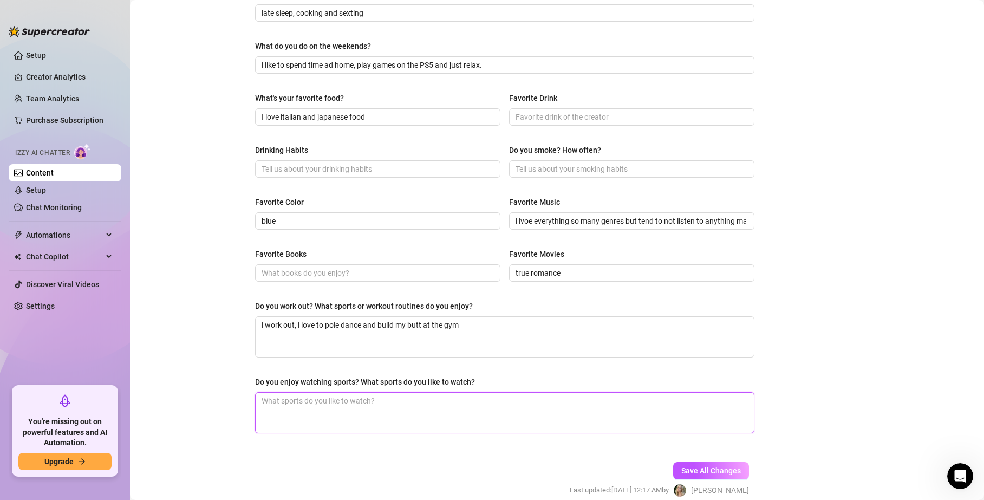
click at [346, 426] on textarea "Do you enjoy watching sports? What sports do you like to watch?" at bounding box center [505, 413] width 498 height 40
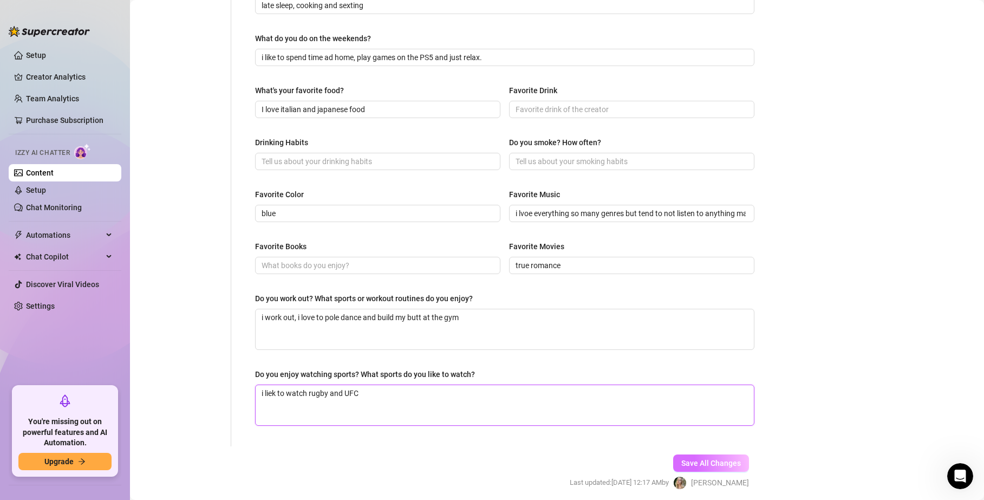
scroll to position [388, 0]
click at [682, 459] on span "Save All Changes" at bounding box center [712, 462] width 60 height 9
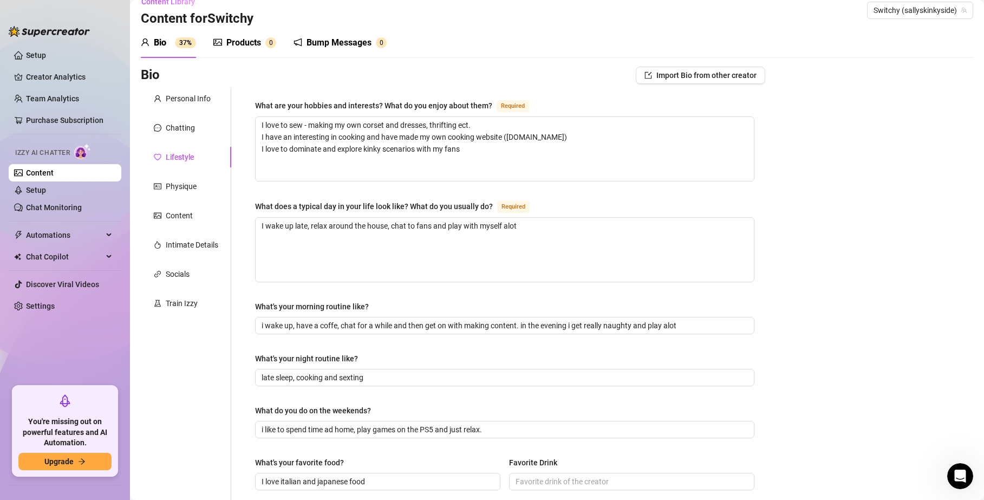
scroll to position [6, 0]
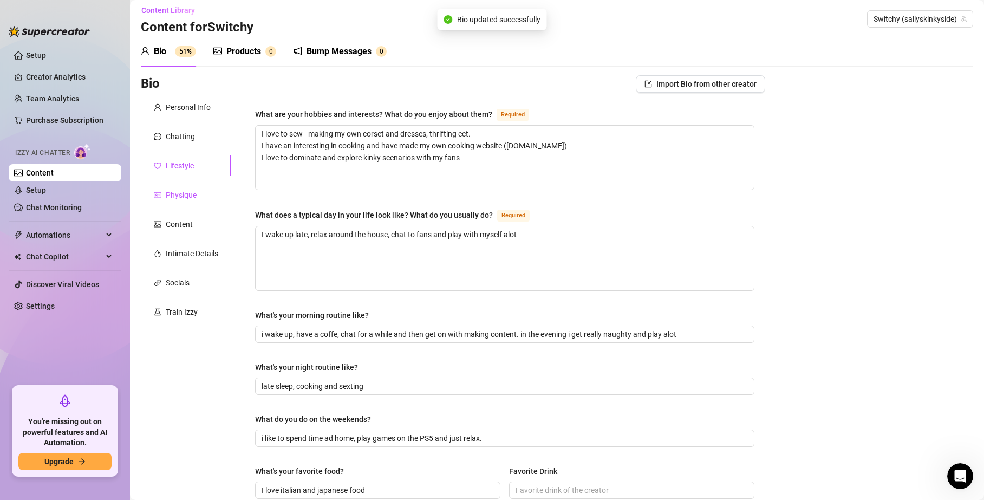
click at [165, 191] on div "Physique" at bounding box center [175, 195] width 43 height 12
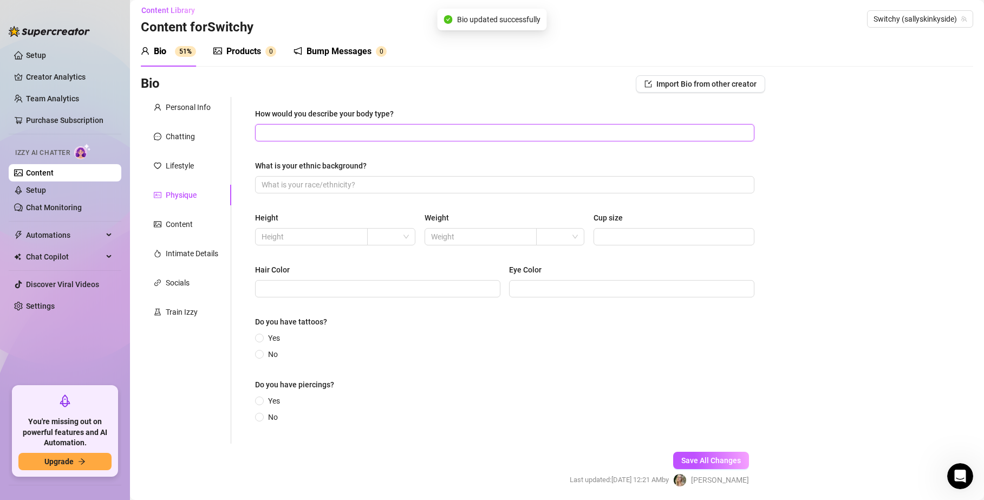
click at [312, 133] on input "How would you describe your body type?" at bounding box center [504, 133] width 484 height 12
click at [293, 190] on input "What is your ethnic background?" at bounding box center [504, 185] width 484 height 12
click at [287, 236] on input "text" at bounding box center [311, 237] width 98 height 12
click at [391, 232] on input "search" at bounding box center [386, 237] width 25 height 16
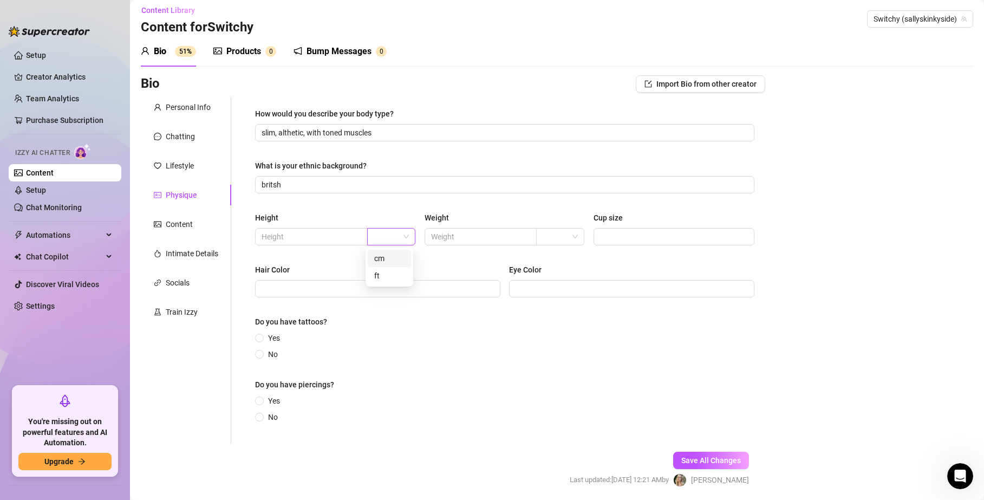
click at [384, 258] on div "cm" at bounding box center [389, 258] width 30 height 12
click at [295, 240] on input "text" at bounding box center [311, 237] width 98 height 12
click at [449, 238] on input "text" at bounding box center [480, 237] width 98 height 12
click at [545, 234] on input "search" at bounding box center [555, 237] width 25 height 16
drag, startPoint x: 545, startPoint y: 262, endPoint x: 430, endPoint y: 234, distance: 118.3
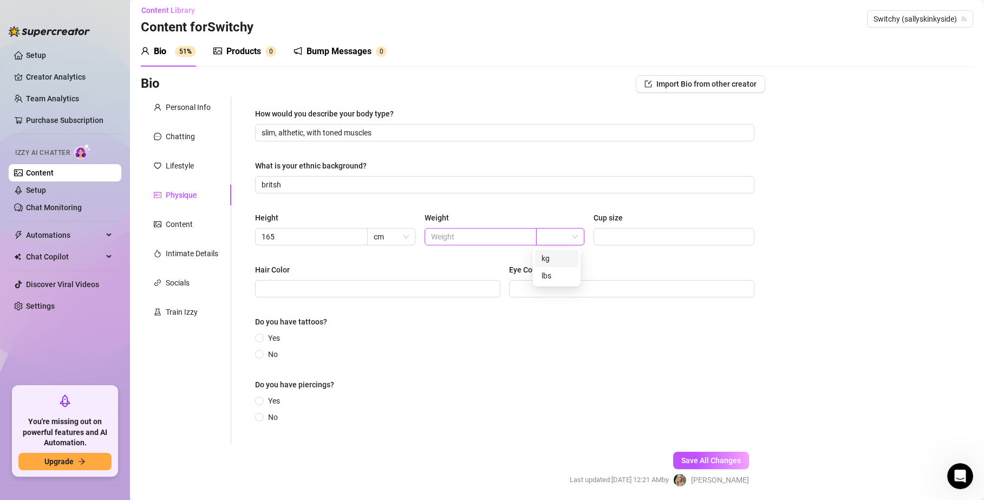
click at [545, 261] on div "kg" at bounding box center [557, 258] width 30 height 12
click at [431, 233] on input "text" at bounding box center [480, 237] width 98 height 12
click at [604, 243] on span at bounding box center [674, 236] width 161 height 17
click at [396, 286] on input "Hair Color" at bounding box center [377, 289] width 230 height 12
click at [524, 286] on input "Eye Color" at bounding box center [631, 289] width 230 height 12
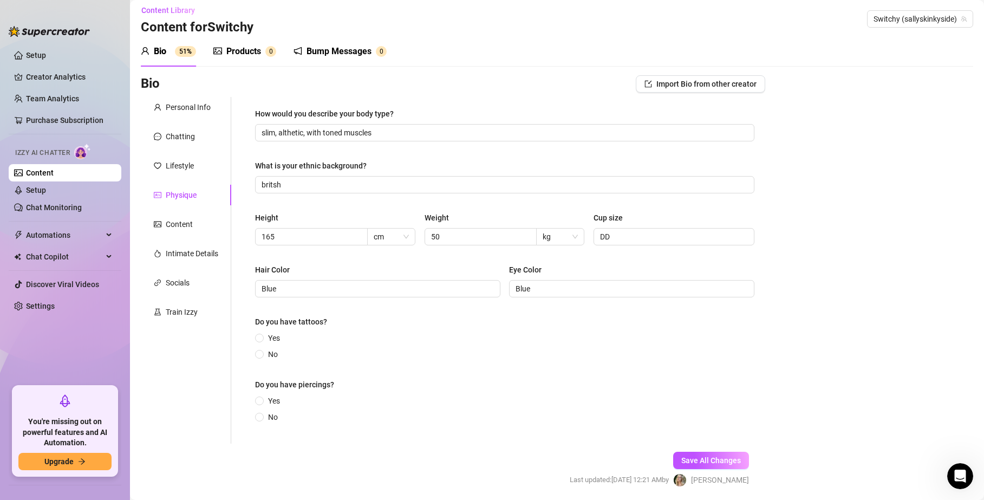
click at [267, 330] on div "Do you have tattoos?" at bounding box center [505, 324] width 500 height 16
click at [267, 335] on span "Yes" at bounding box center [274, 338] width 21 height 12
click at [262, 335] on input "Yes" at bounding box center [260, 338] width 4 height 7
click at [262, 423] on input "No" at bounding box center [260, 423] width 4 height 7
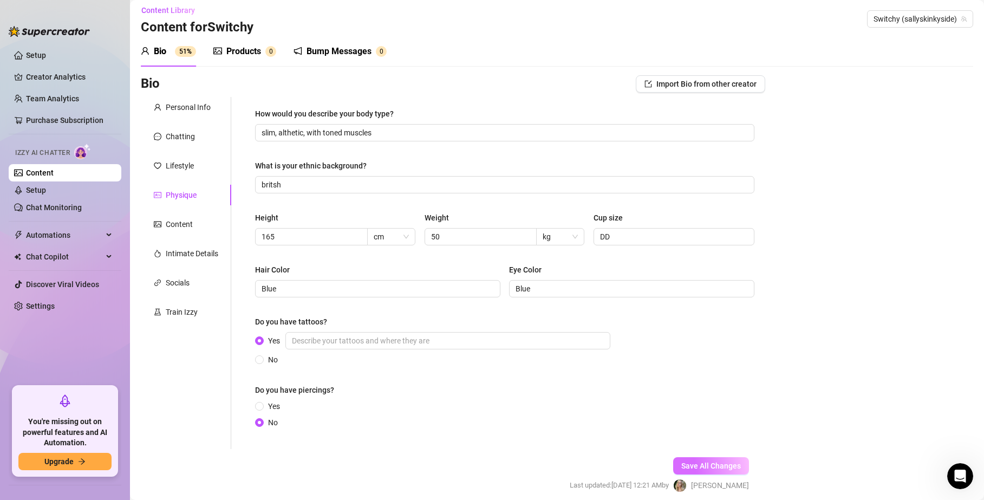
click at [682, 463] on span "Save All Changes" at bounding box center [712, 466] width 60 height 9
click at [168, 224] on div "Content" at bounding box center [179, 224] width 27 height 12
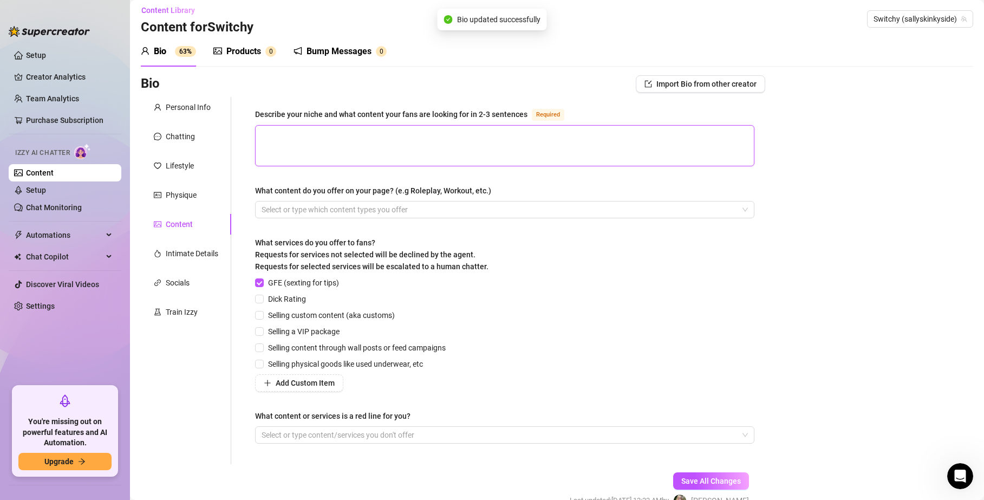
click at [314, 139] on textarea "Describe your niche and what content your fans are looking for in 2-3 sentences…" at bounding box center [505, 146] width 498 height 40
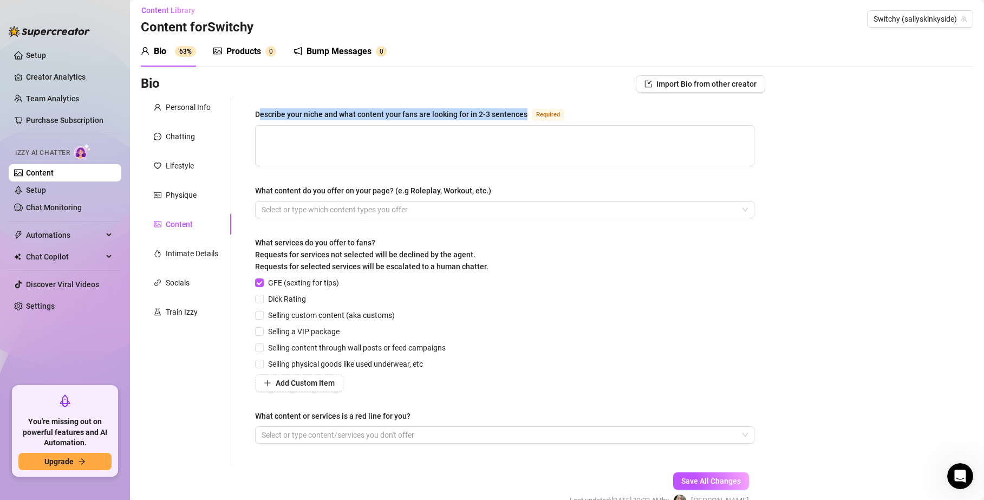
drag, startPoint x: 258, startPoint y: 114, endPoint x: 526, endPoint y: 114, distance: 267.1
click at [526, 114] on div "Describe your niche and what content your fans are looking for in 2-3 sentences…" at bounding box center [412, 114] width 314 height 13
click at [527, 115] on div "Describe your niche and what content your fans are looking for in 2-3 sentences…" at bounding box center [412, 114] width 314 height 13
click at [527, 126] on textarea "Describe your niche and what content your fans are looking for in 2-3 sentences…" at bounding box center [505, 146] width 498 height 40
drag, startPoint x: 525, startPoint y: 113, endPoint x: 219, endPoint y: 103, distance: 306.3
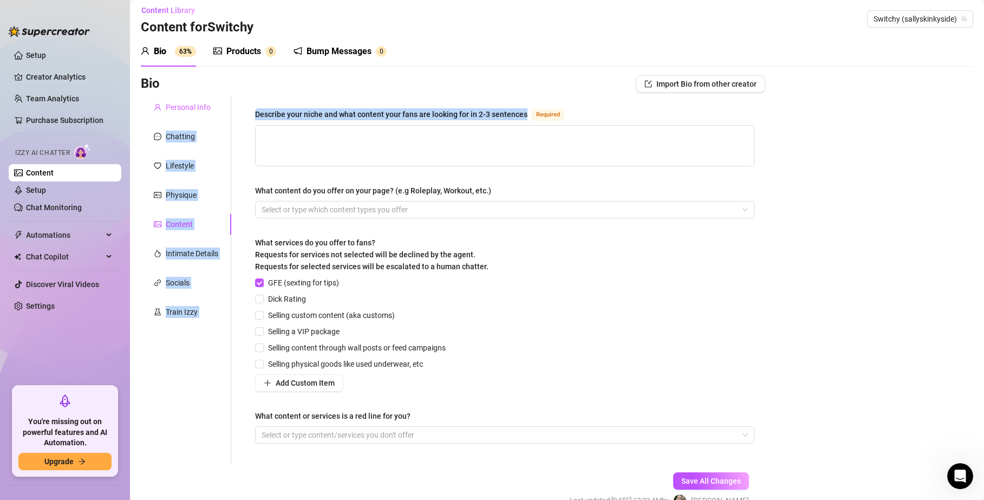
click at [218, 103] on div "Personal Info Chatting Lifestyle Physique Content Intimate Details Socials Trai…" at bounding box center [453, 280] width 625 height 367
copy div "Chatting Lifestyle Physique Content Intimate Details Socials Train Izzy Name Re…"
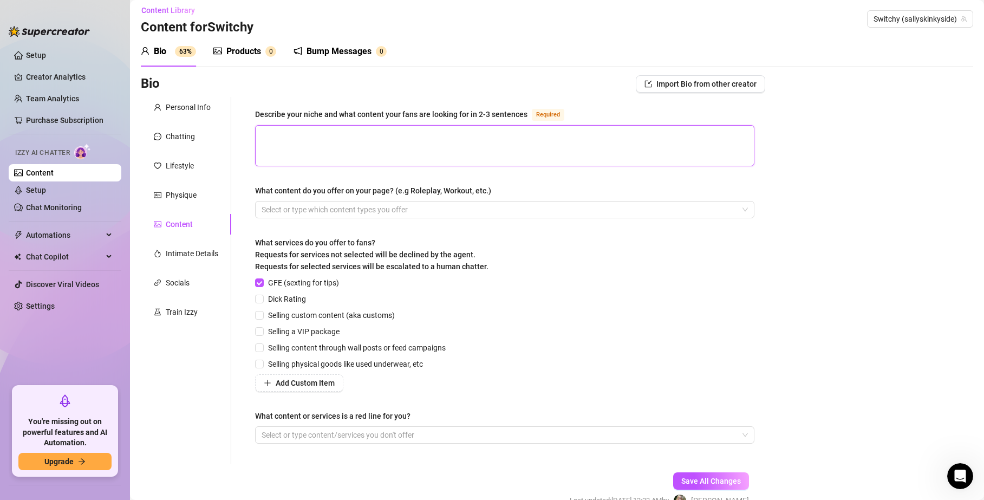
click at [343, 153] on textarea "Describe your niche and what content your fans are looking for in 2-3 sentences…" at bounding box center [505, 146] width 498 height 40
paste textarea "My niche is being a playful yet powerful femdom girl who’s also bisexual and a …"
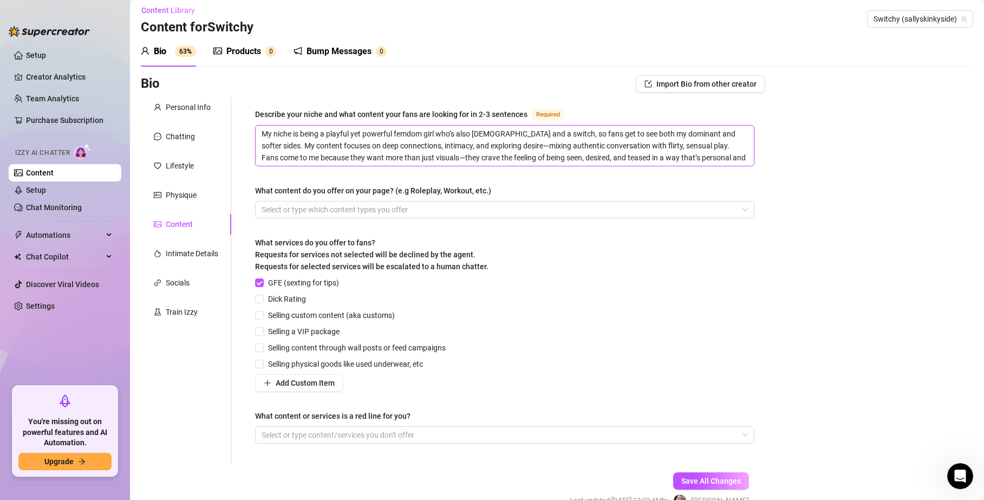
scroll to position [8, 0]
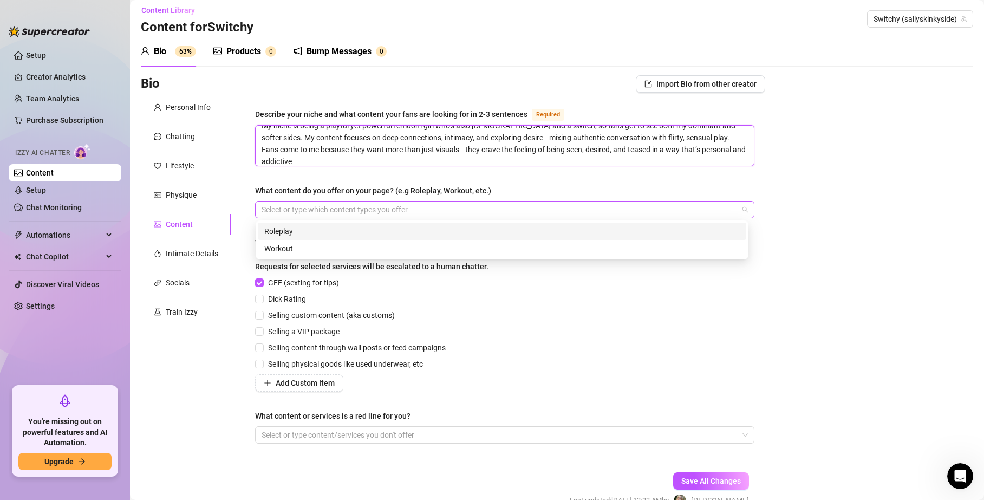
click at [304, 206] on div at bounding box center [499, 209] width 484 height 15
click at [283, 230] on div "Roleplay" at bounding box center [502, 231] width 476 height 12
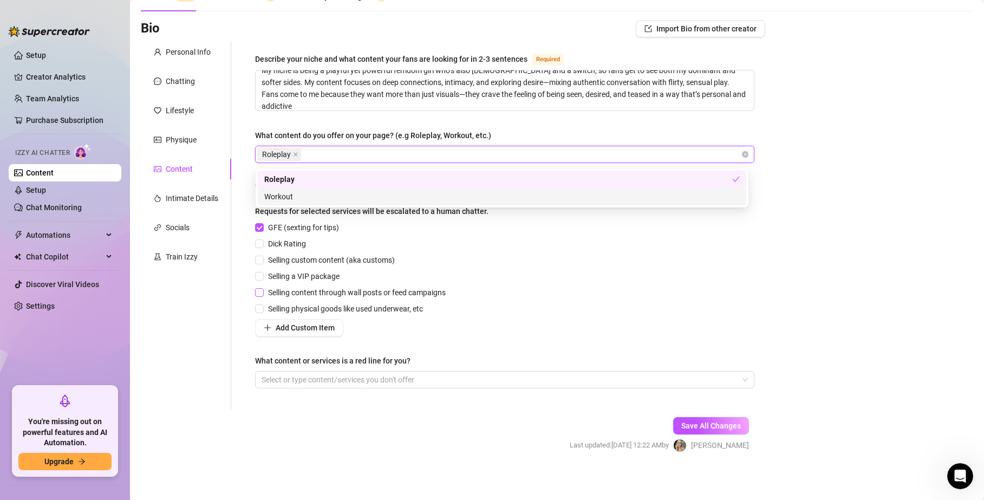
scroll to position [65, 0]
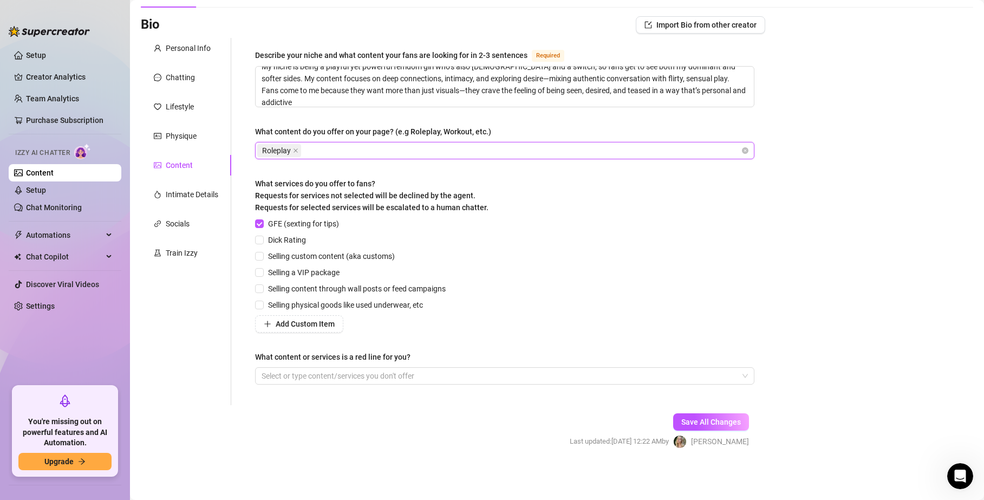
click at [339, 152] on div "Roleplay" at bounding box center [499, 150] width 484 height 15
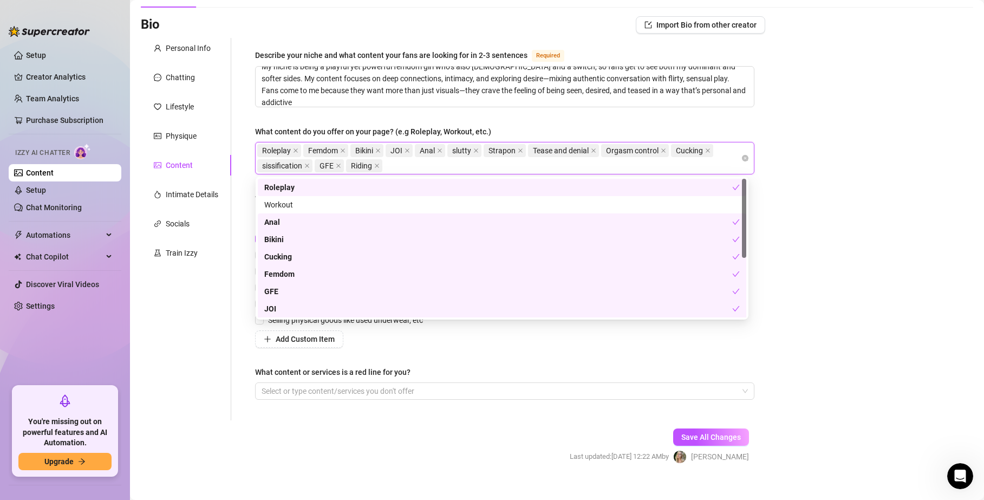
click at [452, 377] on div "What content or services is a red line for you?" at bounding box center [505, 374] width 500 height 16
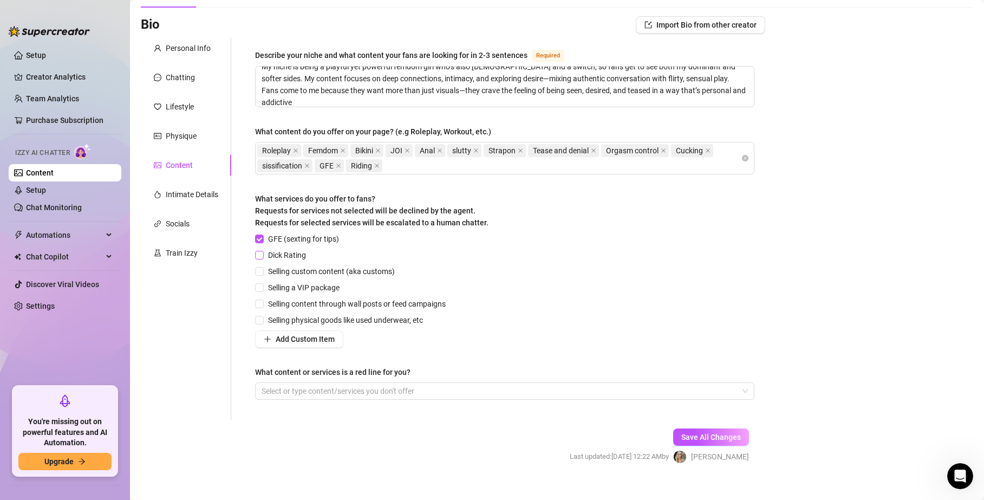
click at [260, 257] on input "Dick Rating" at bounding box center [259, 255] width 8 height 8
click at [262, 271] on input "Selling custom content (aka customs)" at bounding box center [259, 271] width 8 height 8
click at [260, 307] on input "Selling content through wall posts or feed campaigns" at bounding box center [259, 304] width 8 height 8
click at [311, 343] on button "Add Custom Item" at bounding box center [299, 338] width 88 height 17
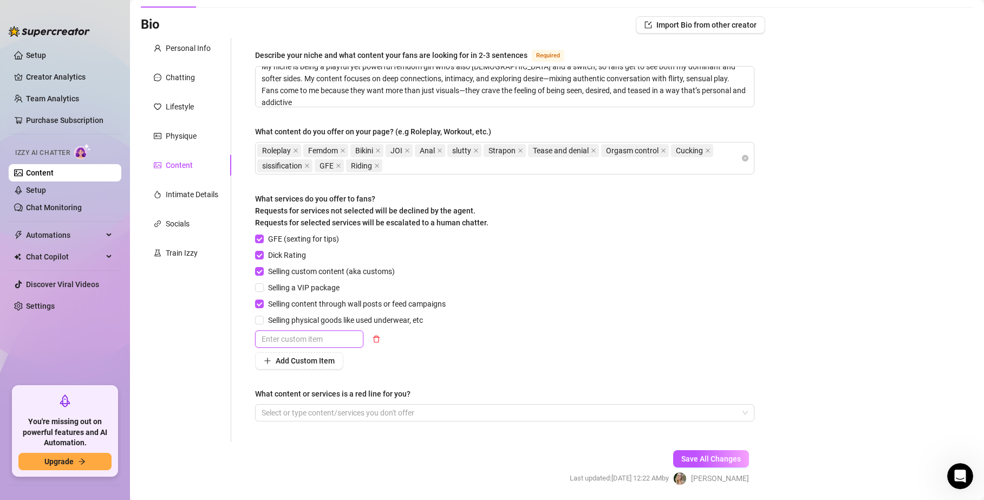
click at [301, 341] on input "text" at bounding box center [309, 338] width 108 height 17
drag, startPoint x: 348, startPoint y: 368, endPoint x: 359, endPoint y: 374, distance: 12.8
click at [348, 368] on div "Add Custom Item" at bounding box center [352, 360] width 195 height 17
click at [283, 365] on button "Add Custom Item" at bounding box center [299, 360] width 88 height 17
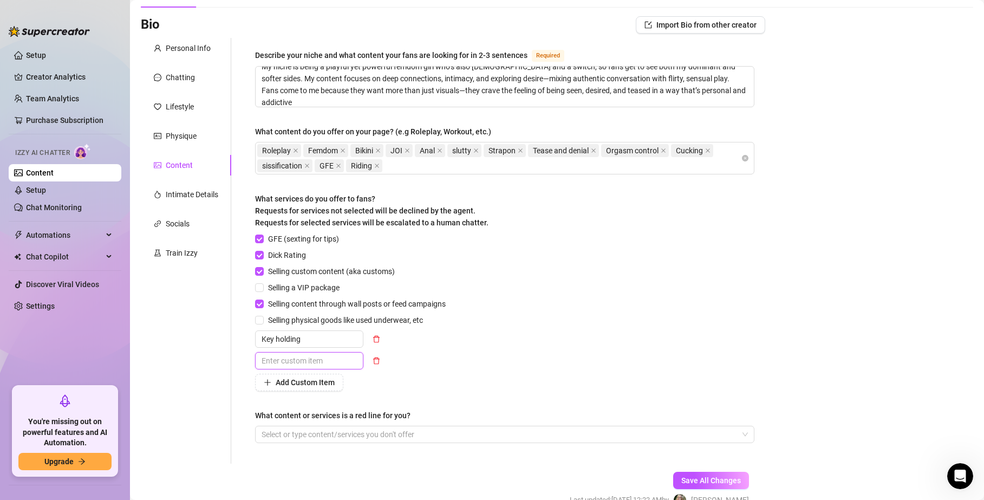
drag, startPoint x: 287, startPoint y: 361, endPoint x: 326, endPoint y: 392, distance: 49.4
click at [287, 361] on input "text" at bounding box center [309, 360] width 108 height 17
click at [309, 424] on div "What content or services is a red line for you?" at bounding box center [505, 418] width 500 height 16
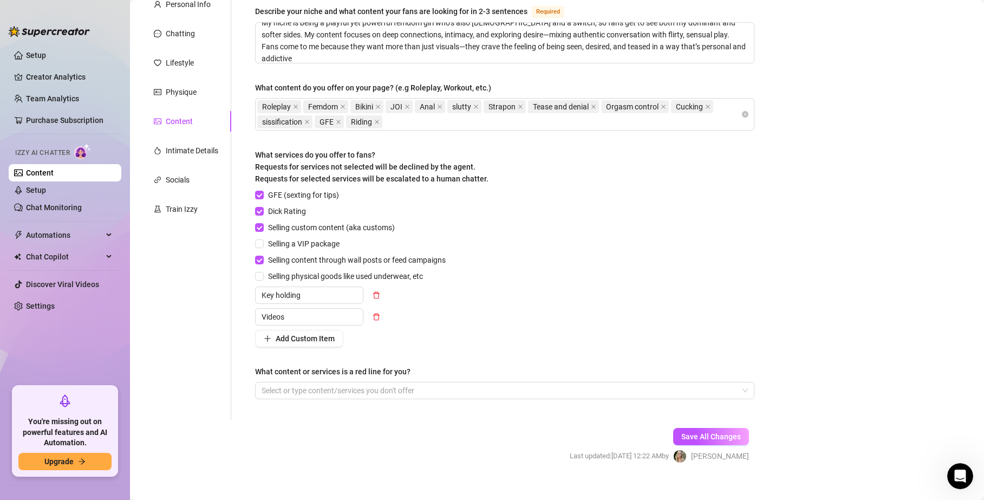
scroll to position [124, 0]
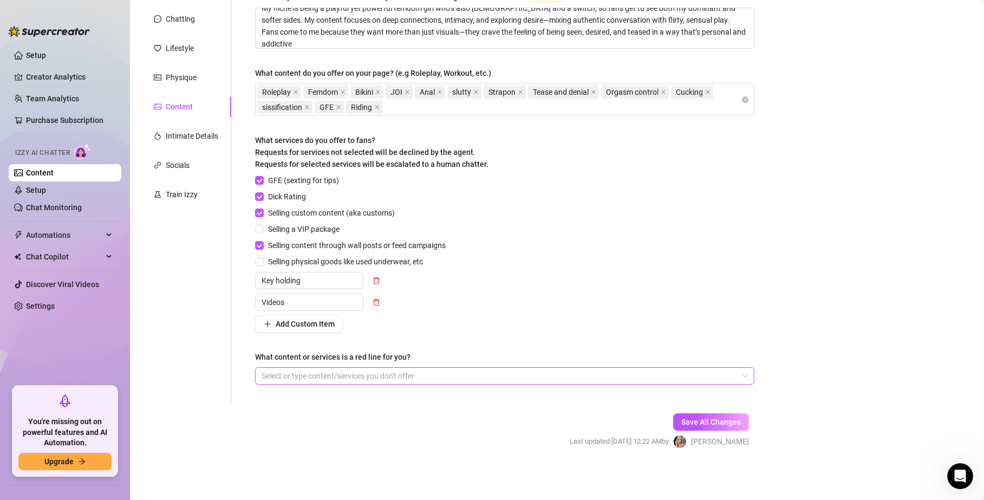
click at [287, 375] on div at bounding box center [499, 375] width 484 height 15
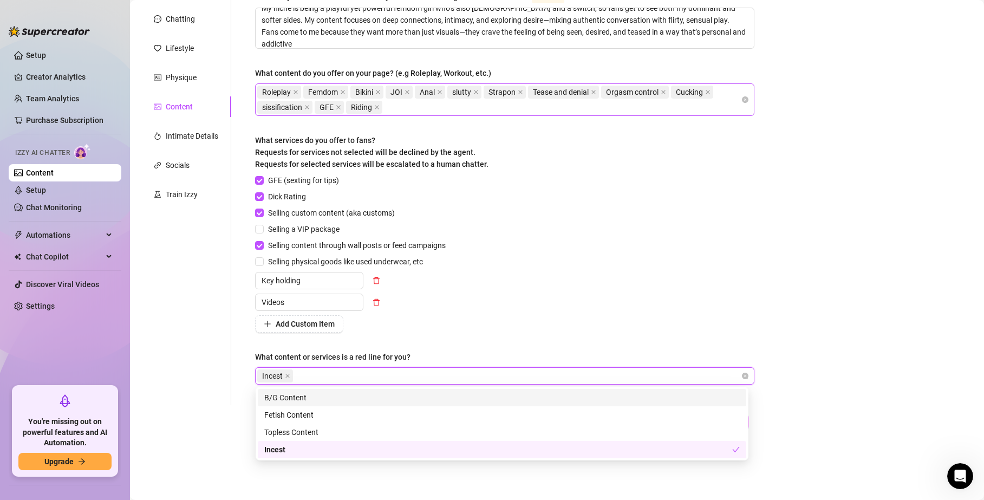
click at [451, 105] on div "Roleplay Femdom Bikini JOI Anal slutty Strapon Tease and denial Orgasm control …" at bounding box center [499, 100] width 484 height 30
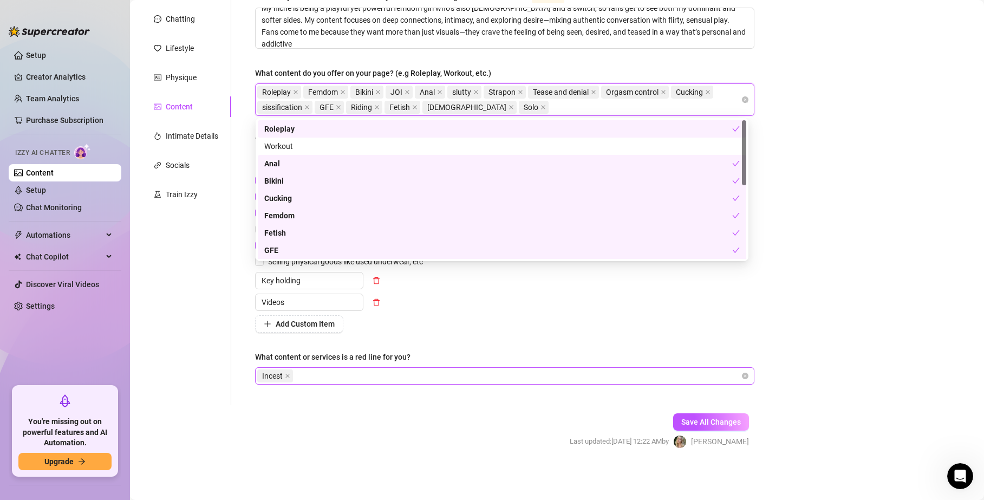
click at [312, 379] on div "Incest" at bounding box center [499, 375] width 484 height 15
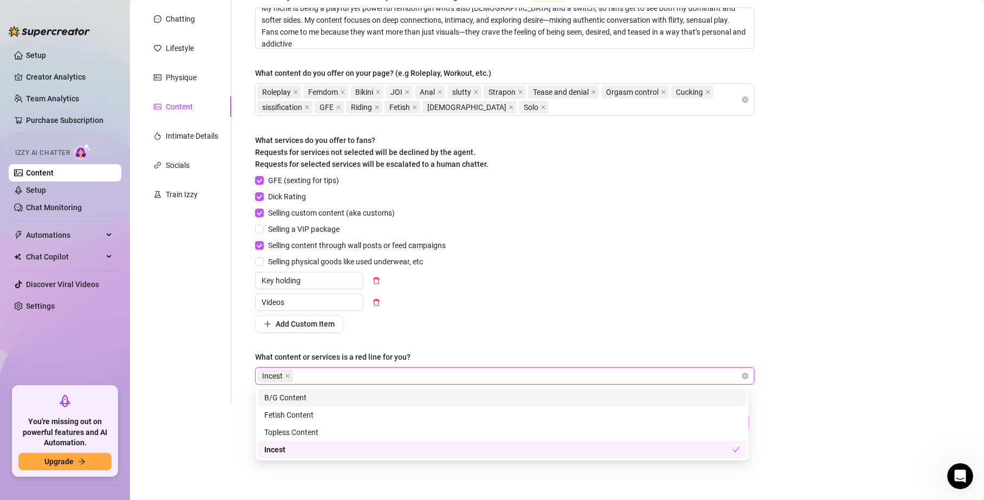
click at [574, 230] on div "GFE (sexting for tips) Dick Rating Selling custom content (aka customs) Selling…" at bounding box center [505, 253] width 500 height 158
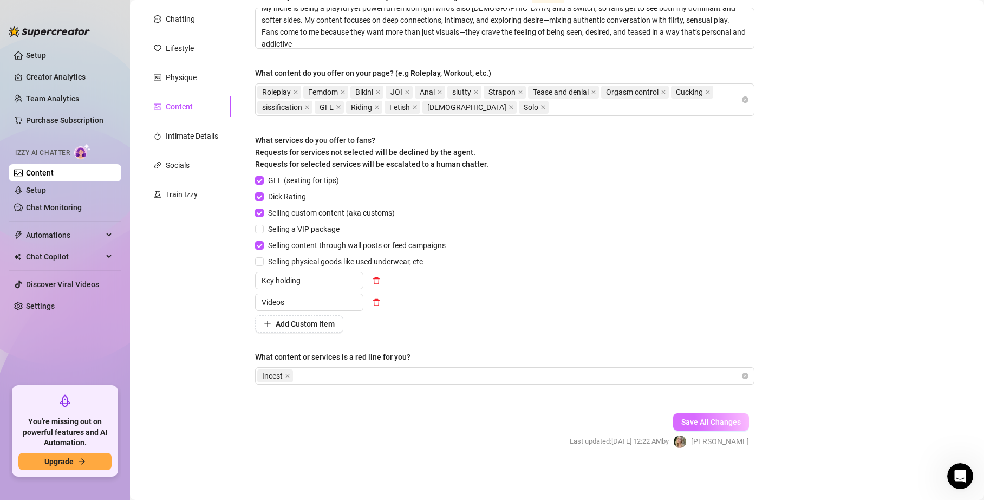
click at [702, 424] on span "Save All Changes" at bounding box center [712, 422] width 60 height 9
click at [274, 328] on button "Add Custom Item" at bounding box center [299, 323] width 88 height 17
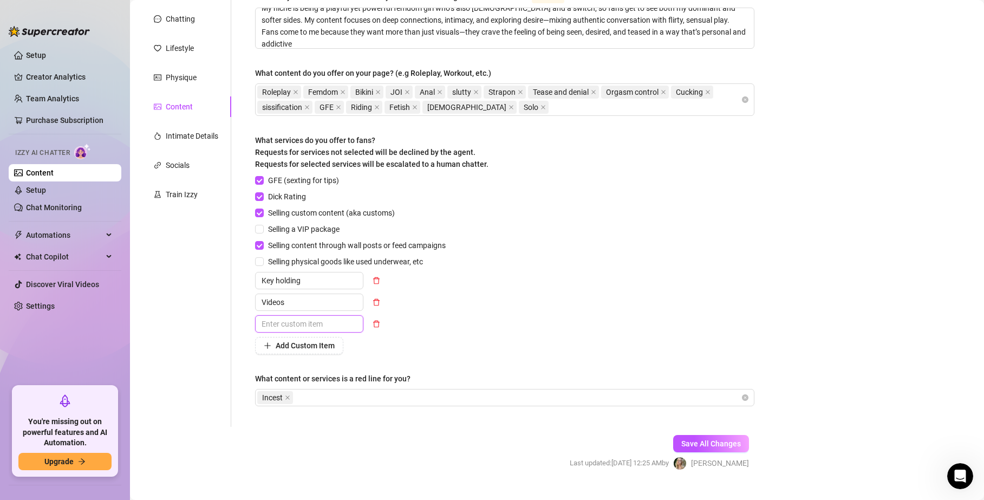
click at [273, 325] on input "text" at bounding box center [309, 323] width 108 height 17
drag, startPoint x: 293, startPoint y: 326, endPoint x: 182, endPoint y: 315, distance: 111.6
click at [188, 315] on div "Personal Info Chatting Lifestyle Physique Content Intimate Details Socials Trai…" at bounding box center [453, 203] width 625 height 448
click at [376, 322] on icon "delete" at bounding box center [376, 323] width 7 height 7
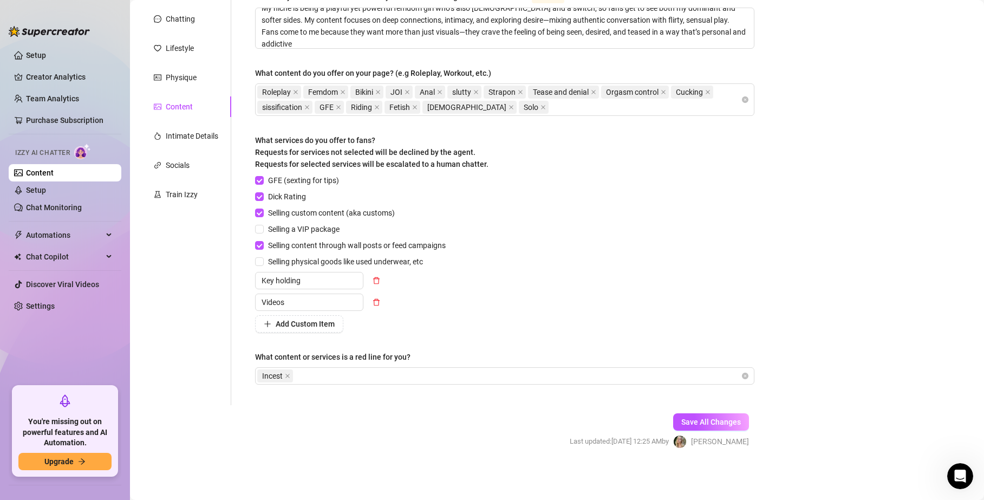
click at [465, 316] on div "GFE (sexting for tips) Dick Rating Selling custom content (aka customs) Selling…" at bounding box center [505, 253] width 500 height 158
click at [682, 416] on button "Save All Changes" at bounding box center [711, 421] width 76 height 17
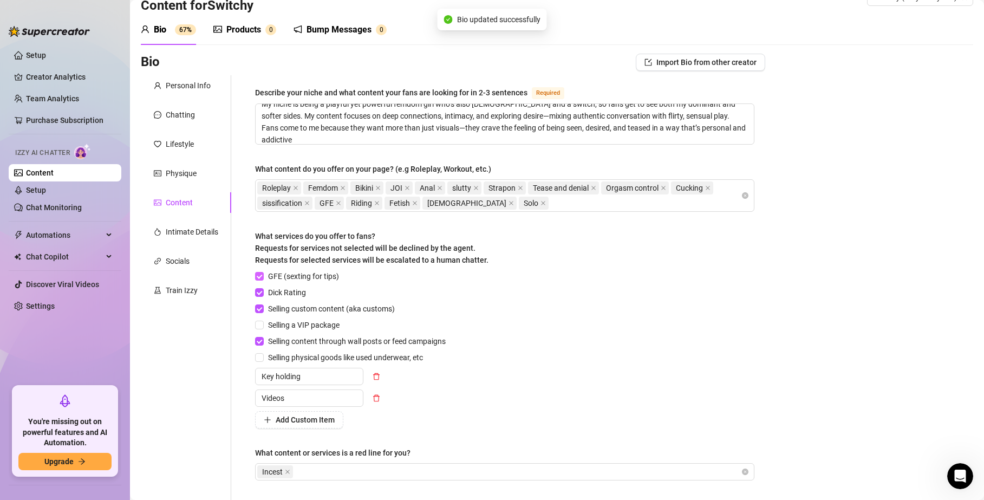
scroll to position [14, 0]
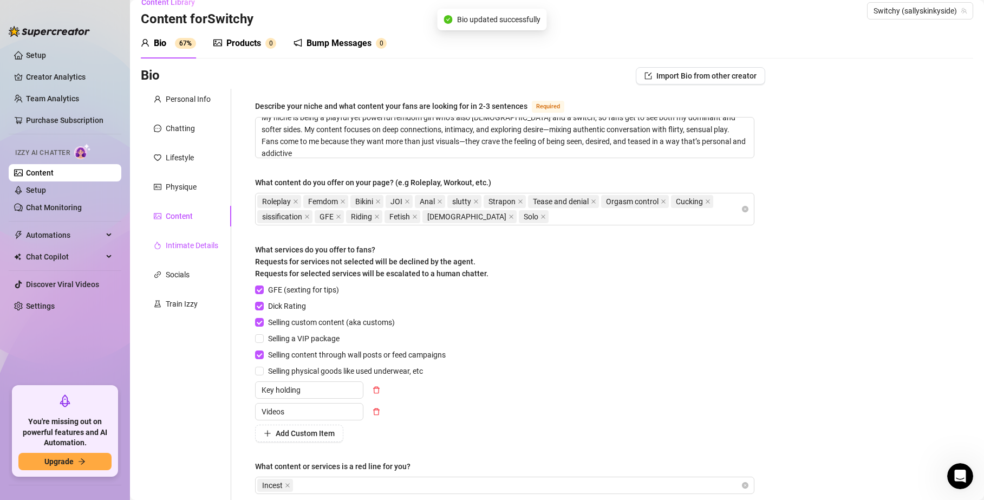
click at [177, 246] on div "Intimate Details" at bounding box center [192, 245] width 53 height 12
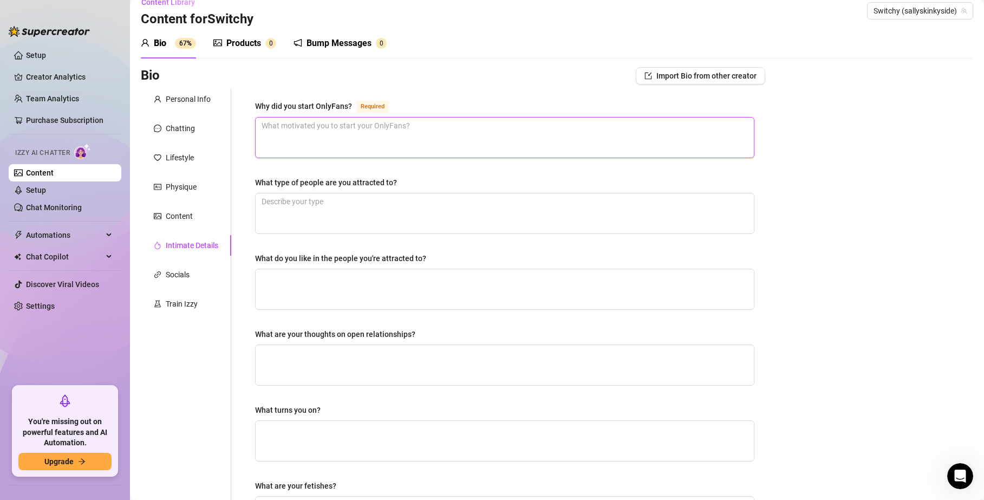
click at [281, 151] on textarea "Why did you start OnlyFans? Required" at bounding box center [505, 138] width 498 height 40
drag, startPoint x: 349, startPoint y: 104, endPoint x: 267, endPoint y: 95, distance: 83.4
click at [267, 95] on div "Why did you start OnlyFans? Required What type of people are you attracted to? …" at bounding box center [504, 361] width 521 height 545
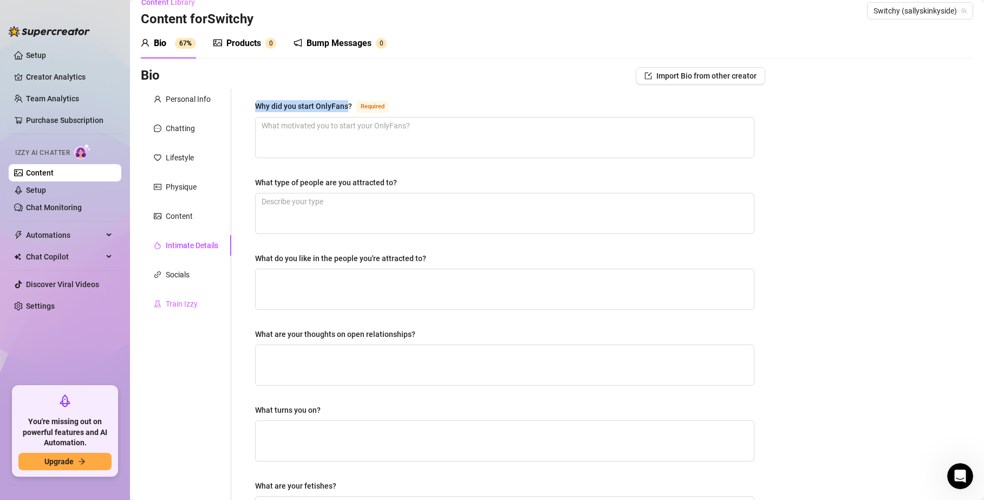
copy div "Why did you start OnlyFans"
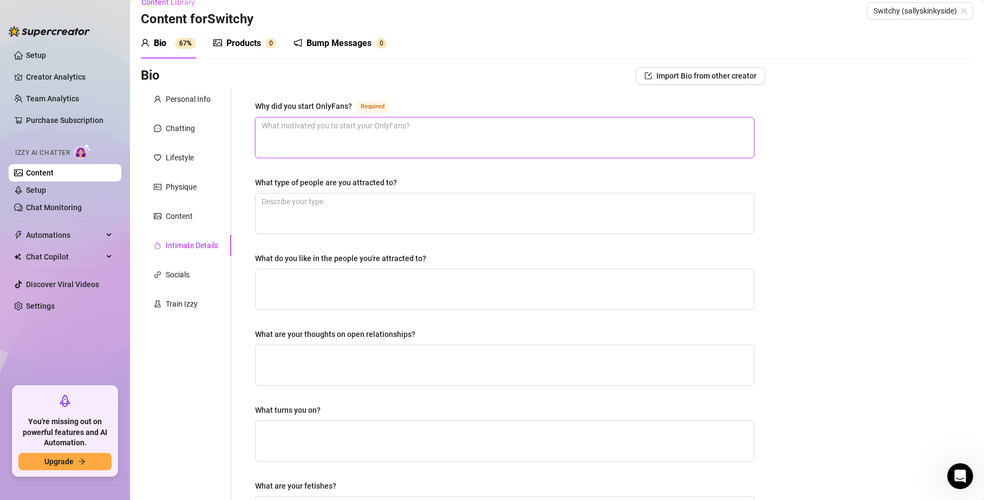
click at [317, 146] on textarea "Why did you start OnlyFans? Required" at bounding box center [505, 138] width 498 height 40
paste textarea "I started OnlyFans because I wanted a space where I could express myself freely…"
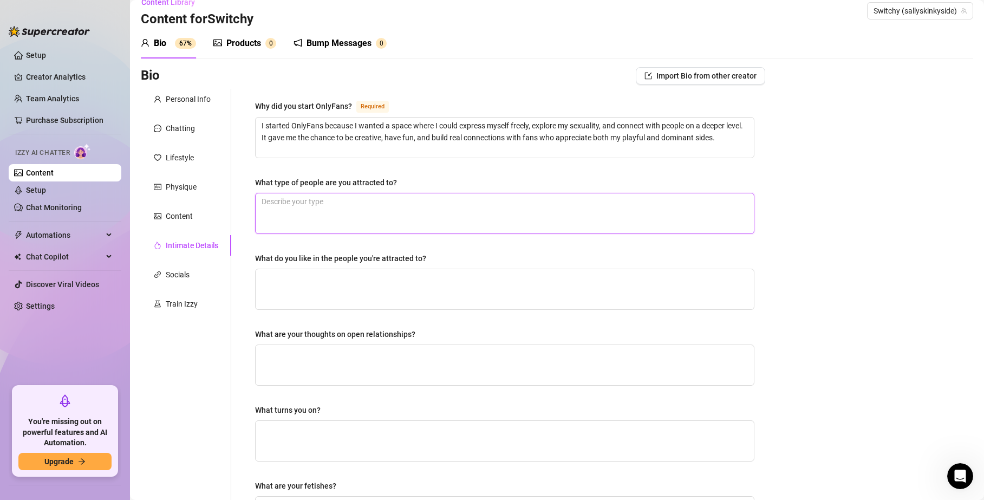
click at [313, 199] on textarea "What type of people are you attracted to?" at bounding box center [505, 213] width 498 height 40
click at [306, 283] on textarea "What do you like in the people you're attracted to?" at bounding box center [505, 289] width 498 height 40
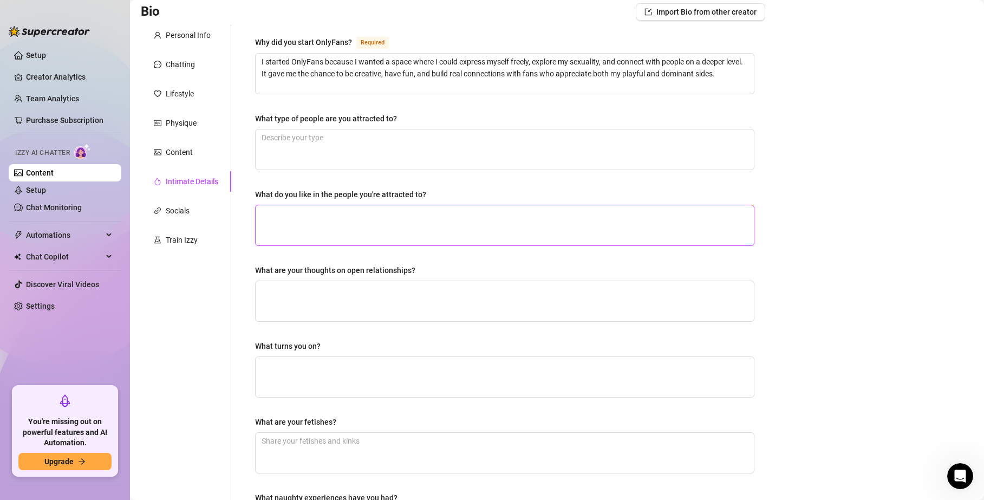
scroll to position [91, 0]
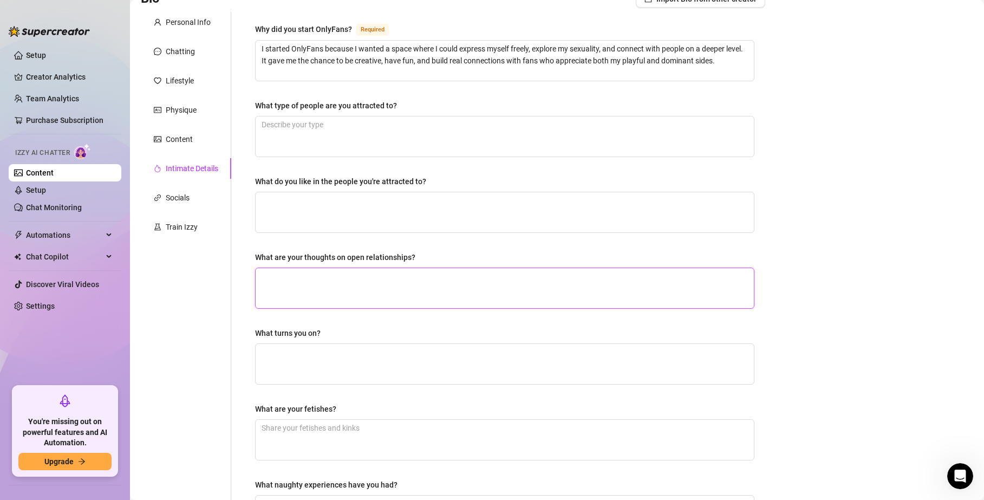
click at [310, 299] on textarea "What are your thoughts on open relationships?" at bounding box center [505, 288] width 498 height 40
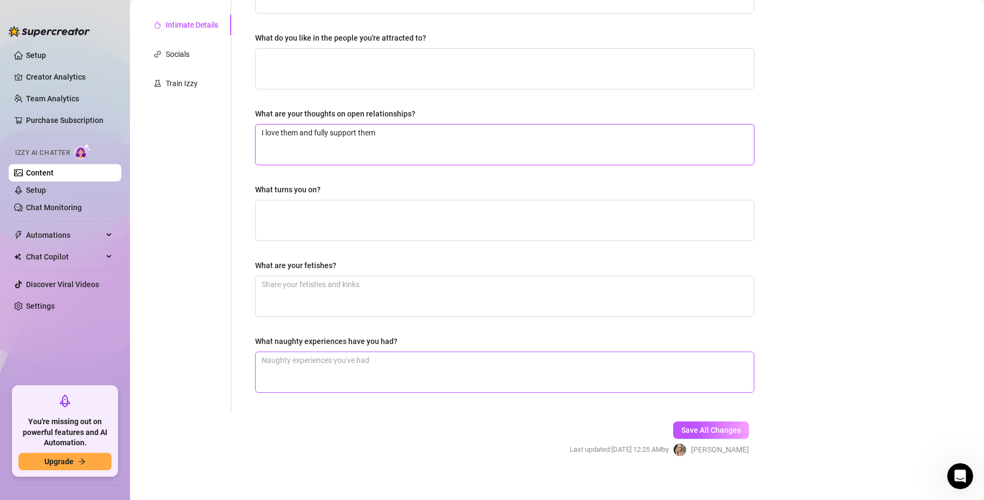
scroll to position [243, 0]
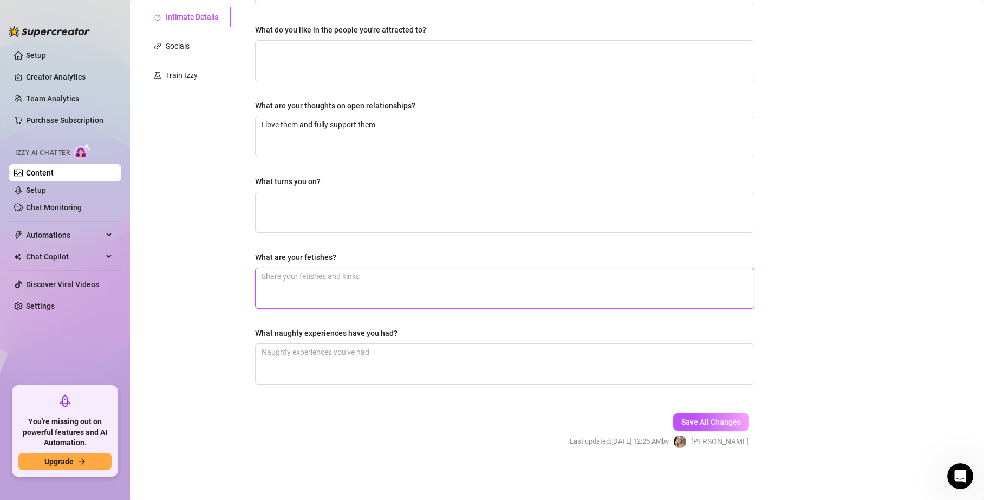
click at [340, 287] on textarea "What are your fetishes?" at bounding box center [505, 288] width 498 height 40
drag, startPoint x: 345, startPoint y: 256, endPoint x: 244, endPoint y: 254, distance: 100.3
click at [244, 254] on div "Why did you start OnlyFans? Required I started OnlyFans because I wanted a spac…" at bounding box center [504, 132] width 521 height 545
copy div "What are your fetishes?"
click at [326, 280] on textarea "What are your fetishes?" at bounding box center [505, 288] width 498 height 40
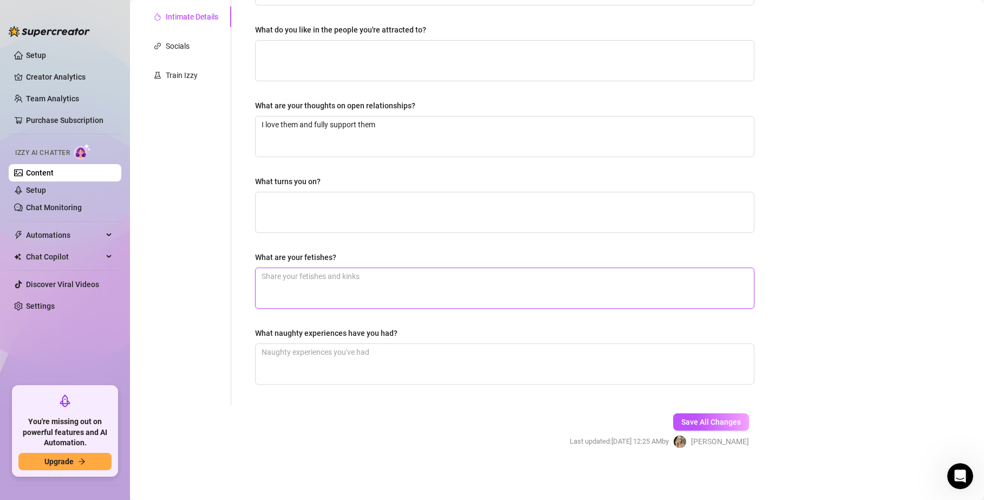
paste textarea "Femdom / power dynamics Teasing & denial (edging, orgasm control) Roleplay & fa…"
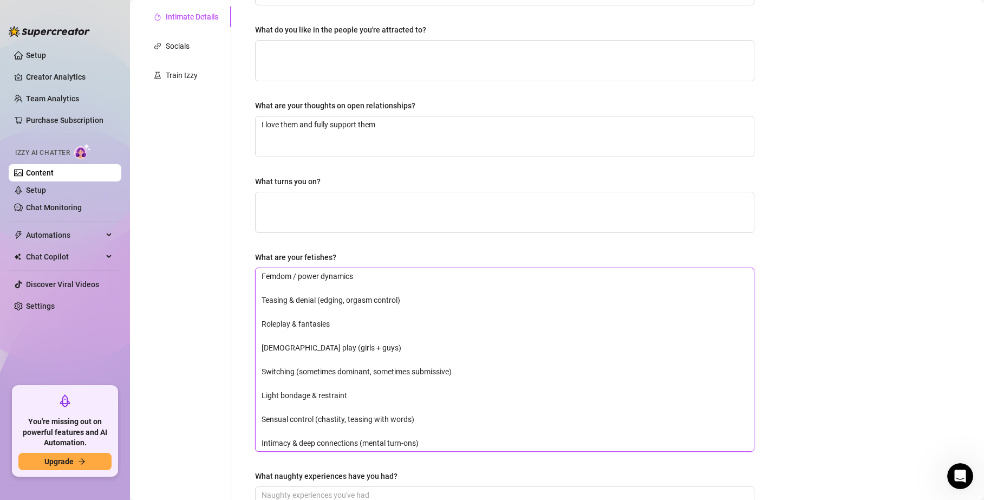
scroll to position [0, 0]
click at [269, 284] on textarea "Femdom / power dynamics Teasing & denial (edging, orgasm control) Roleplay & fa…" at bounding box center [505, 359] width 498 height 183
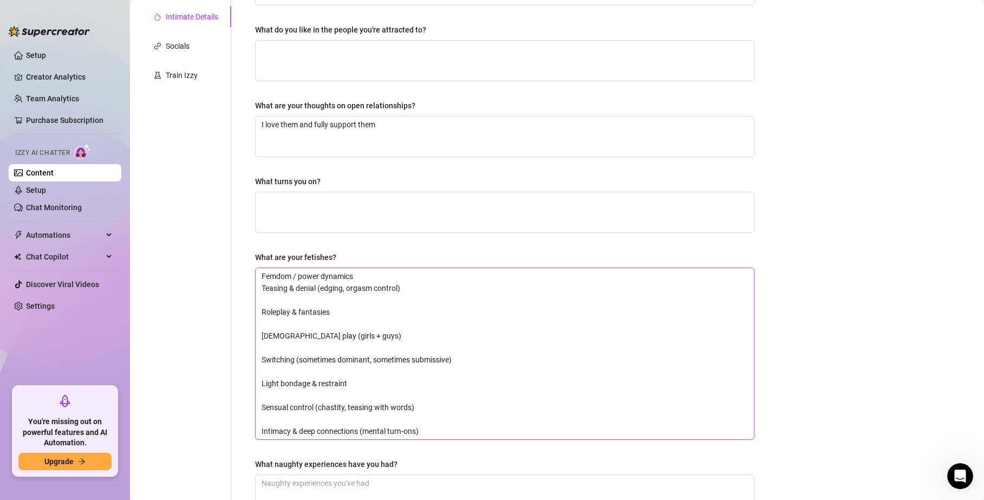
click at [267, 297] on textarea "Femdom / power dynamics Teasing & denial (edging, orgasm control) Roleplay & fa…" at bounding box center [505, 353] width 498 height 171
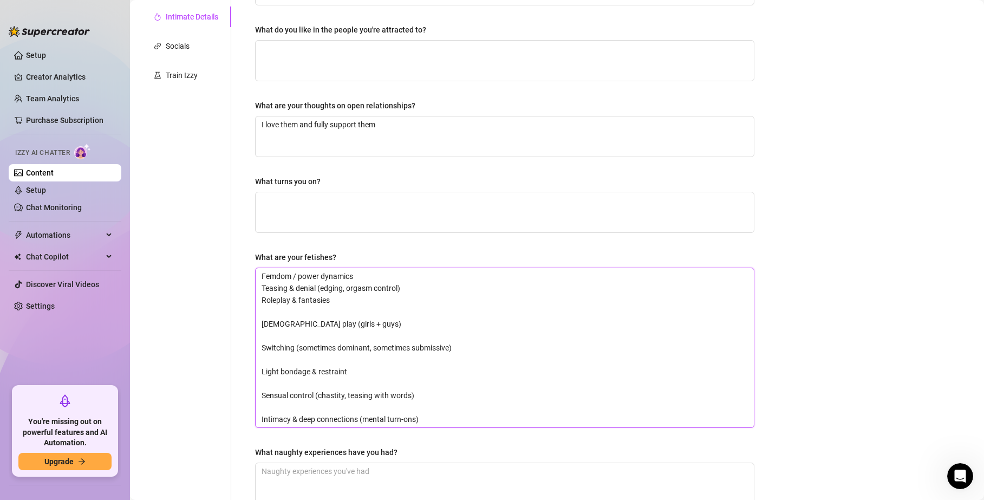
click at [264, 313] on textarea "Femdom / power dynamics Teasing & denial (edging, orgasm control) Roleplay & fa…" at bounding box center [505, 347] width 498 height 159
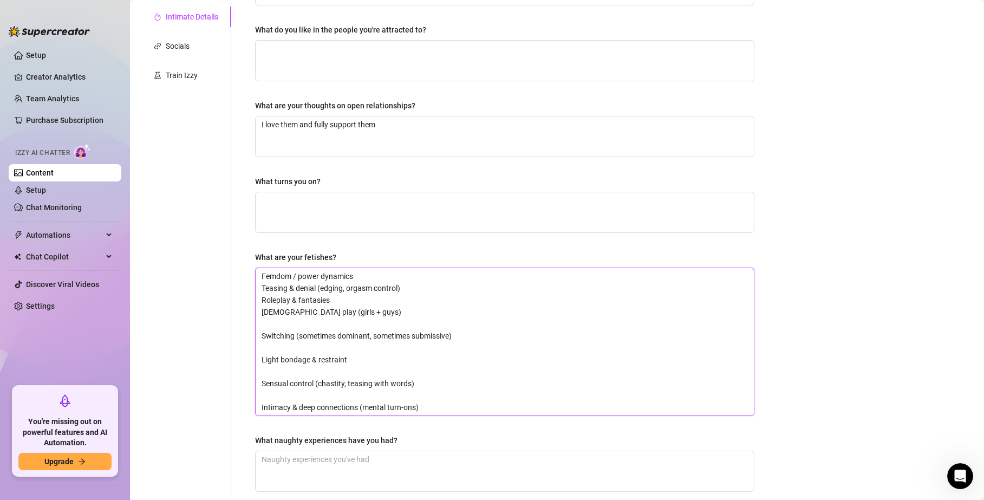
click at [267, 323] on textarea "Femdom / power dynamics Teasing & denial (edging, orgasm control) Roleplay & fa…" at bounding box center [505, 341] width 498 height 147
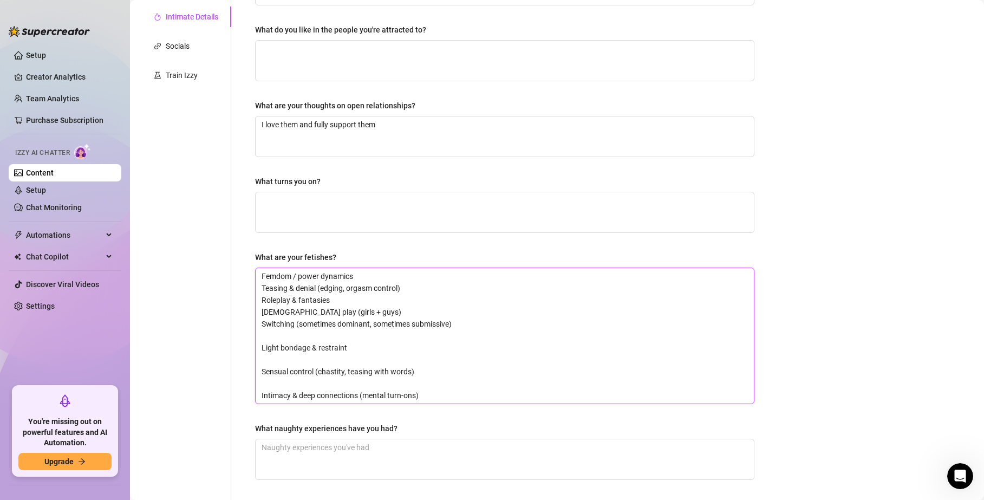
click at [266, 339] on textarea "Femdom / power dynamics Teasing & denial (edging, orgasm control) Roleplay & fa…" at bounding box center [505, 335] width 498 height 135
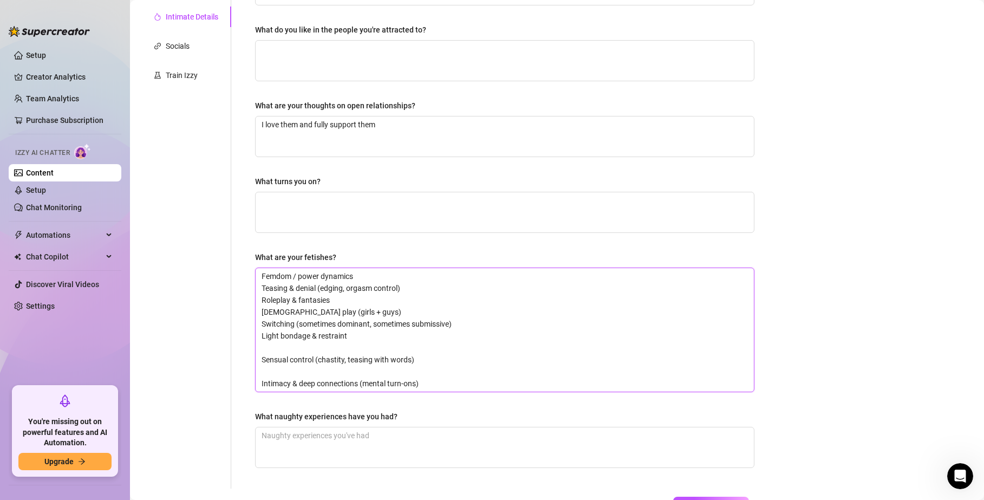
click at [267, 349] on textarea "Femdom / power dynamics Teasing & denial (edging, orgasm control) Roleplay & fa…" at bounding box center [505, 330] width 498 height 124
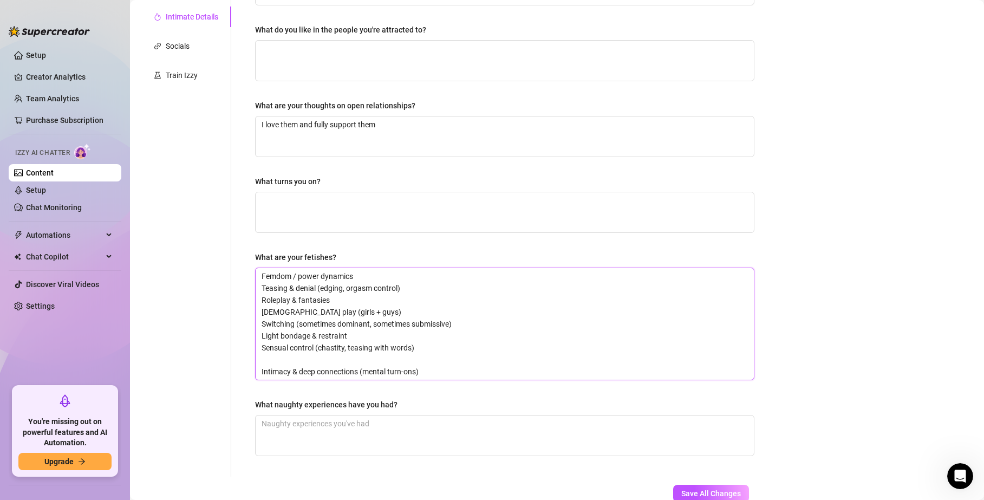
click at [269, 361] on textarea "Femdom / power dynamics Teasing & denial (edging, orgasm control) Roleplay & fa…" at bounding box center [505, 324] width 498 height 112
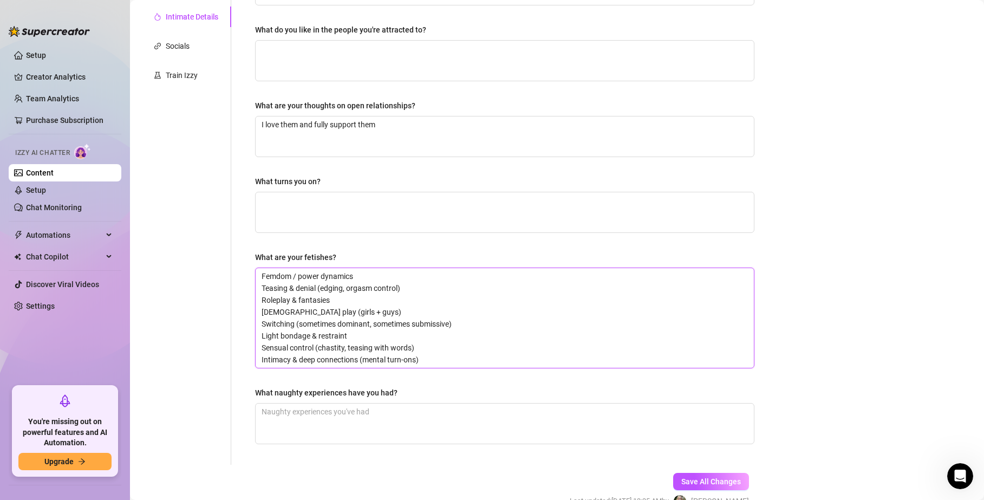
click at [437, 364] on textarea "Femdom / power dynamics Teasing & denial (edging, orgasm control) Roleplay & fa…" at bounding box center [505, 318] width 498 height 100
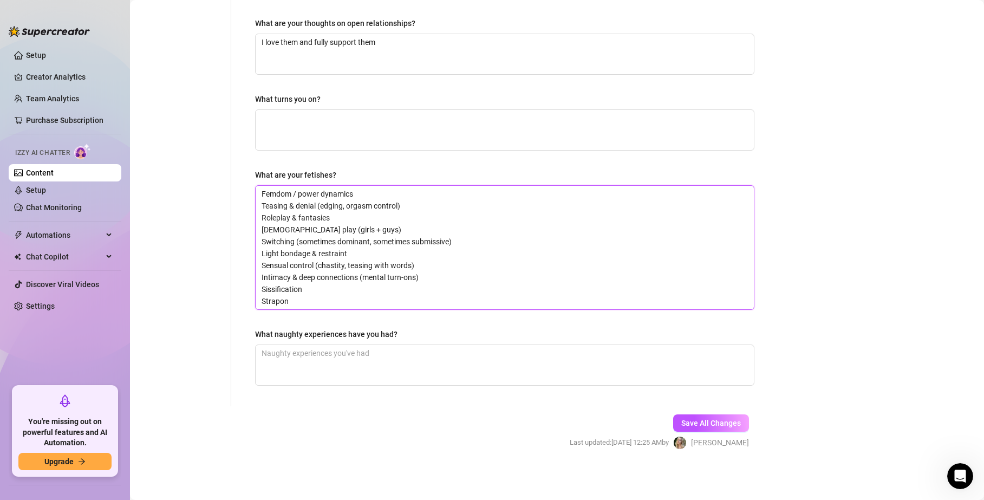
scroll to position [326, 0]
click at [688, 423] on span "Save All Changes" at bounding box center [712, 422] width 60 height 9
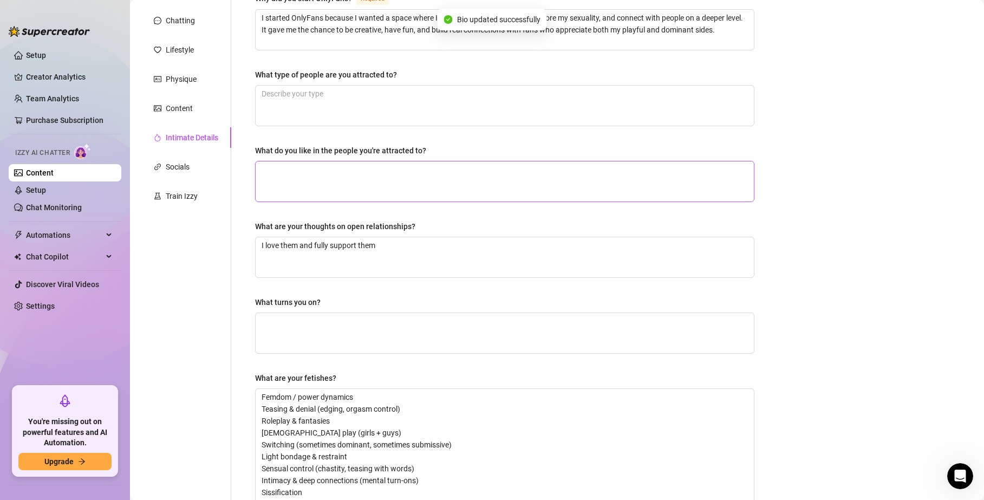
scroll to position [0, 0]
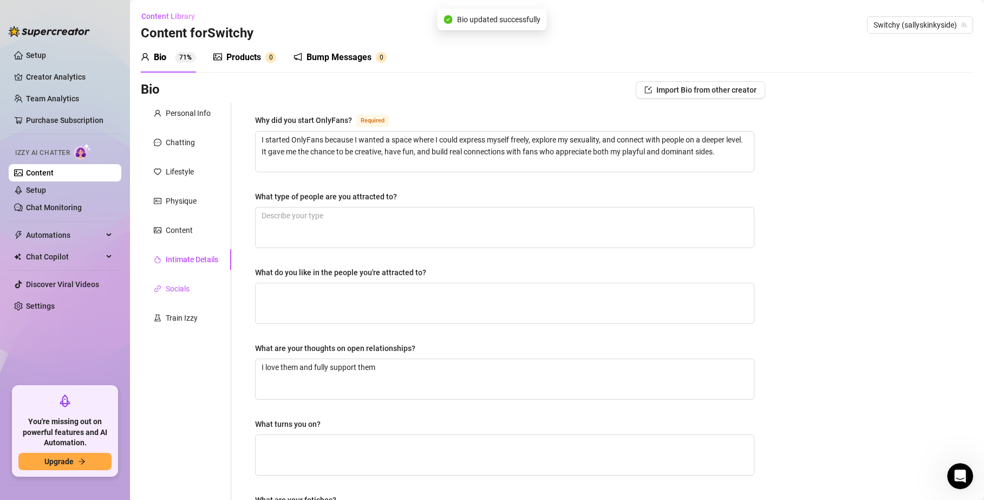
drag, startPoint x: 173, startPoint y: 286, endPoint x: 178, endPoint y: 288, distance: 5.6
click at [174, 286] on div "Socials" at bounding box center [178, 289] width 24 height 12
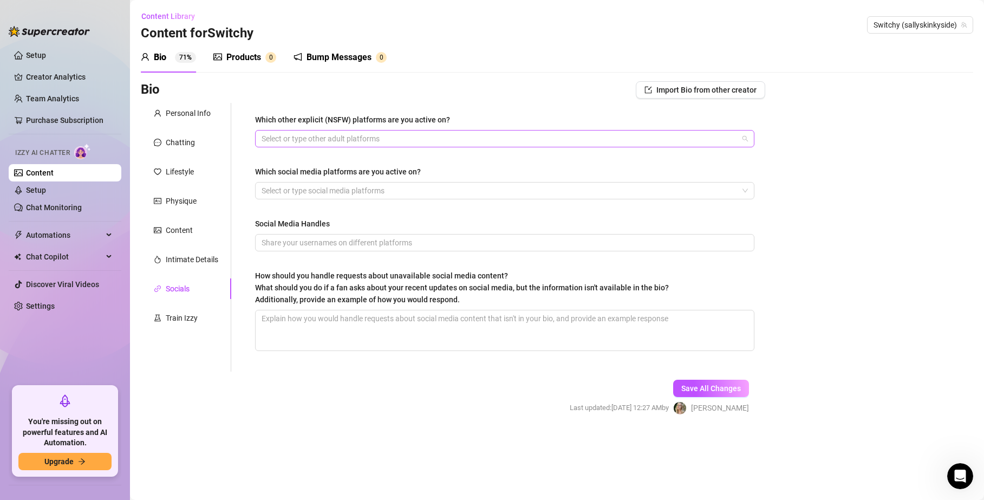
click at [308, 131] on div at bounding box center [499, 138] width 484 height 15
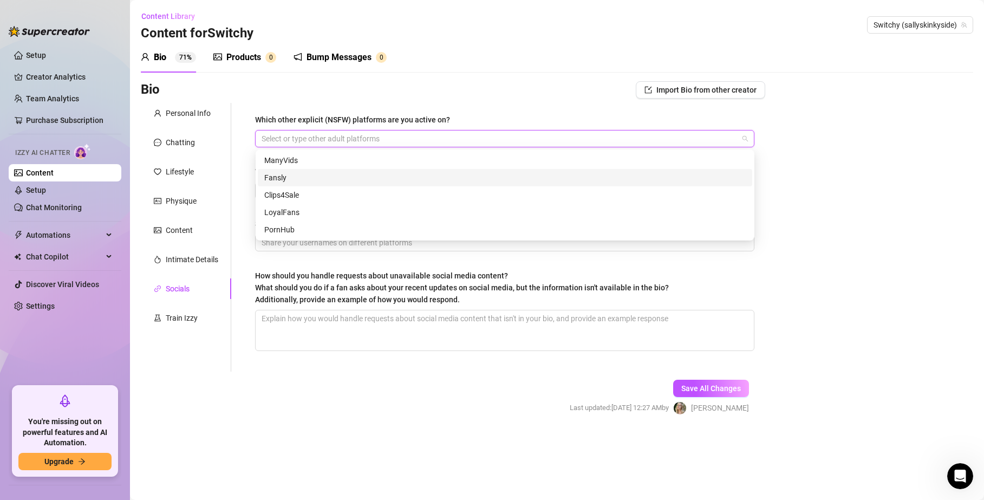
click at [240, 138] on div "Which other explicit (NSFW) platforms are you active on? Select or type other a…" at bounding box center [498, 237] width 534 height 269
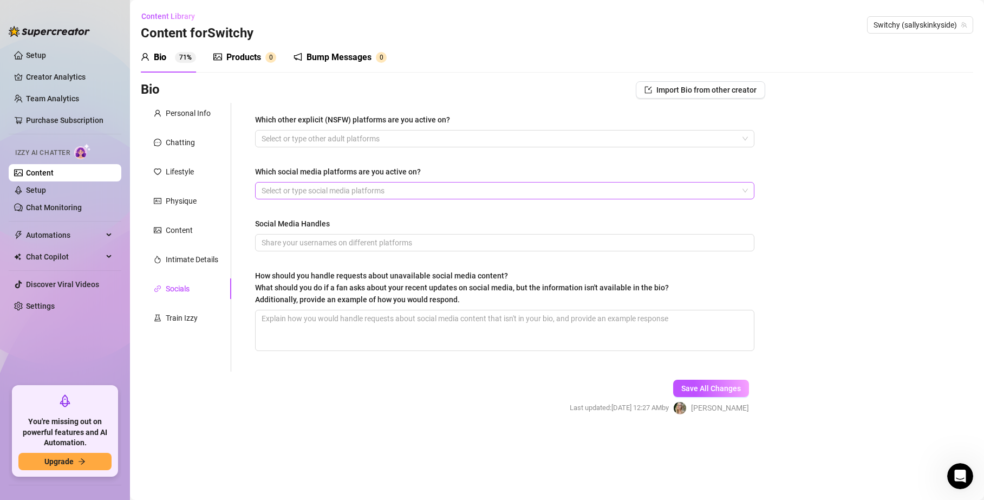
click at [366, 191] on div at bounding box center [499, 190] width 484 height 15
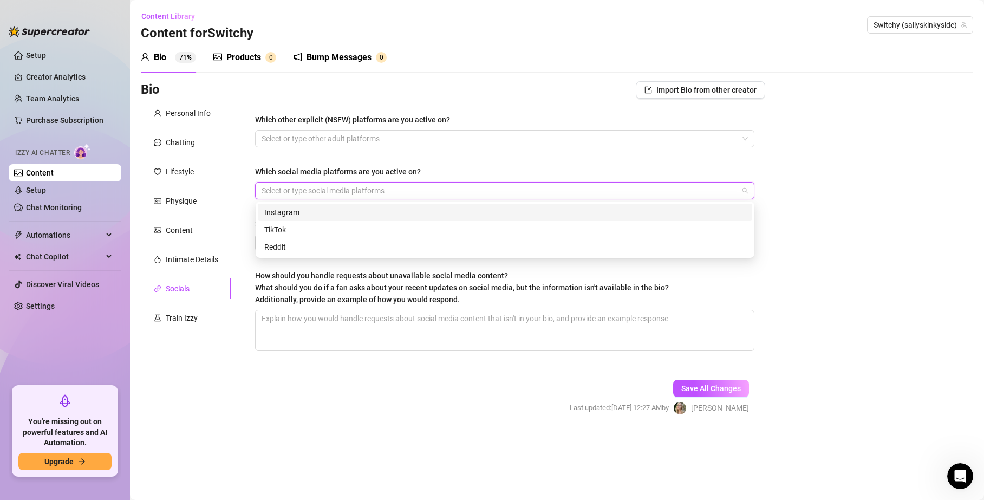
click at [306, 211] on div "Instagram" at bounding box center [505, 212] width 482 height 12
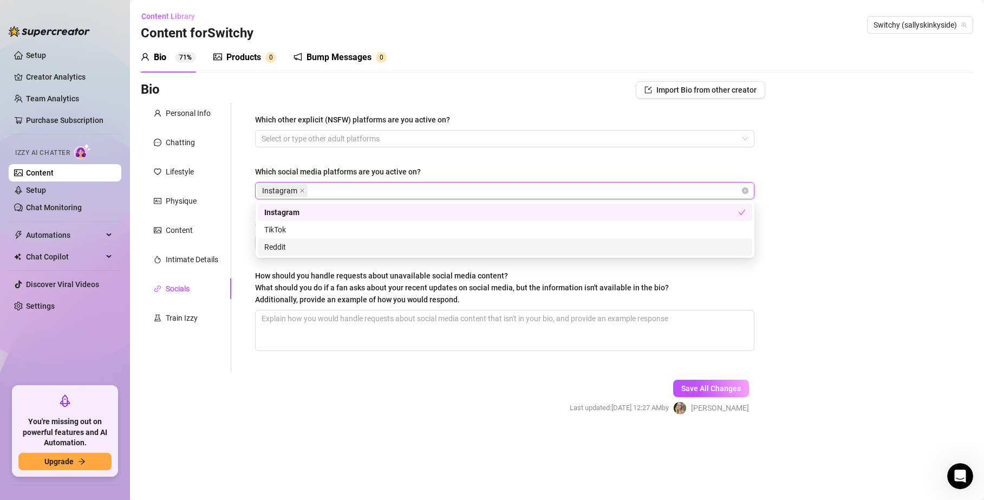
click at [286, 251] on div "Reddit" at bounding box center [505, 247] width 482 height 12
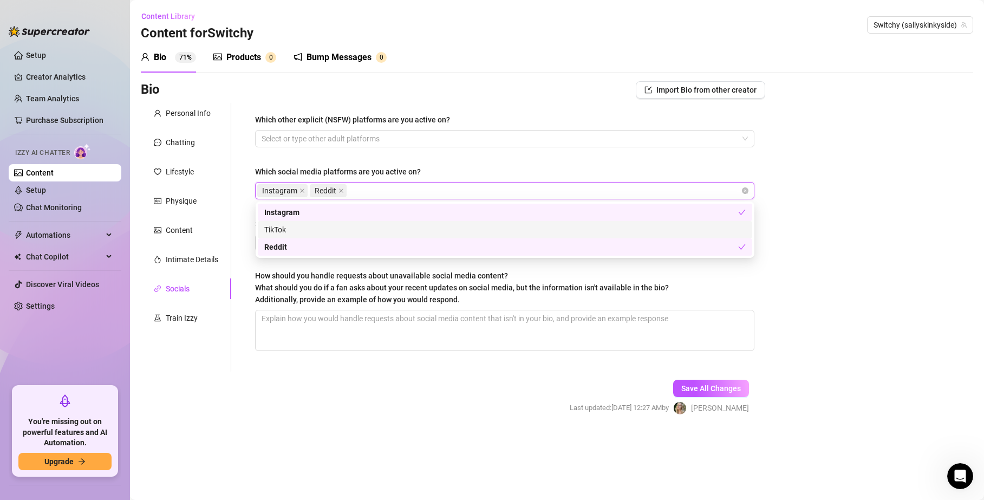
click at [283, 226] on div "TikTok" at bounding box center [505, 230] width 482 height 12
click at [336, 296] on span "What should you do if a fan asks about your recent updates on social media, but…" at bounding box center [462, 293] width 414 height 21
click at [336, 310] on textarea "How should you handle requests about unavailable social media content? What sho…" at bounding box center [505, 330] width 498 height 40
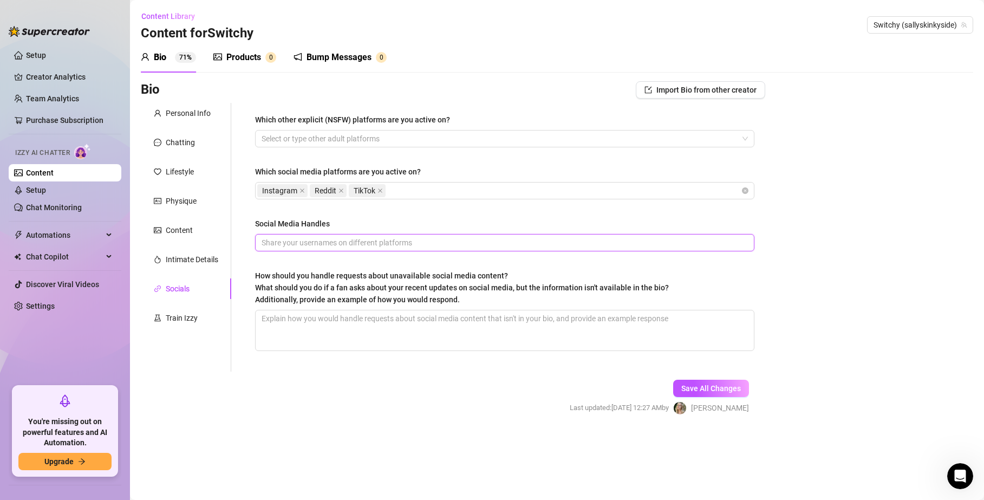
click at [296, 243] on input "Social Media Handles" at bounding box center [504, 243] width 484 height 12
click at [380, 288] on span "What should you do if a fan asks about your recent updates on social media, but…" at bounding box center [462, 293] width 414 height 21
click at [380, 310] on textarea "How should you handle requests about unavailable social media content? What sho…" at bounding box center [505, 330] width 498 height 40
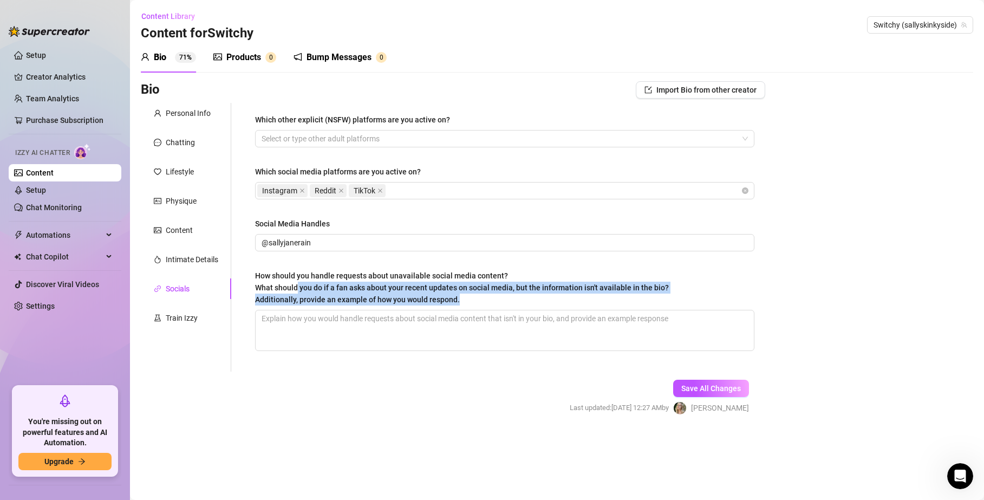
drag, startPoint x: 297, startPoint y: 282, endPoint x: 666, endPoint y: 299, distance: 369.3
click at [666, 299] on label "How should you handle requests about unavailable social media content? What sho…" at bounding box center [466, 288] width 422 height 36
click at [515, 293] on div "How should you handle requests about unavailable social media content? What sho…" at bounding box center [462, 288] width 414 height 36
click at [515, 310] on textarea "How should you handle requests about unavailable social media content? What sho…" at bounding box center [505, 330] width 498 height 40
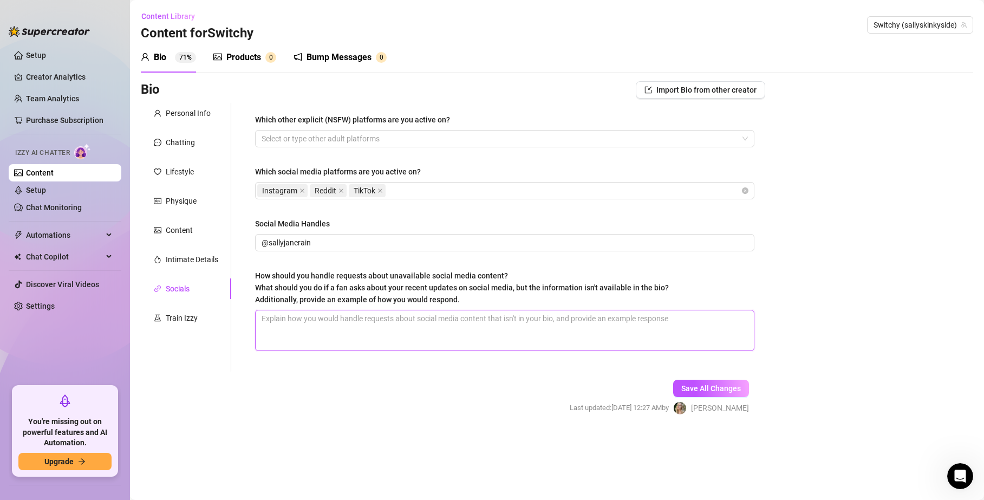
click at [357, 336] on textarea "How should you handle requests about unavailable social media content? What sho…" at bounding box center [505, 330] width 498 height 40
click at [724, 391] on span "Save All Changes" at bounding box center [712, 388] width 60 height 9
click at [177, 315] on div "Train Izzy" at bounding box center [182, 318] width 32 height 12
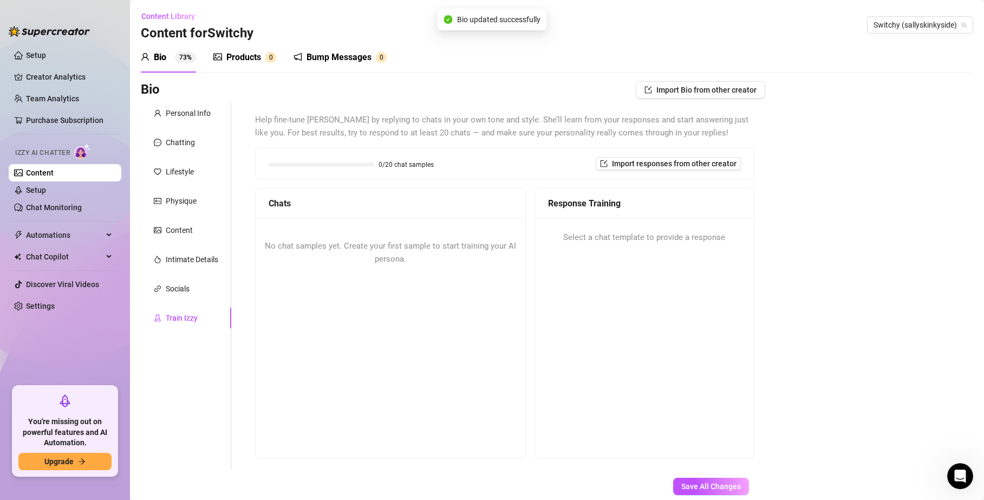
click at [336, 209] on div "Chats" at bounding box center [391, 204] width 244 height 14
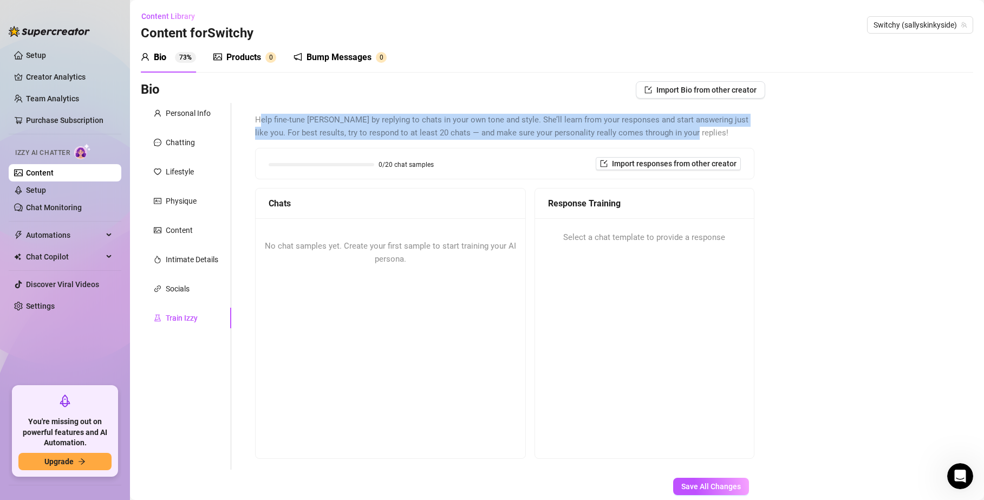
drag, startPoint x: 261, startPoint y: 117, endPoint x: 736, endPoint y: 128, distance: 475.8
click at [736, 128] on span "Help fine-tune [PERSON_NAME] by replying to chats in your own tone and style. S…" at bounding box center [505, 126] width 500 height 25
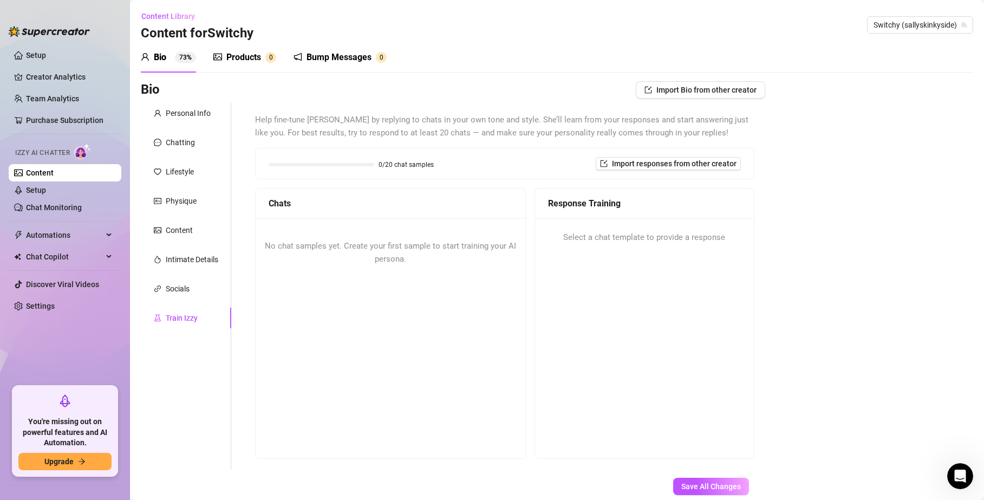
click at [698, 364] on div "Response Training Select a chat template to provide a response" at bounding box center [645, 323] width 220 height 271
click at [390, 260] on span "No chat samples yet. Create your first sample to start training your AI persona." at bounding box center [390, 252] width 251 height 23
click at [287, 234] on div "No chat samples yet. Create your first sample to start training your AI persona." at bounding box center [391, 252] width 270 height 69
click at [296, 255] on div "No chat samples yet. Create your first sample to start training your AI persona." at bounding box center [391, 252] width 270 height 69
click at [419, 262] on div "No chat samples yet. Create your first sample to start training your AI persona." at bounding box center [391, 252] width 270 height 69
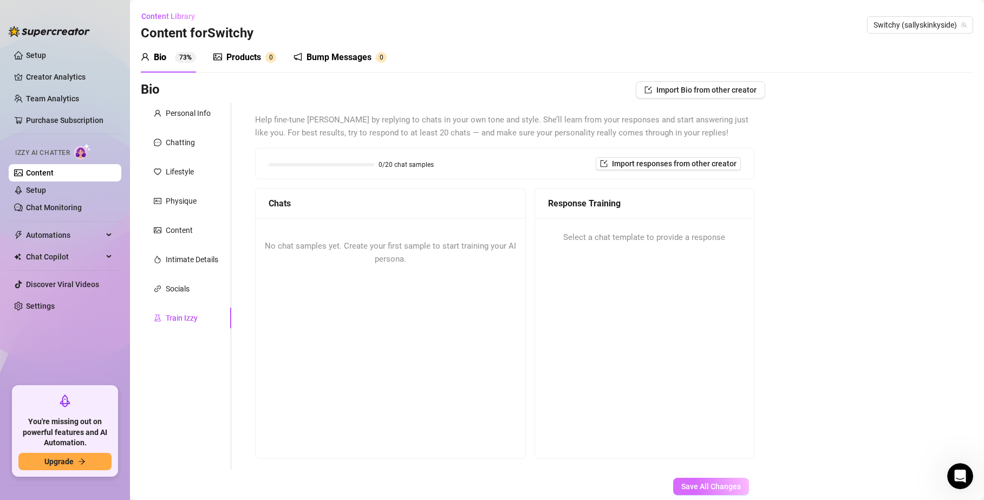
click at [685, 488] on span "Save All Changes" at bounding box center [712, 486] width 60 height 9
click at [249, 48] on div "Products 0" at bounding box center [244, 57] width 63 height 30
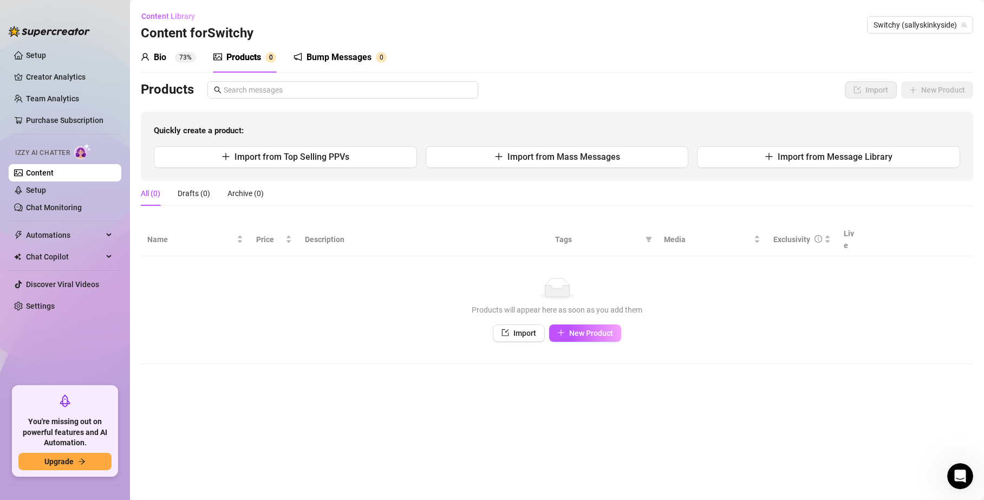
drag, startPoint x: 323, startPoint y: 60, endPoint x: 316, endPoint y: 61, distance: 6.7
click at [323, 60] on div "Bump Messages" at bounding box center [339, 57] width 65 height 13
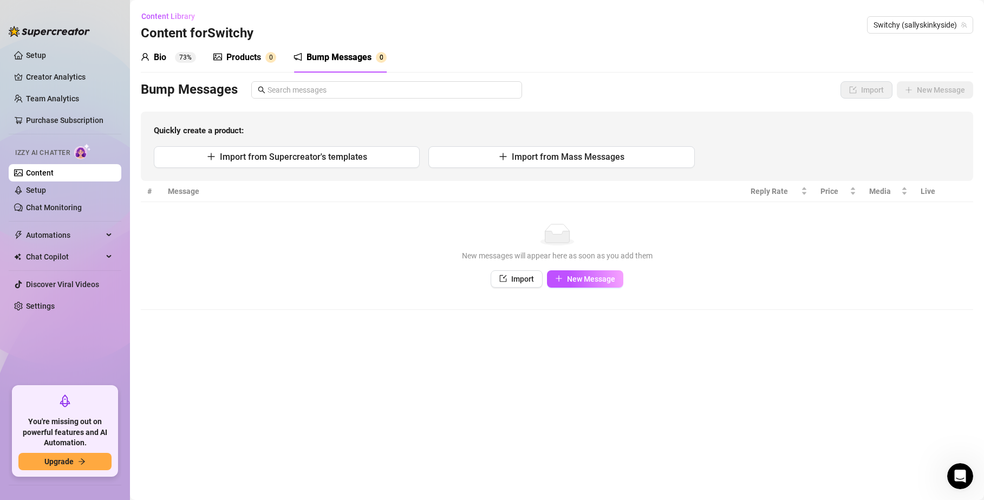
click at [238, 56] on div "Products" at bounding box center [243, 57] width 35 height 13
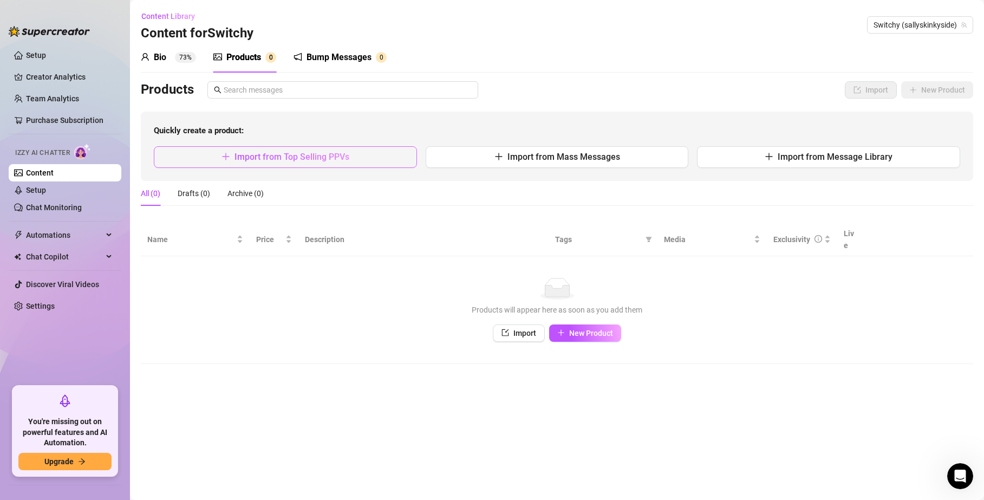
click at [264, 156] on span "Import from Top Selling PPVs" at bounding box center [292, 157] width 115 height 10
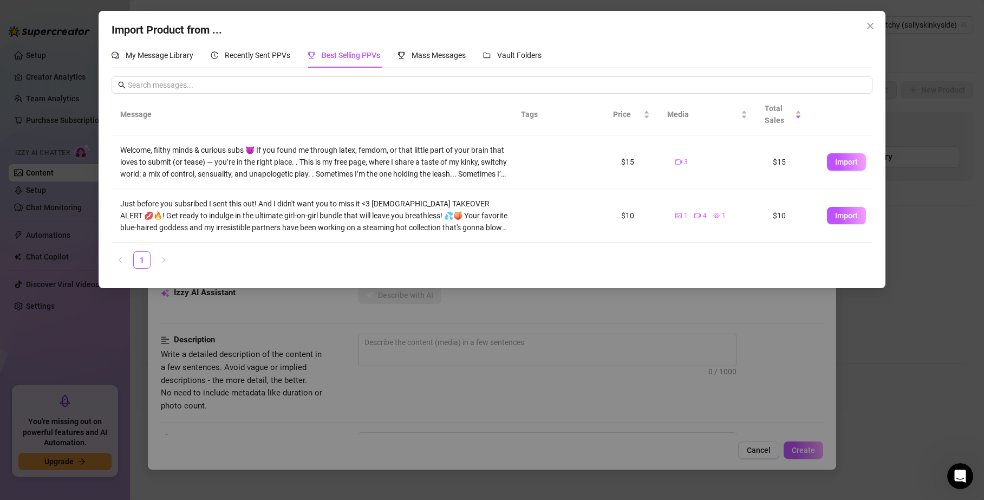
click at [891, 326] on div "Import Product from ... My Message Library Recently Sent PPVs Best Selling PPVs…" at bounding box center [492, 250] width 984 height 500
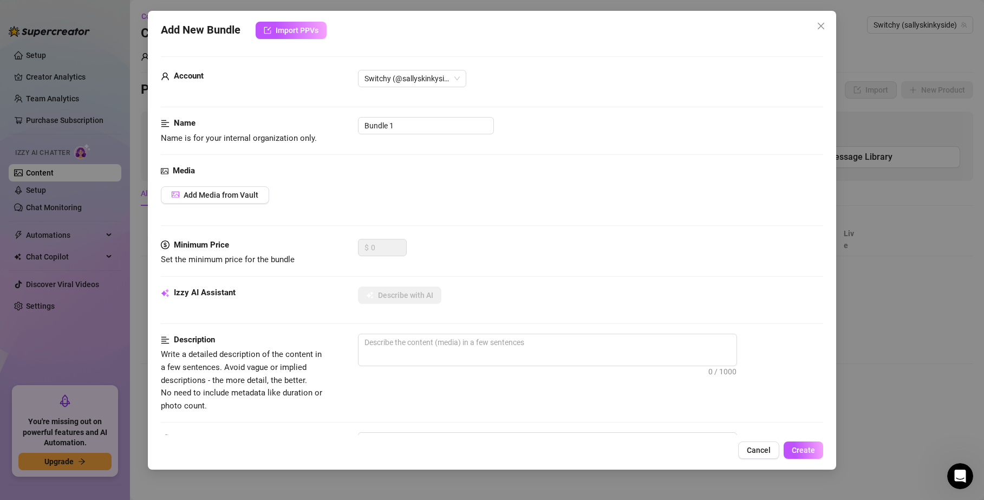
click at [753, 446] on span "Cancel" at bounding box center [759, 450] width 24 height 9
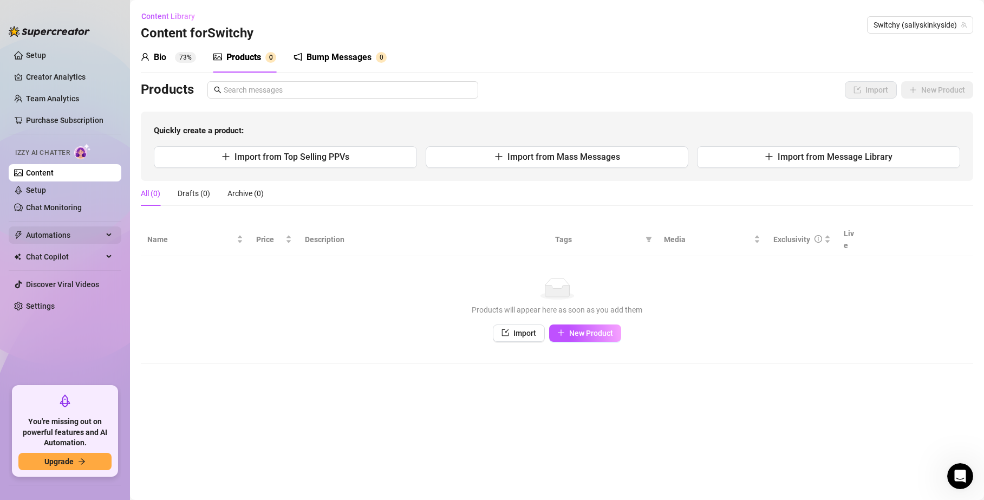
click at [51, 229] on span "Automations" at bounding box center [64, 234] width 77 height 17
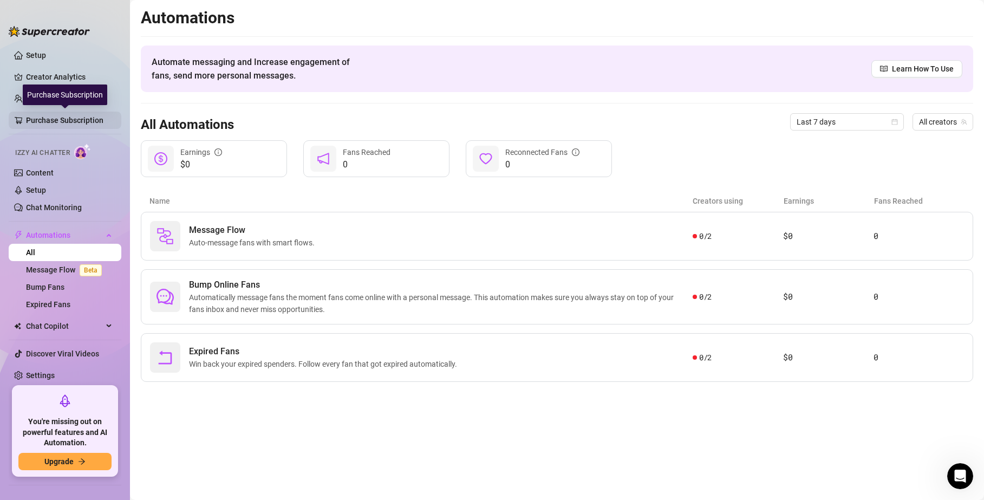
click at [70, 116] on link "Purchase Subscription" at bounding box center [69, 120] width 87 height 17
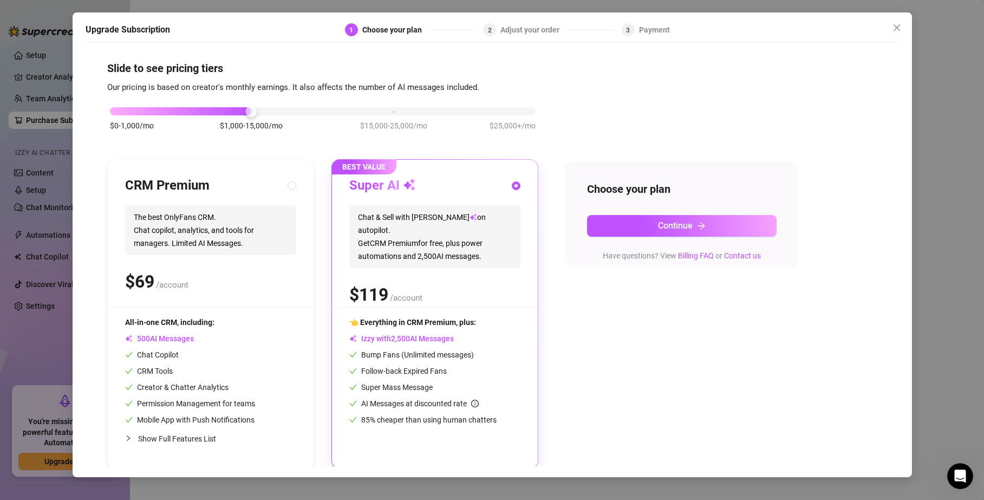
scroll to position [2, 0]
click at [200, 278] on div "$ /account" at bounding box center [210, 281] width 171 height 27
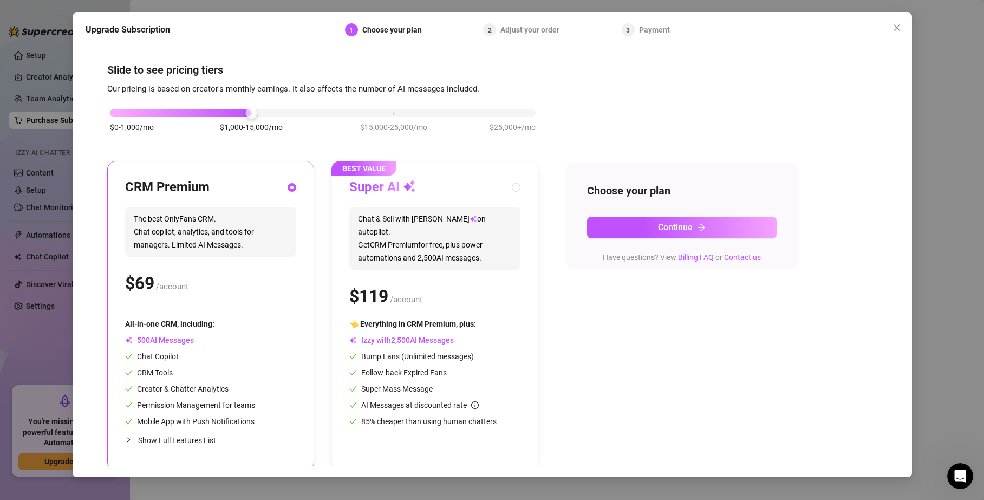
scroll to position [4, 0]
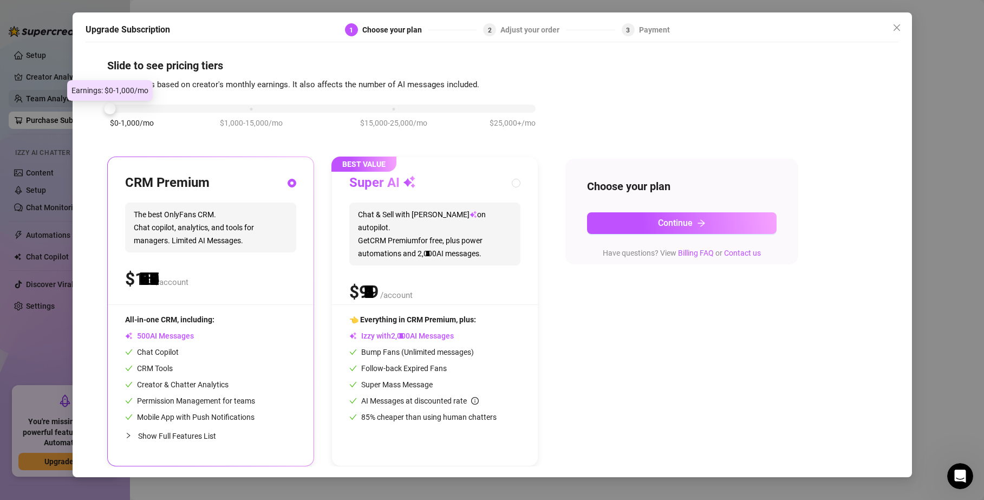
drag, startPoint x: 252, startPoint y: 112, endPoint x: 73, endPoint y: 105, distance: 180.0
click at [70, 105] on div "Upgrade Subscription 1 Choose your plan 2 Adjust your order 3 Payment Slide to …" at bounding box center [492, 250] width 984 height 500
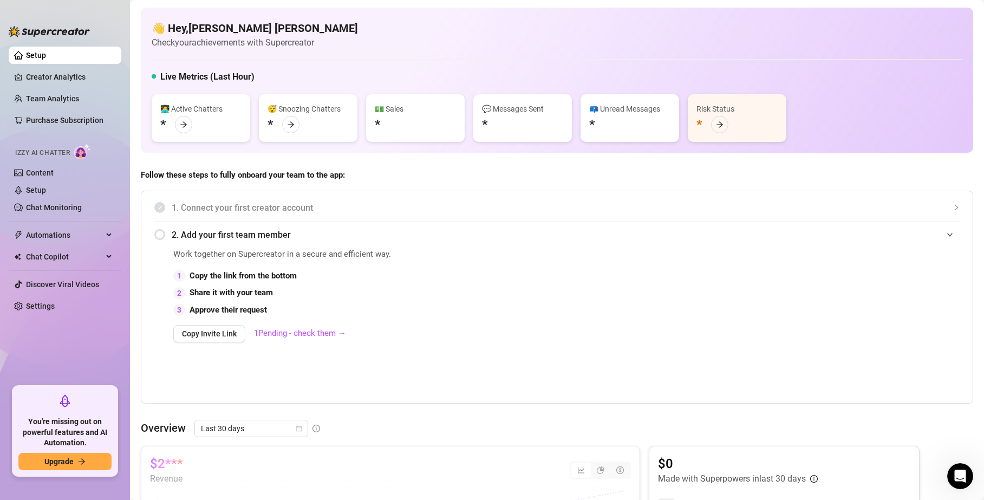
click at [247, 61] on div "👋 Hey, Sally Jane Check your achievements with Supercreator Live Metrics (Last …" at bounding box center [557, 80] width 833 height 145
click at [57, 120] on link "Purchase Subscription" at bounding box center [69, 120] width 87 height 17
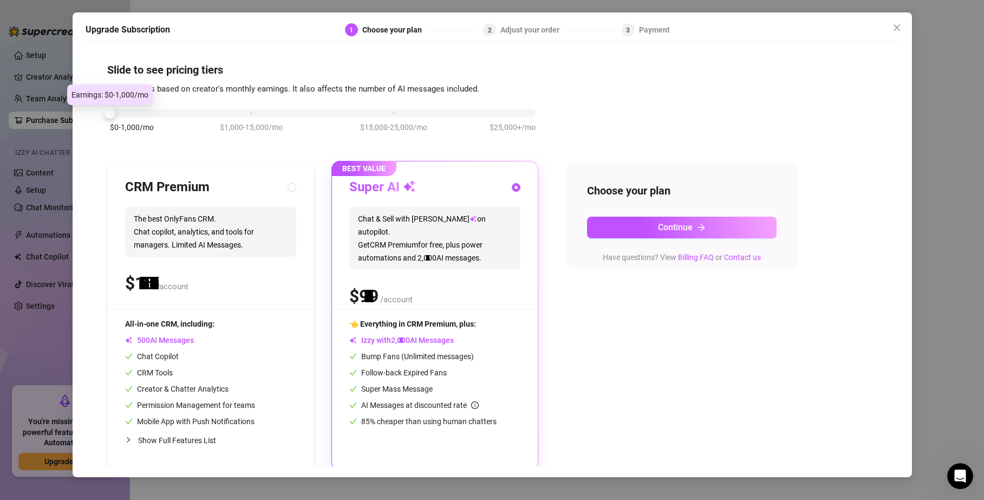
drag, startPoint x: 244, startPoint y: 112, endPoint x: 93, endPoint y: 111, distance: 151.2
click at [92, 111] on div "Slide to see pricing tiers Our pricing is based on creator's monthly earnings. …" at bounding box center [493, 257] width 814 height 419
drag, startPoint x: 170, startPoint y: 92, endPoint x: 308, endPoint y: 87, distance: 137.7
click at [305, 88] on span "Our pricing is based on creator's monthly earnings. It also affects the number …" at bounding box center [293, 89] width 372 height 10
click at [310, 86] on span "Our pricing is based on creator's monthly earnings. It also affects the number …" at bounding box center [293, 89] width 372 height 10
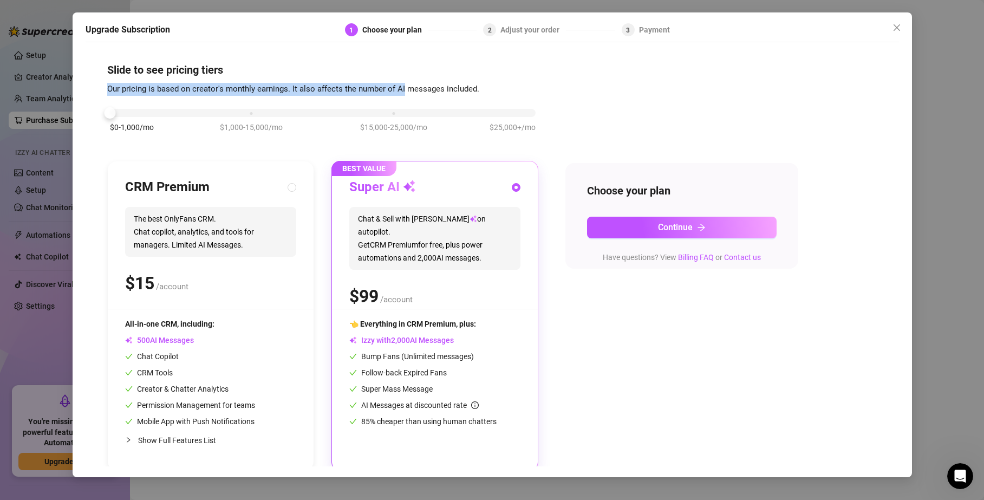
drag, startPoint x: 403, startPoint y: 88, endPoint x: 323, endPoint y: 81, distance: 79.9
click at [323, 82] on div "Slide to see pricing tiers Our pricing is based on creator's monthly earnings. …" at bounding box center [492, 266] width 770 height 409
click at [323, 81] on div "Slide to see pricing tiers Our pricing is based on creator's monthly earnings. …" at bounding box center [492, 266] width 770 height 409
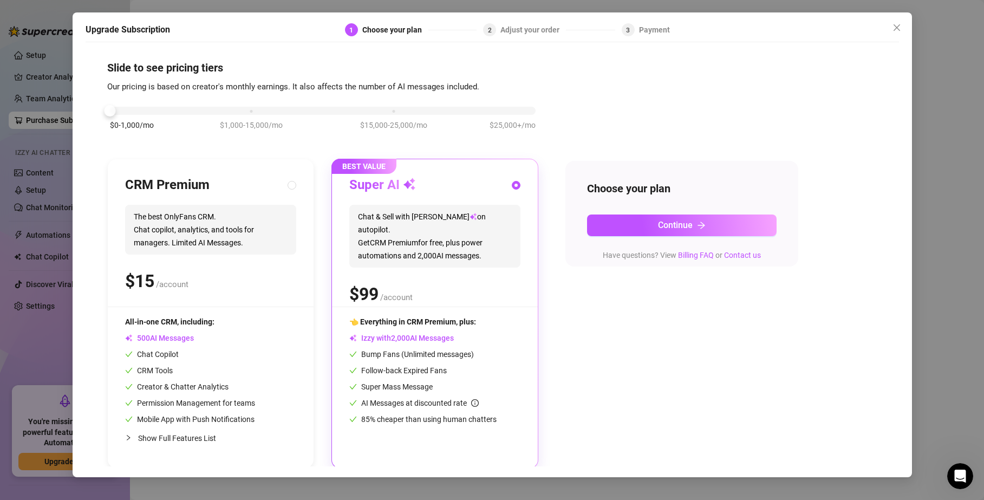
scroll to position [4, 0]
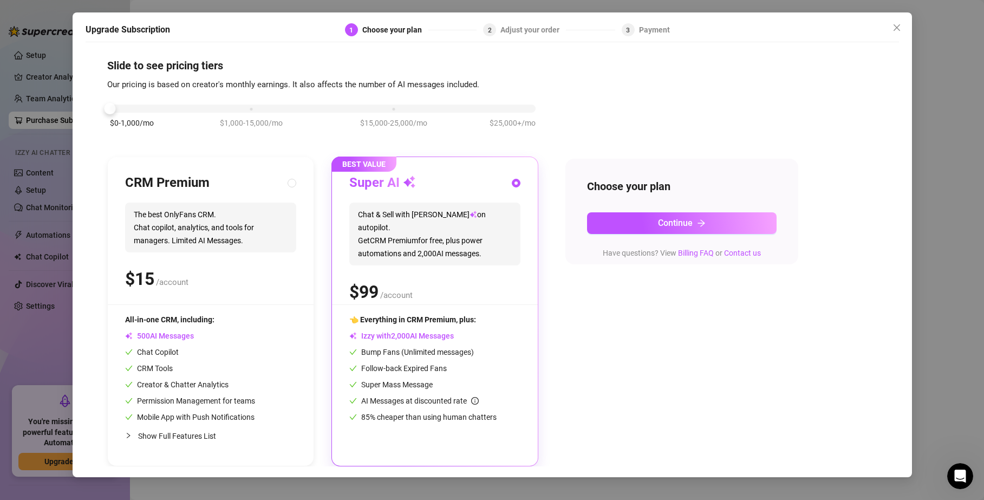
click at [278, 186] on div "CRM Premium" at bounding box center [210, 182] width 171 height 17
click at [254, 106] on div "$0-1,000/mo $1,000-15,000/mo $15,000-25,000/mo $25,000+/mo" at bounding box center [323, 105] width 426 height 7
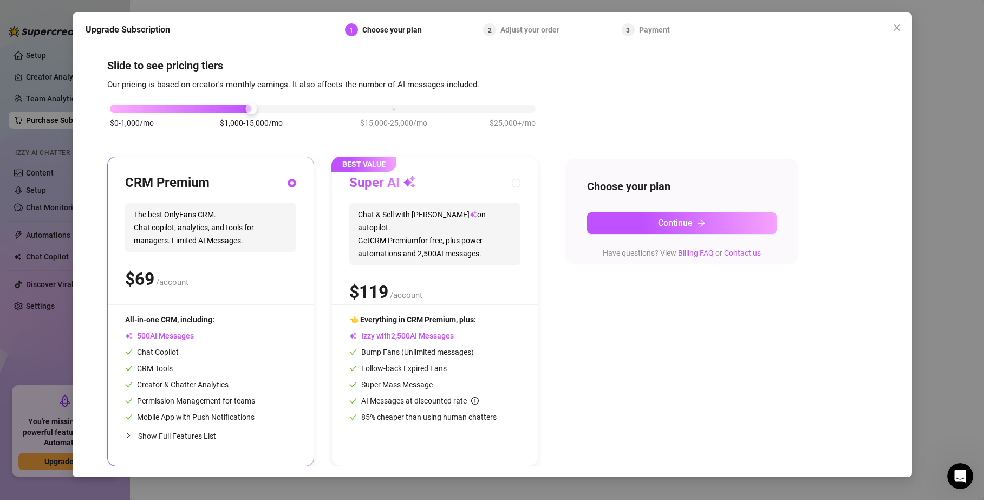
click at [29, 277] on div "Upgrade Subscription 1 Choose your plan 2 Adjust your order 3 Payment Slide to …" at bounding box center [492, 250] width 984 height 500
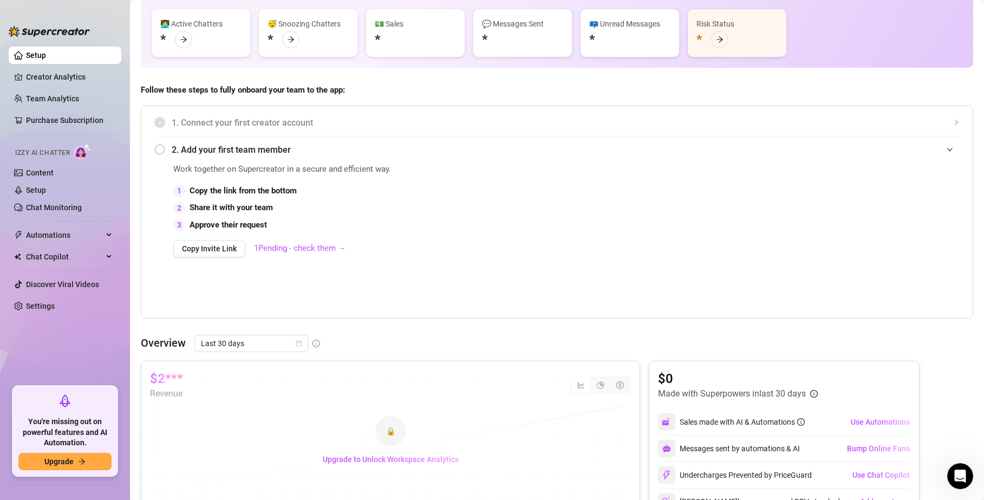
scroll to position [86, 0]
click at [52, 203] on link "Chat Monitoring" at bounding box center [54, 207] width 56 height 9
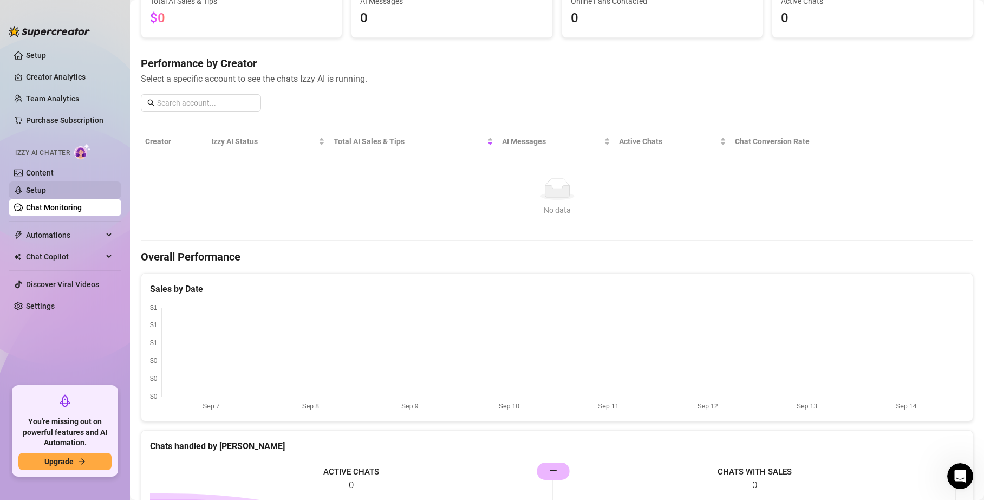
click at [38, 189] on link "Setup" at bounding box center [36, 190] width 20 height 9
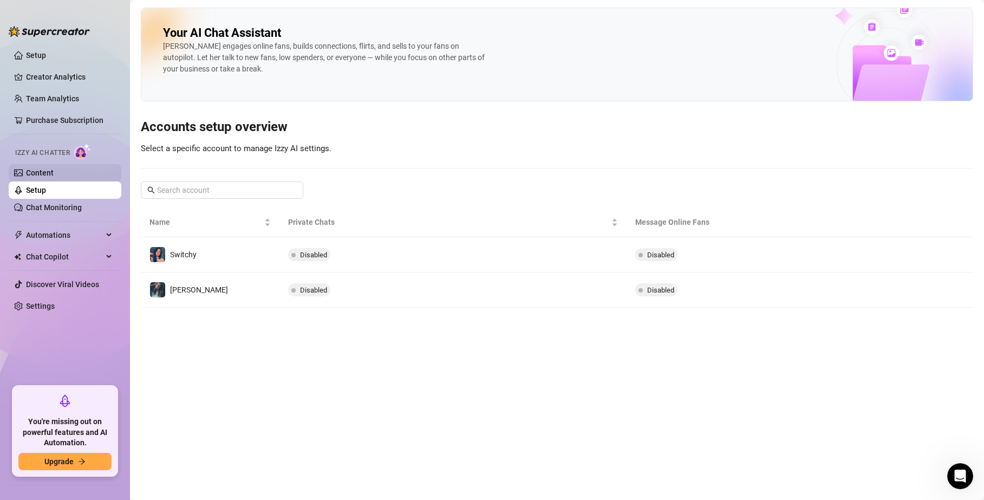
click at [35, 174] on link "Content" at bounding box center [40, 172] width 28 height 9
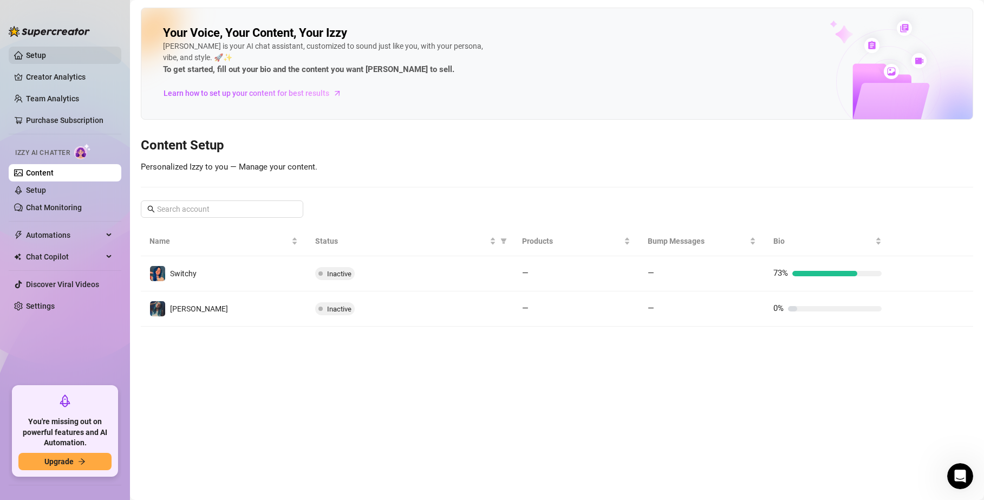
click at [26, 51] on link "Setup" at bounding box center [36, 55] width 20 height 9
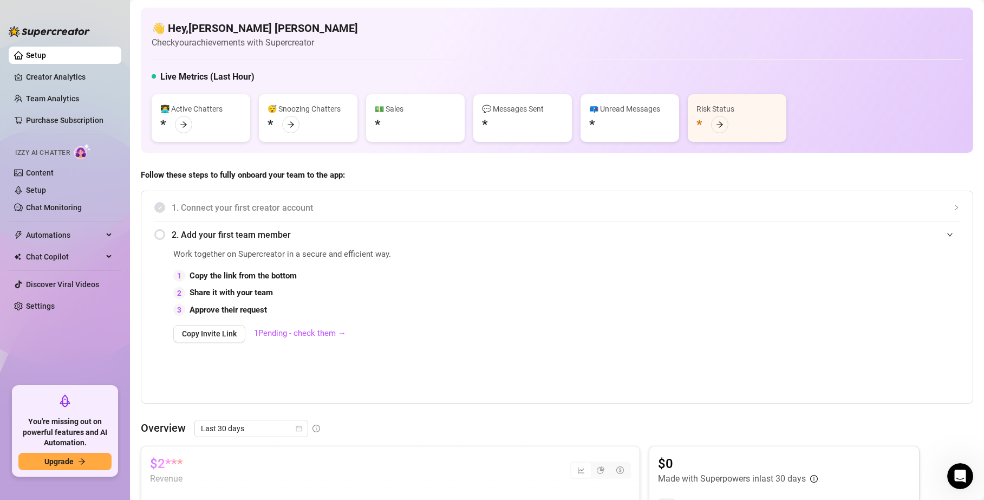
click at [323, 350] on div "Work together on Supercreator in a secure and efficient way. 1 Copy the link fr…" at bounding box center [444, 324] width 543 height 152
click at [288, 76] on div "Live Metrics (Last Hour)" at bounding box center [557, 78] width 811 height 17
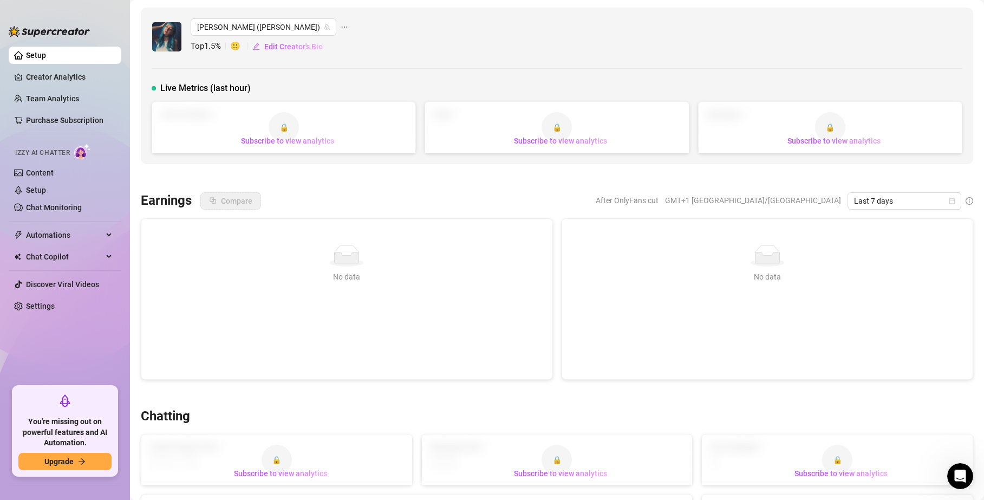
drag, startPoint x: 285, startPoint y: 49, endPoint x: 293, endPoint y: 57, distance: 11.1
click at [286, 49] on span "Edit Creator's Bio" at bounding box center [293, 46] width 59 height 9
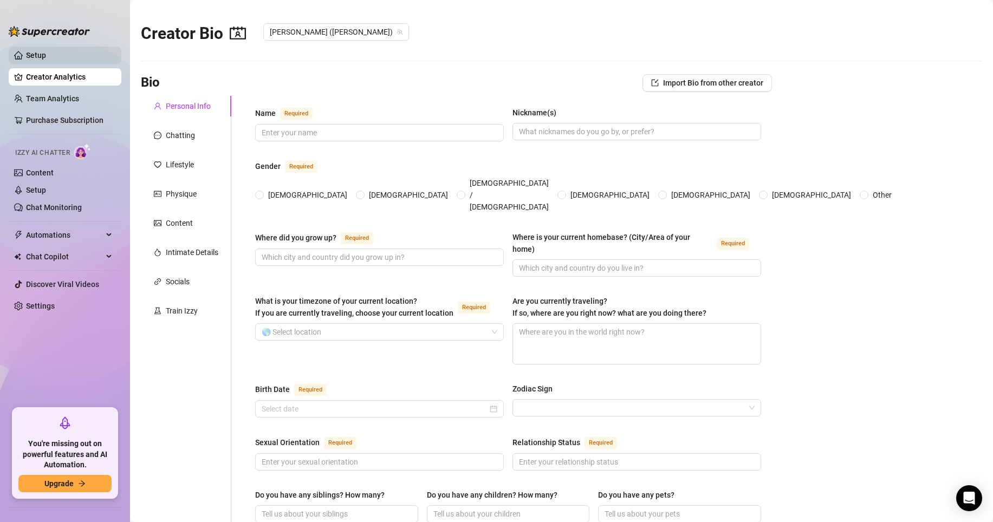
click at [37, 57] on link "Setup" at bounding box center [36, 55] width 20 height 9
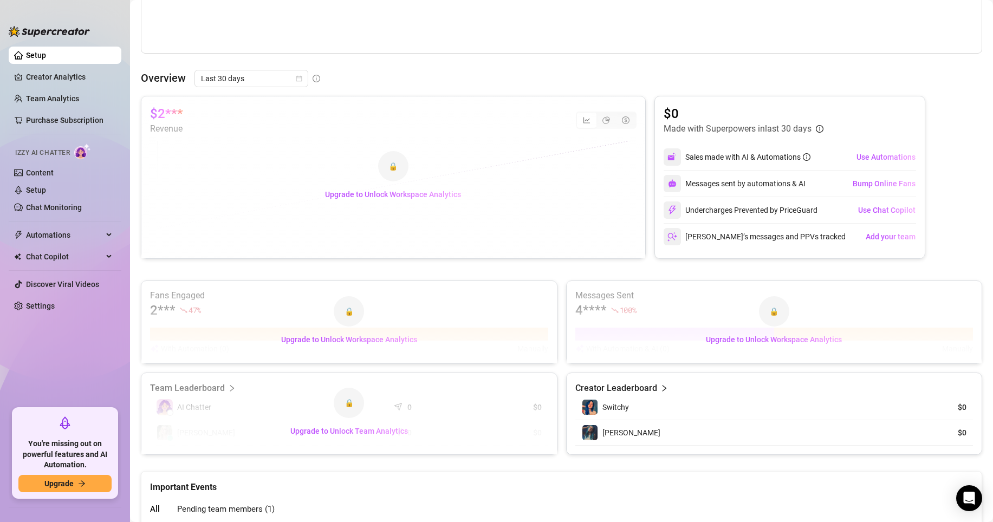
scroll to position [458, 0]
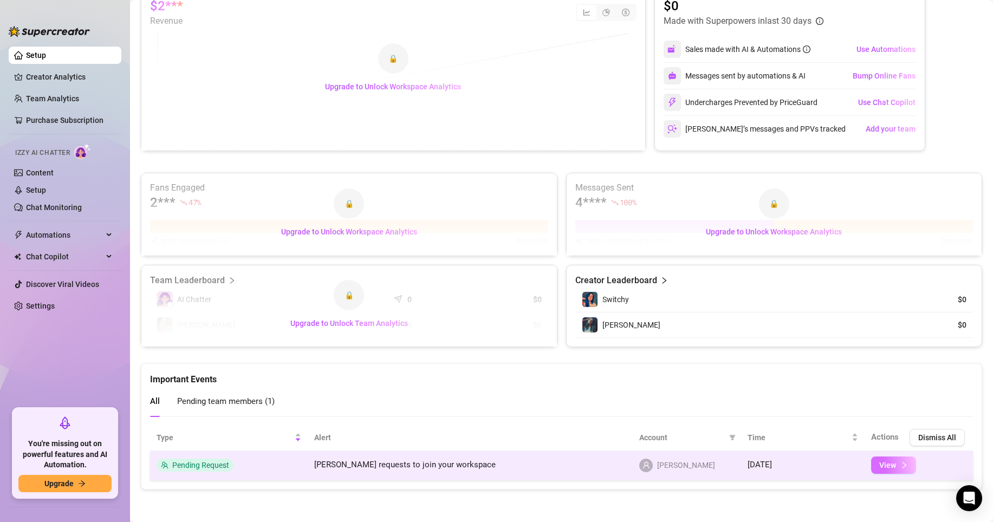
click at [891, 467] on button "View" at bounding box center [893, 465] width 45 height 17
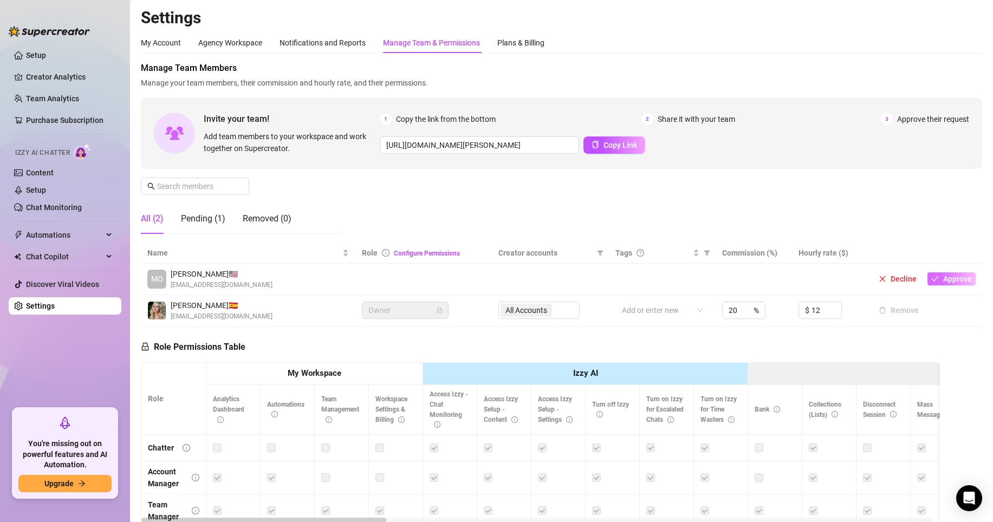
click at [931, 277] on icon "check" at bounding box center [935, 279] width 8 height 8
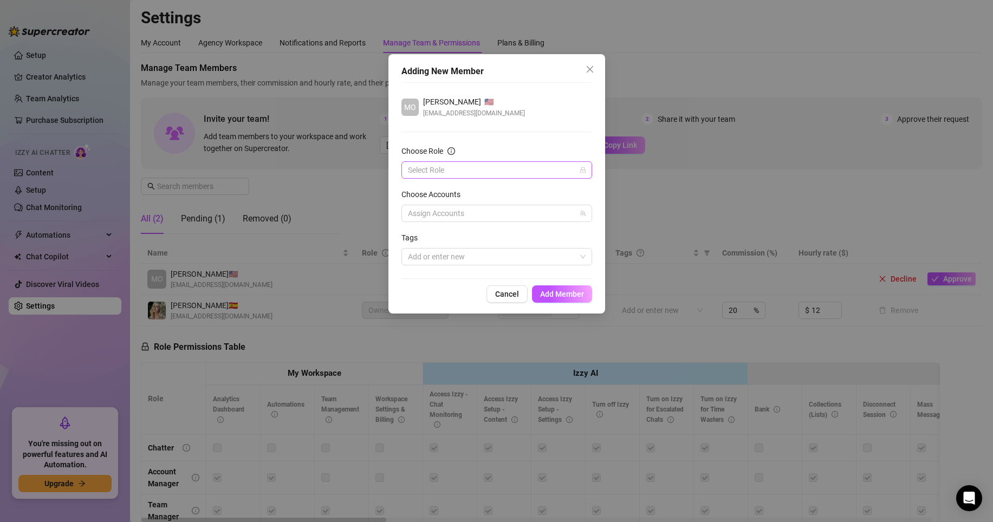
click at [422, 164] on input "Choose Role" at bounding box center [492, 170] width 168 height 16
click at [427, 187] on div "Chatter" at bounding box center [496, 192] width 173 height 12
click at [410, 213] on input "search" at bounding box center [409, 213] width 2 height 13
click at [417, 236] on input "Select all" at bounding box center [417, 236] width 8 height 8
checkbox input "true"
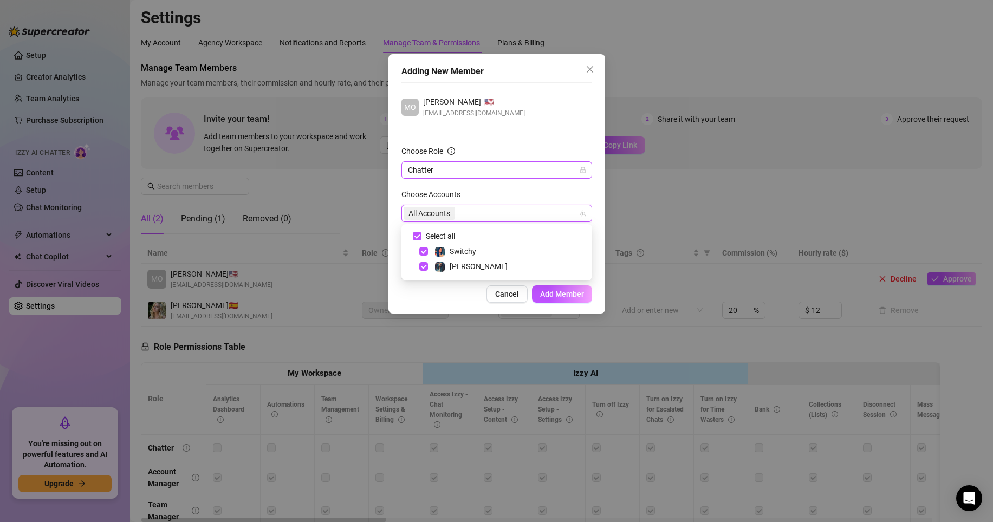
click at [417, 167] on span "Chatter" at bounding box center [497, 170] width 178 height 16
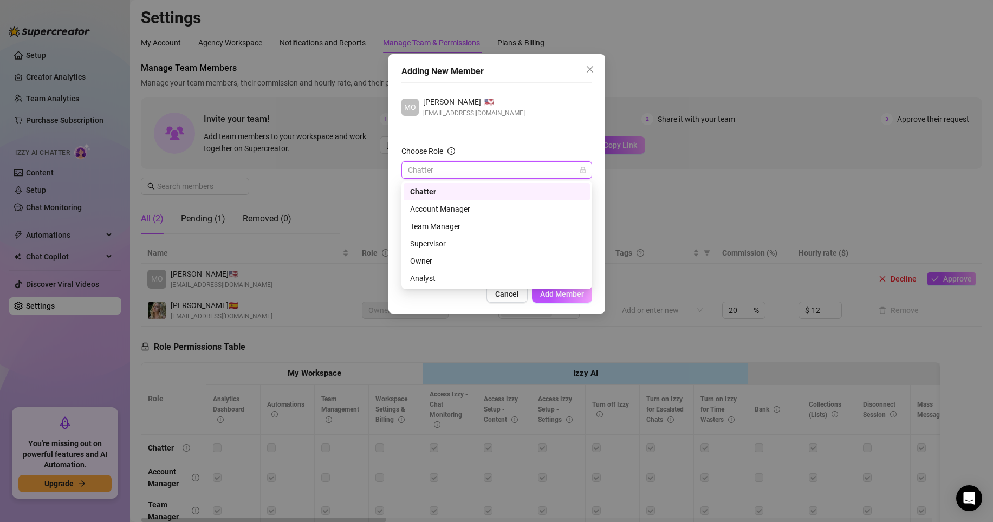
click at [422, 177] on span "Chatter" at bounding box center [497, 170] width 178 height 16
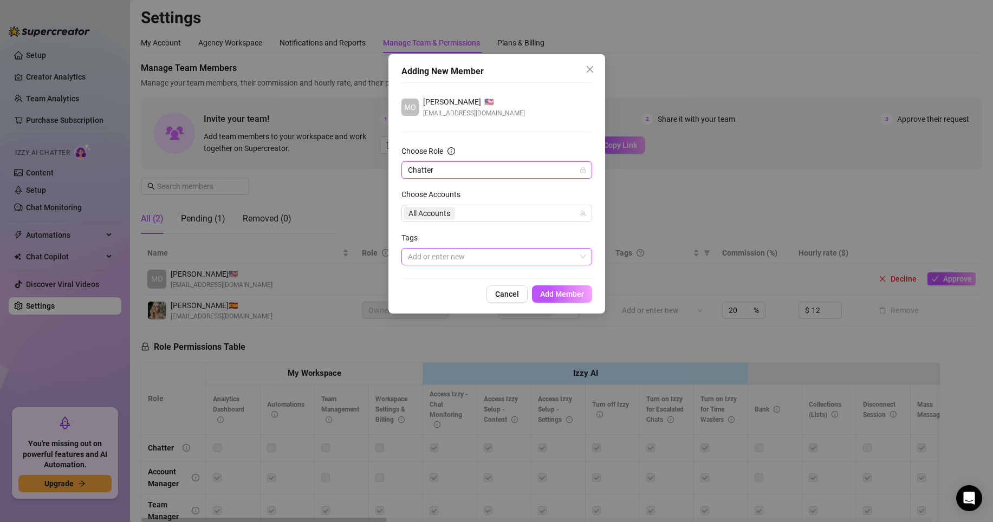
click at [420, 264] on div "Add or enter new" at bounding box center [496, 256] width 191 height 17
click at [429, 249] on div at bounding box center [491, 256] width 175 height 15
click at [543, 290] on span "Add Member" at bounding box center [562, 294] width 44 height 9
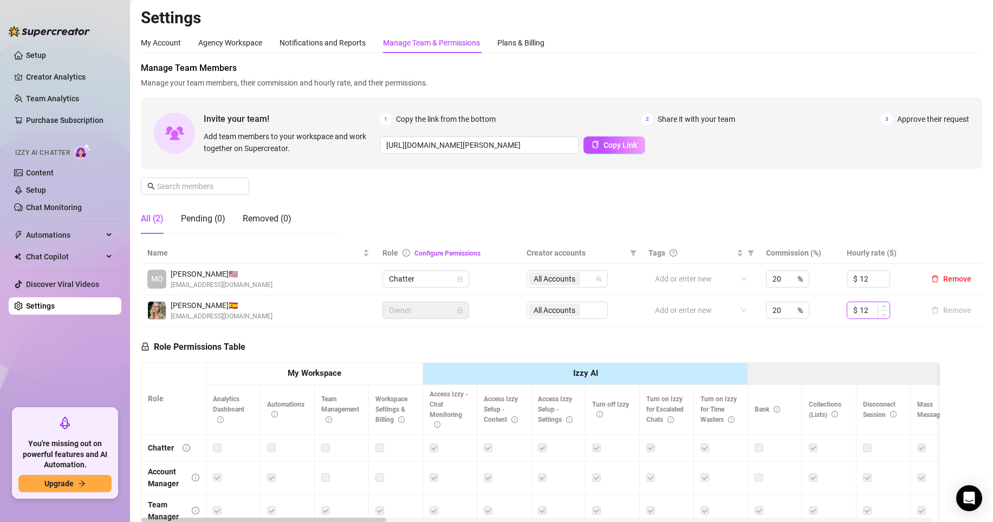
click at [860, 313] on input "12" at bounding box center [875, 310] width 30 height 16
type input "1"
type input "0"
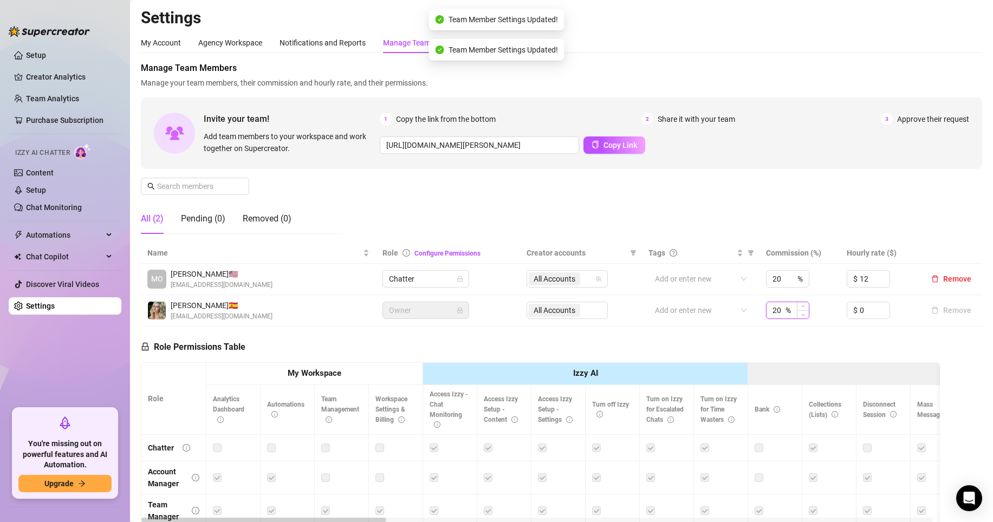
click at [773, 311] on input "20" at bounding box center [778, 310] width 11 height 16
drag, startPoint x: 775, startPoint y: 309, endPoint x: 719, endPoint y: 306, distance: 56.5
click at [726, 307] on tr "[PERSON_NAME] 🇪🇸 [EMAIL_ADDRESS][DOMAIN_NAME] Owner All Accounts Add or enter n…" at bounding box center [561, 310] width 841 height 31
type input "100"
click at [697, 336] on div "Role Permissions Table Role My Workspace Izzy AI OnlyFans Side Menu OnlyFans Ch…" at bounding box center [540, 483] width 799 height 312
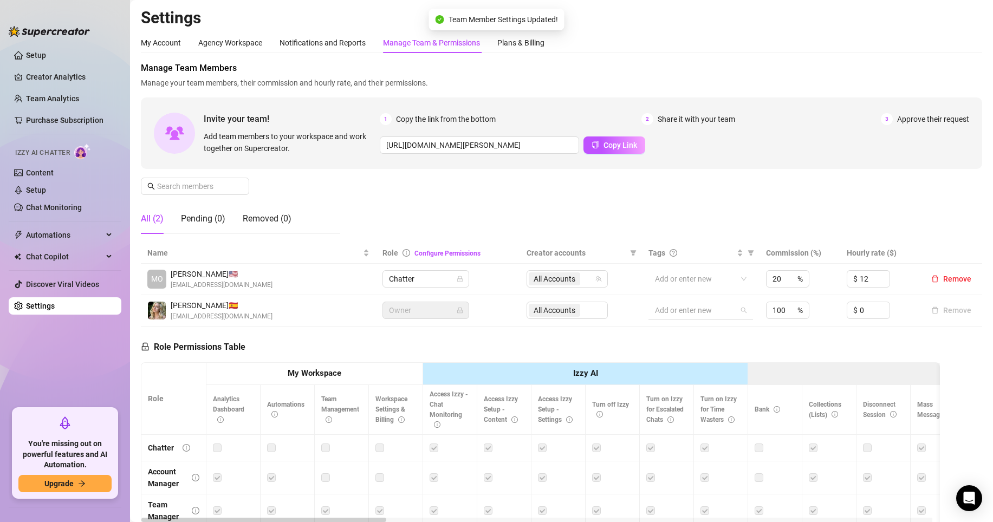
click at [664, 314] on div at bounding box center [695, 310] width 89 height 15
click at [362, 342] on div "Role Permissions Table Role My Workspace Izzy AI OnlyFans Side Menu OnlyFans Ch…" at bounding box center [540, 483] width 799 height 312
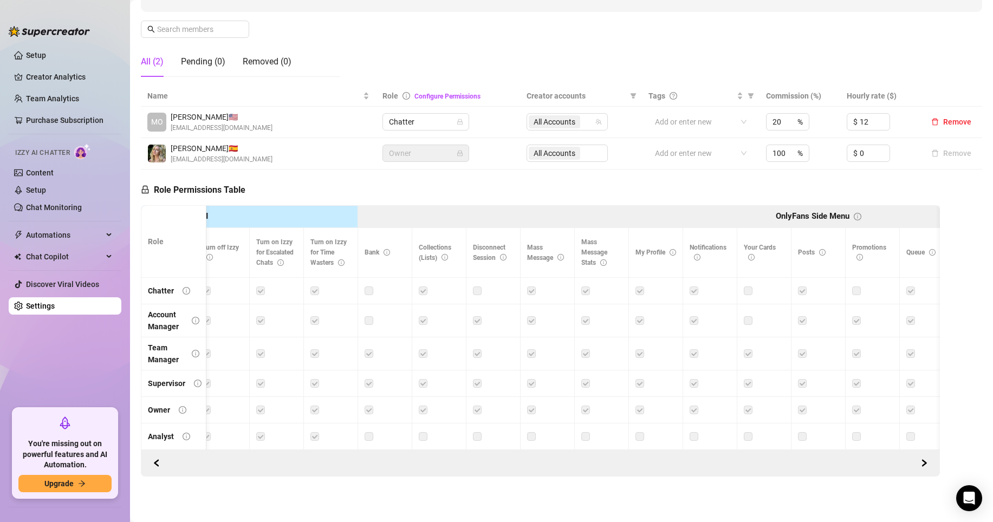
drag, startPoint x: 438, startPoint y: 453, endPoint x: 450, endPoint y: 453, distance: 11.9
click at [449, 453] on div at bounding box center [540, 463] width 799 height 27
click at [450, 453] on div at bounding box center [540, 463] width 799 height 27
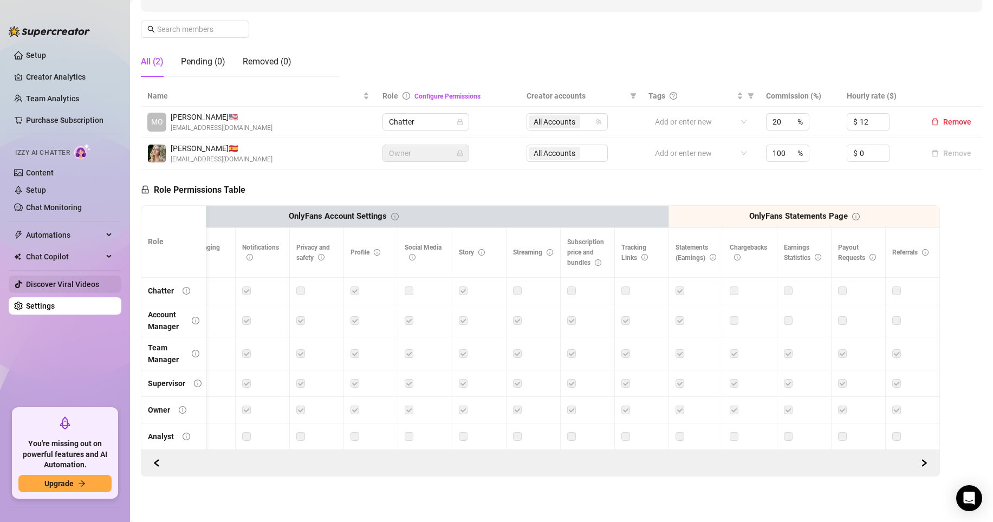
click at [68, 288] on link "Discover Viral Videos" at bounding box center [62, 284] width 73 height 9
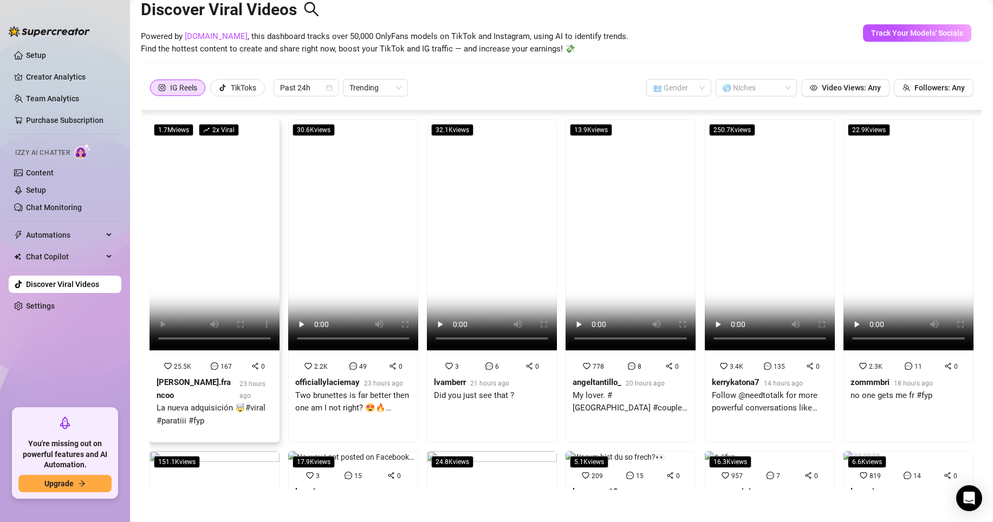
click at [244, 225] on video at bounding box center [215, 234] width 130 height 231
click at [367, 271] on video at bounding box center [353, 234] width 130 height 231
click at [30, 208] on link "Chat Monitoring" at bounding box center [54, 207] width 56 height 9
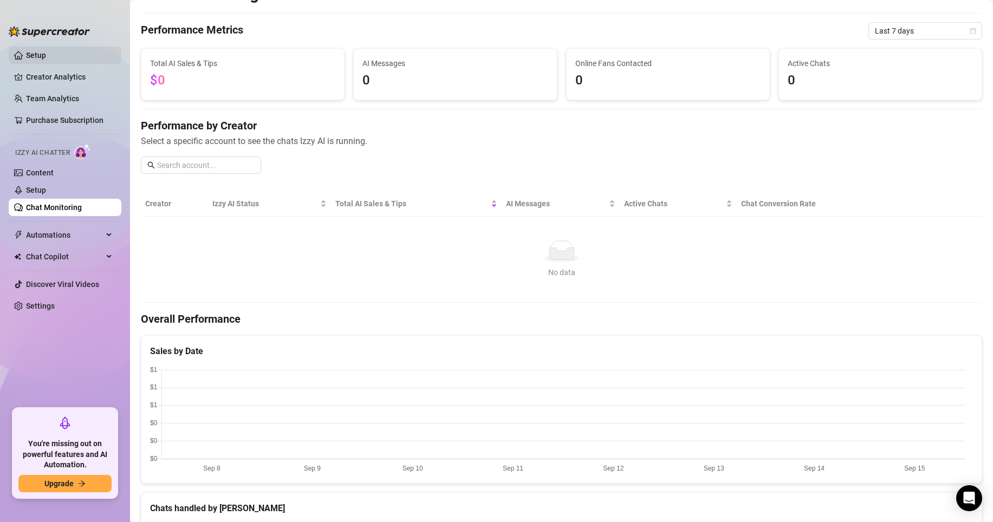
click at [28, 57] on link "Setup" at bounding box center [36, 55] width 20 height 9
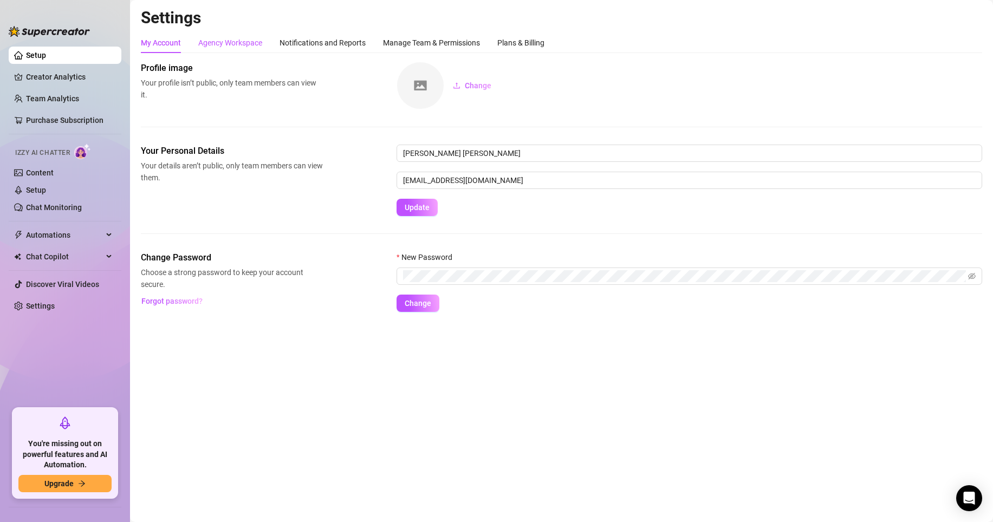
click at [219, 43] on div "Agency Workspace" at bounding box center [230, 43] width 64 height 12
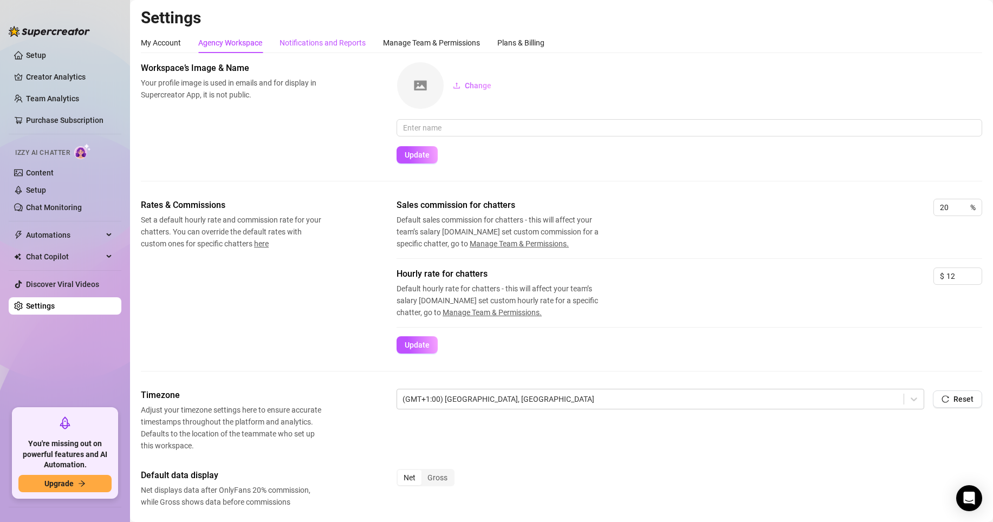
click at [307, 40] on div "Notifications and Reports" at bounding box center [323, 43] width 86 height 12
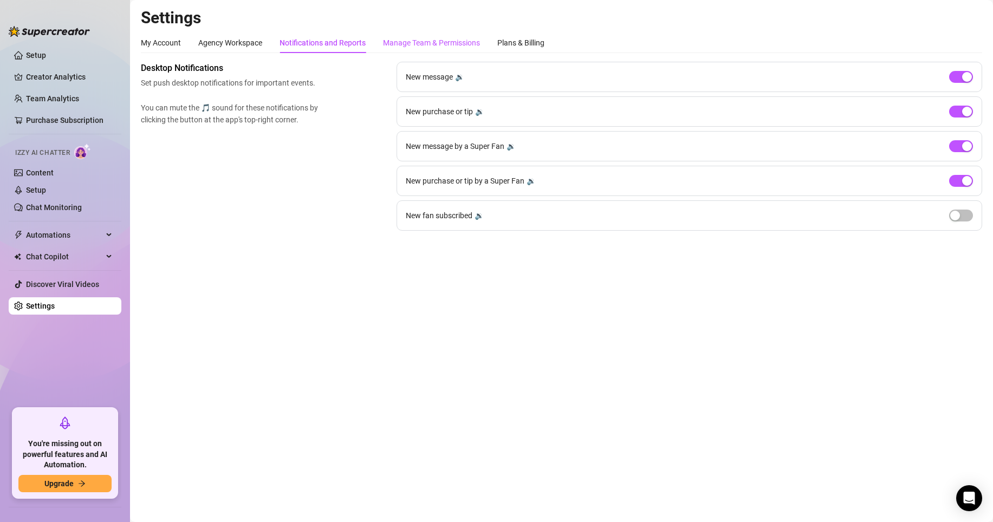
click at [401, 47] on div "Manage Team & Permissions" at bounding box center [431, 43] width 97 height 12
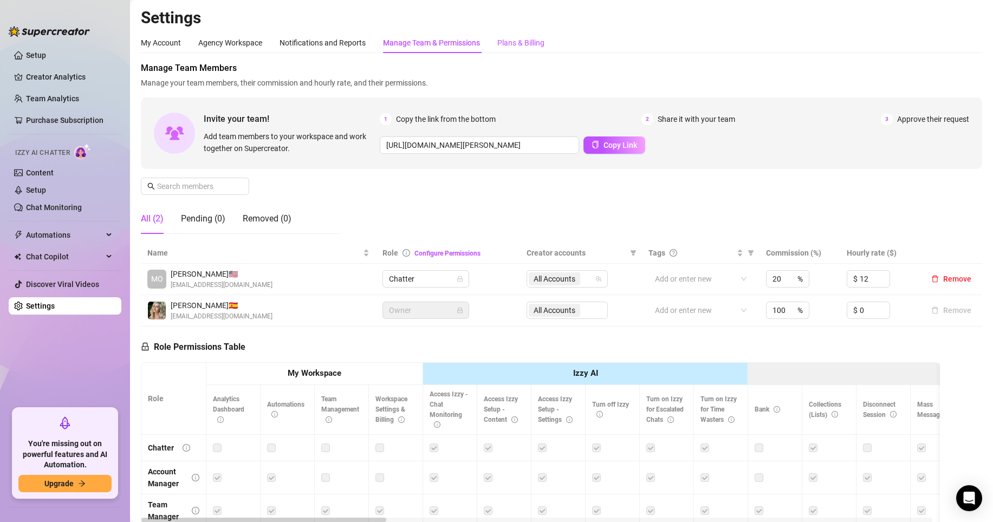
click at [529, 38] on div "Plans & Billing" at bounding box center [520, 43] width 47 height 12
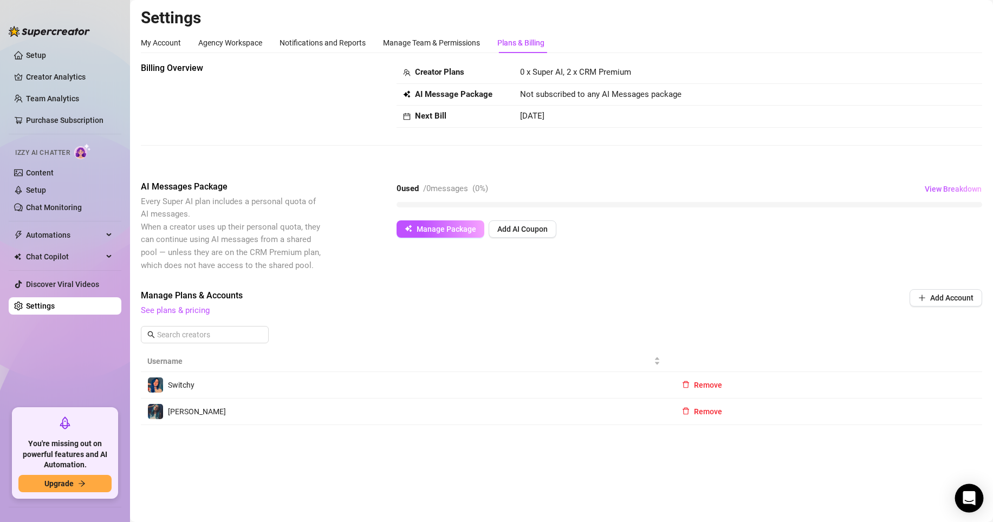
click at [959, 489] on div "Open Intercom Messenger" at bounding box center [969, 498] width 29 height 29
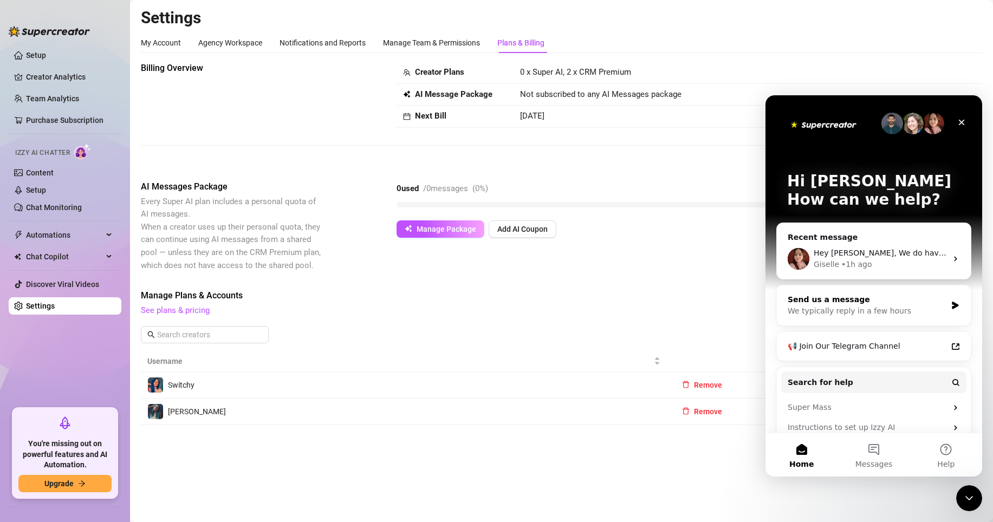
click at [845, 306] on div "We typically reply in a few hours" at bounding box center [867, 311] width 159 height 11
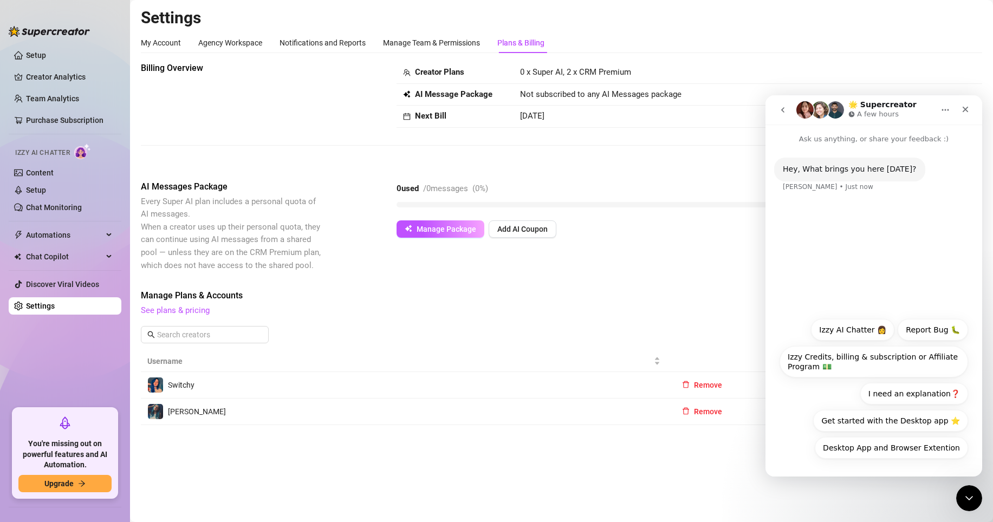
click at [787, 106] on icon "go back" at bounding box center [783, 110] width 9 height 9
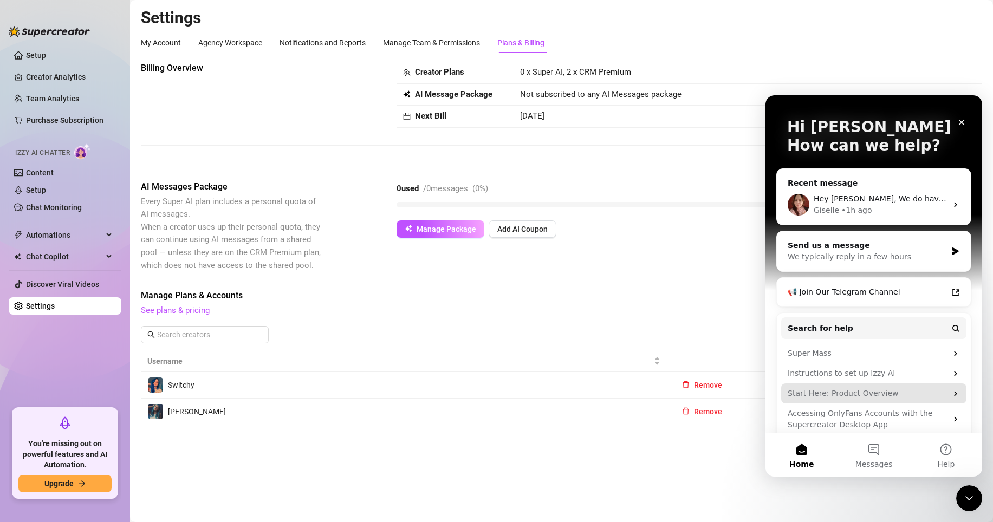
scroll to position [67, 0]
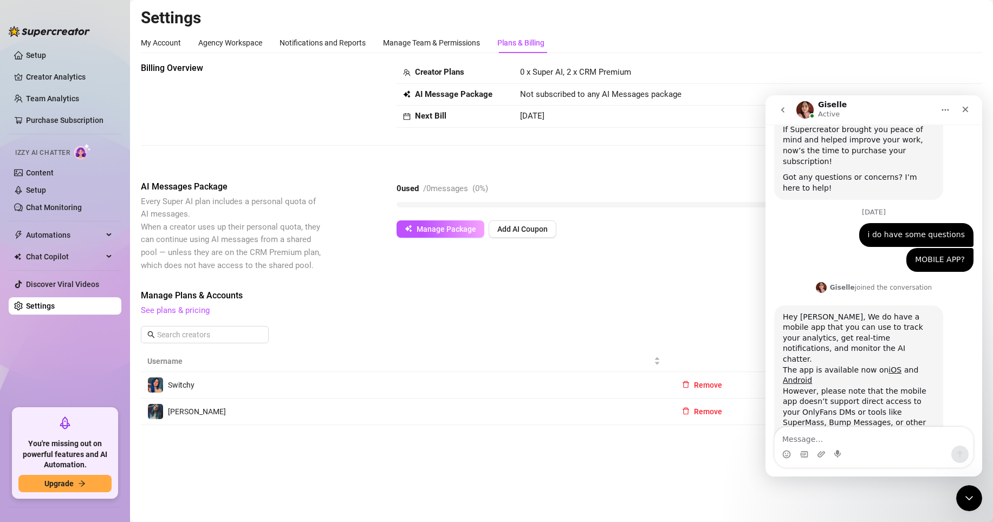
scroll to position [0, 0]
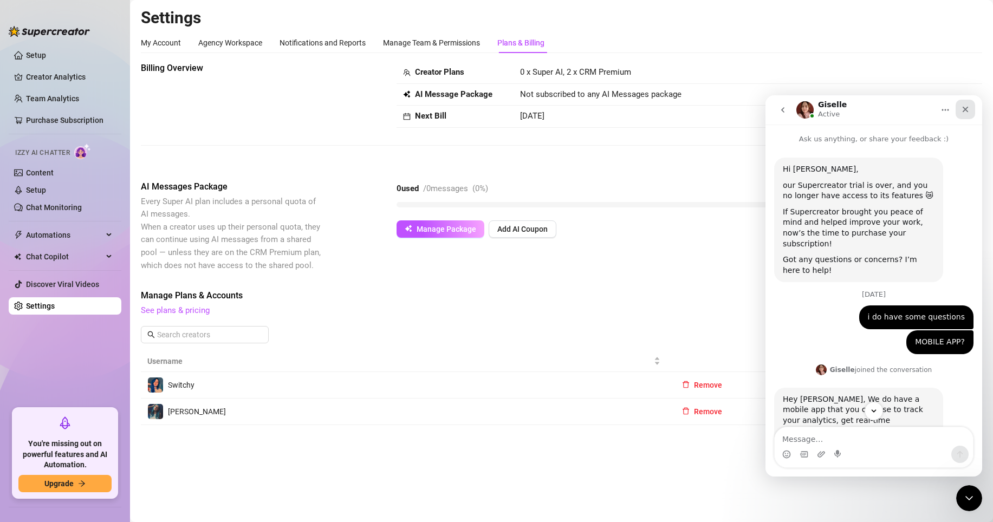
click at [964, 104] on div "Close" at bounding box center [966, 110] width 20 height 20
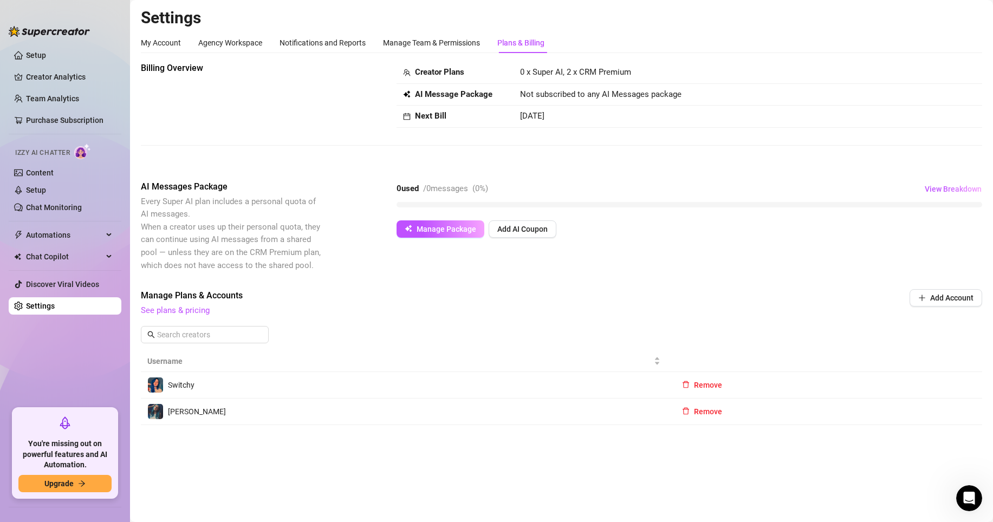
scroll to position [124, 0]
